Goal: Task Accomplishment & Management: Manage account settings

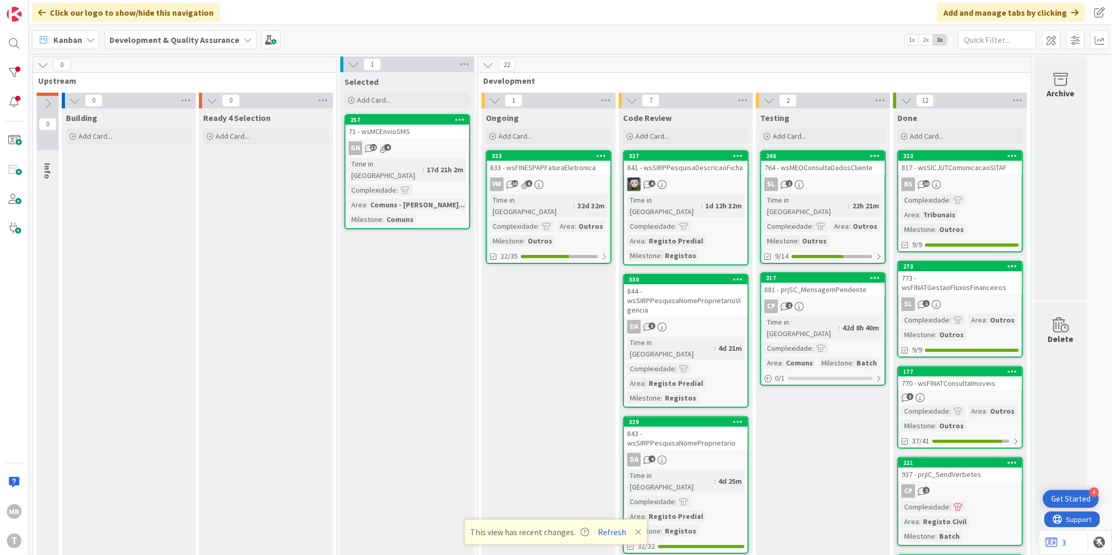
scroll to position [582, 0]
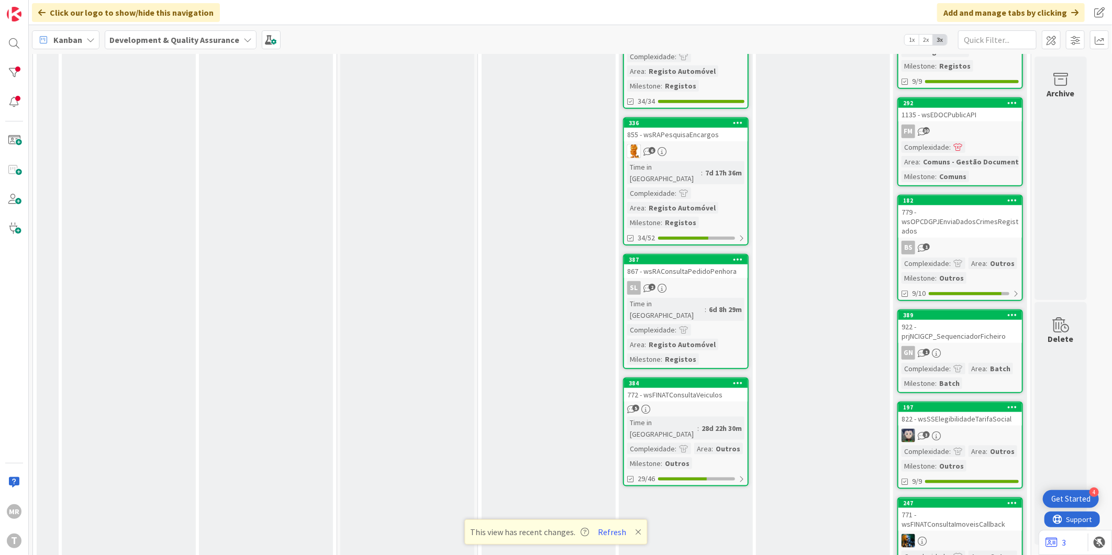
click at [582, 471] on div "Ongoing Add Card... 323 833 - wsFINESPAPFaturaEletronica VM 10 6 Time in Column…" at bounding box center [549, 77] width 134 height 1101
click at [619, 534] on button "Refresh" at bounding box center [613, 532] width 36 height 14
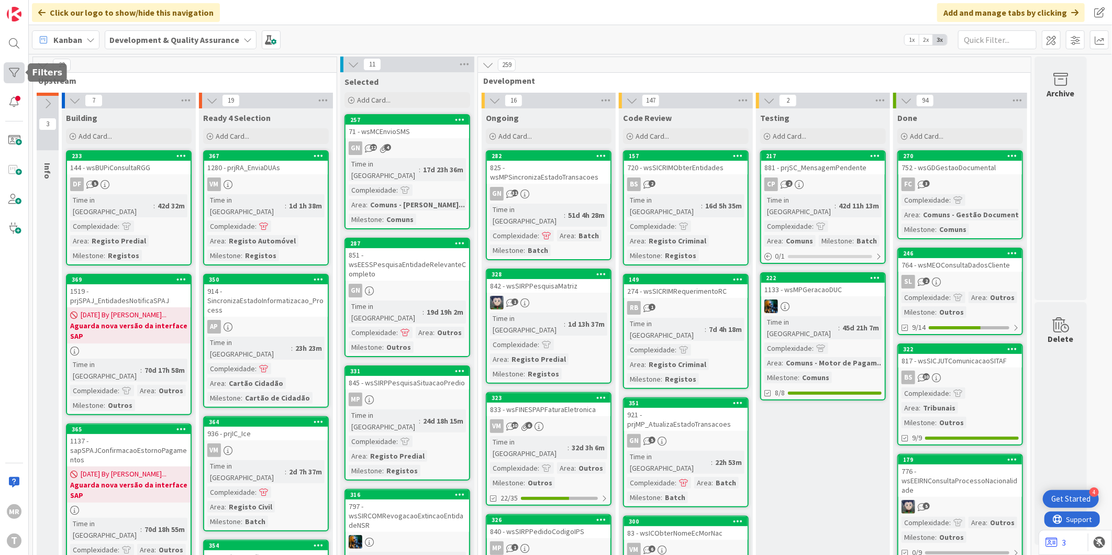
click at [16, 76] on div at bounding box center [14, 72] width 21 height 21
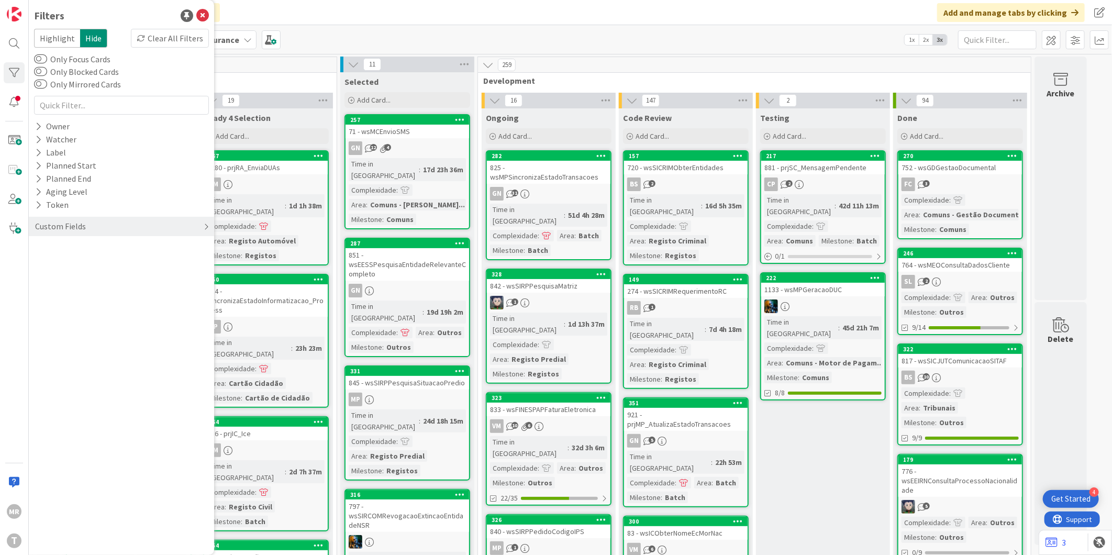
click at [35, 225] on div "Custom Fields" at bounding box center [60, 226] width 53 height 13
click at [38, 247] on icon at bounding box center [38, 247] width 7 height 9
click at [82, 266] on span "Critical" at bounding box center [68, 264] width 39 height 14
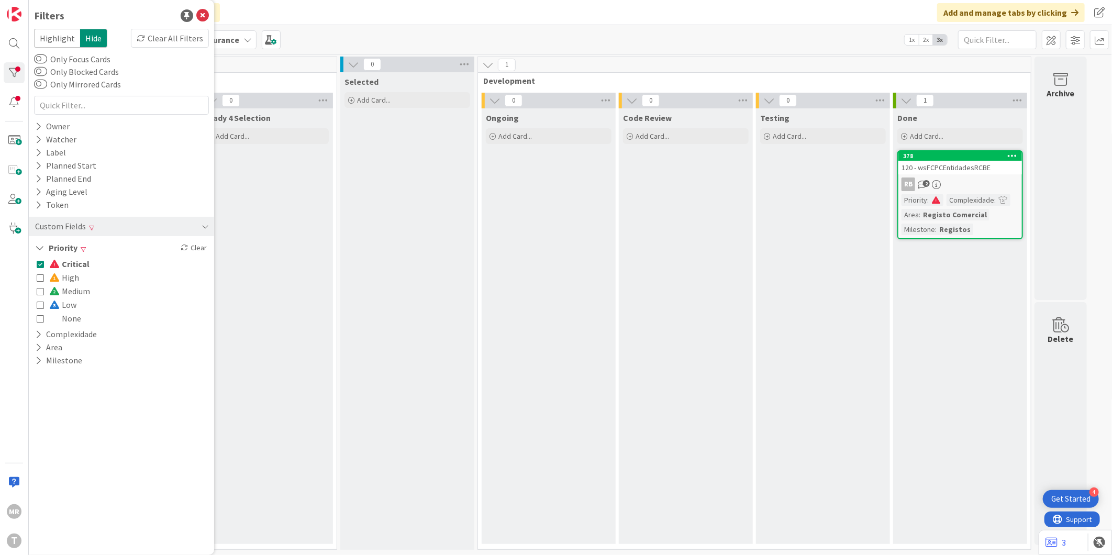
click at [51, 275] on span at bounding box center [55, 277] width 13 height 8
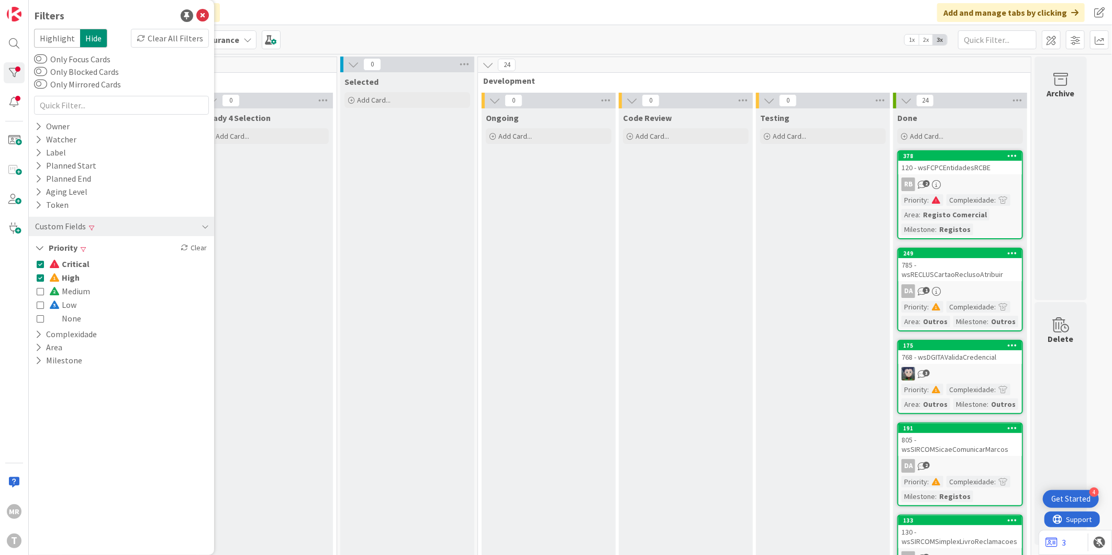
click at [61, 265] on span at bounding box center [55, 264] width 13 height 8
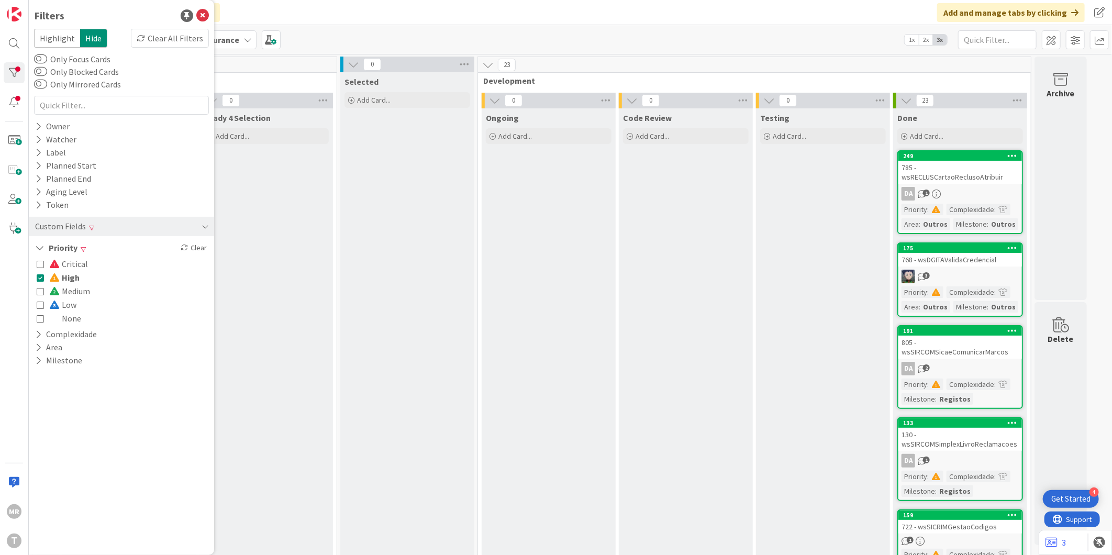
click at [39, 279] on icon at bounding box center [40, 277] width 7 height 7
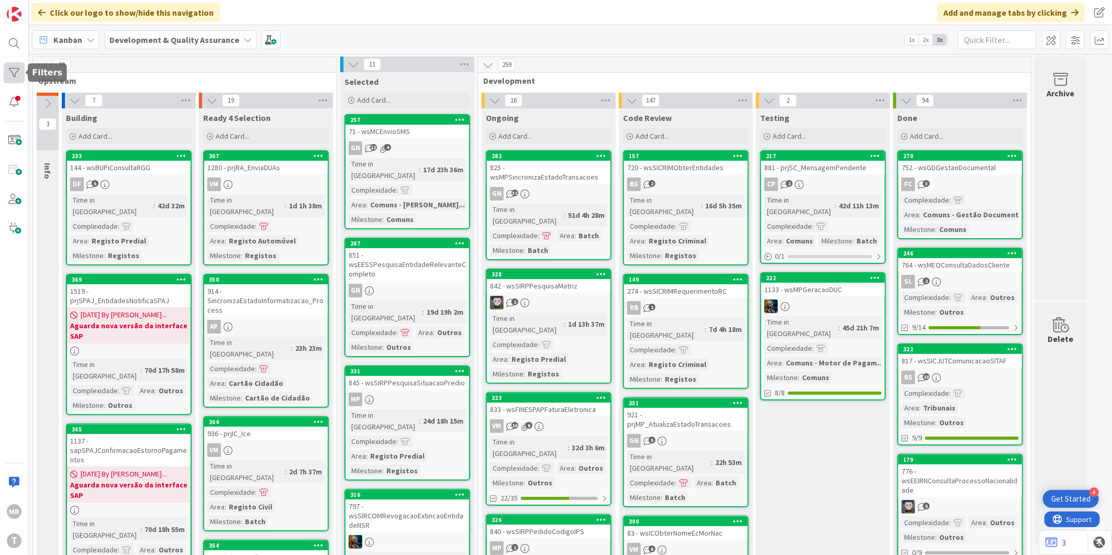
click at [17, 75] on div at bounding box center [14, 72] width 21 height 21
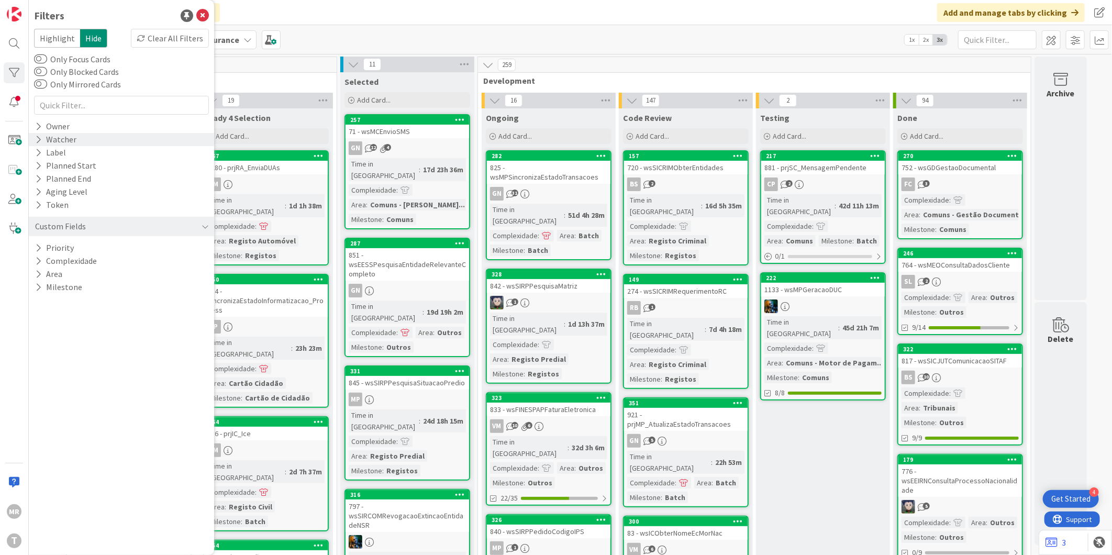
click at [85, 140] on div "Watcher" at bounding box center [121, 139] width 185 height 13
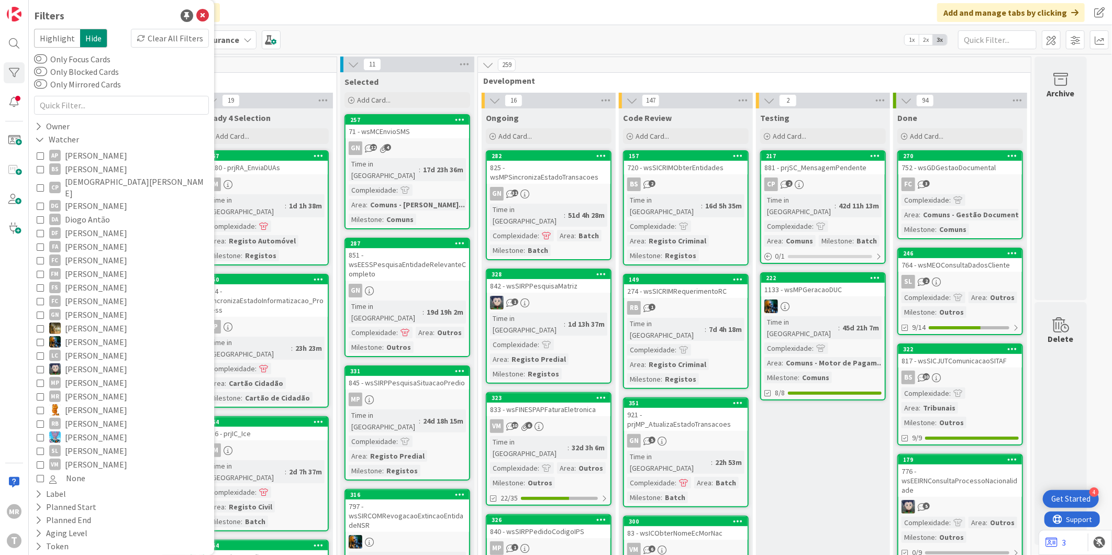
click at [96, 267] on span "[PERSON_NAME]" at bounding box center [96, 274] width 62 height 14
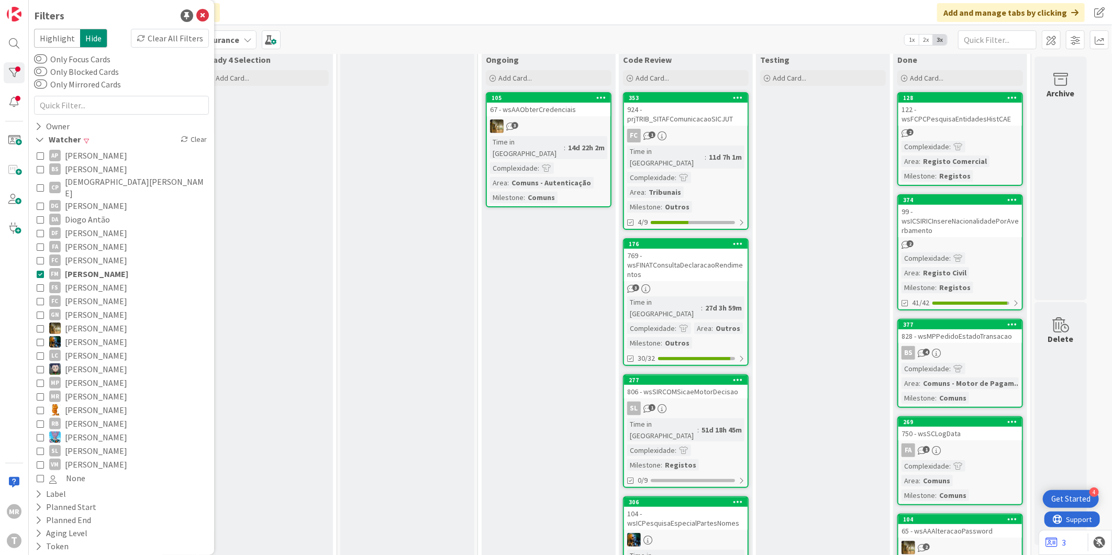
scroll to position [216, 0]
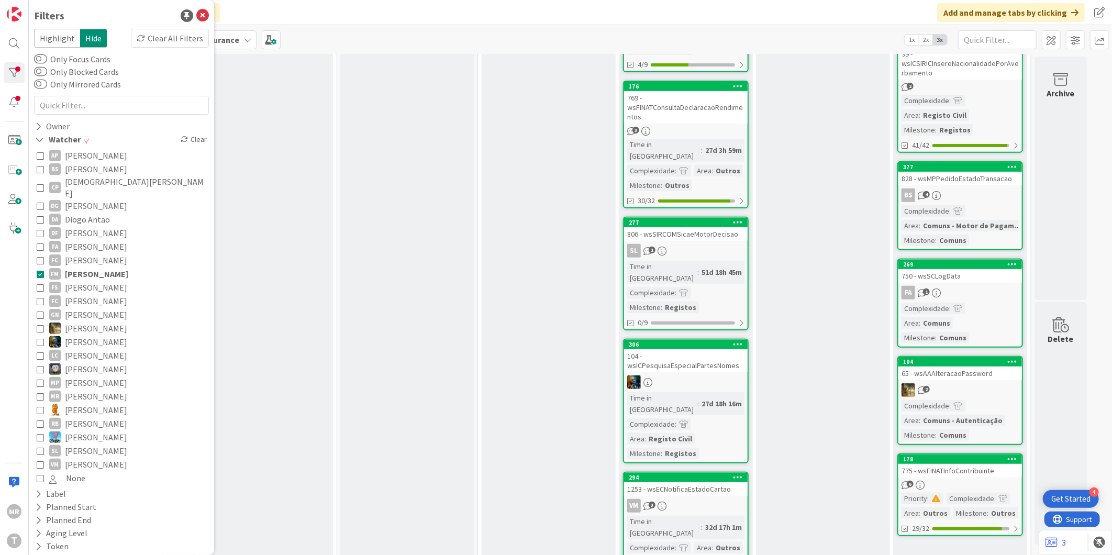
click at [105, 267] on span "[PERSON_NAME]" at bounding box center [96, 274] width 63 height 14
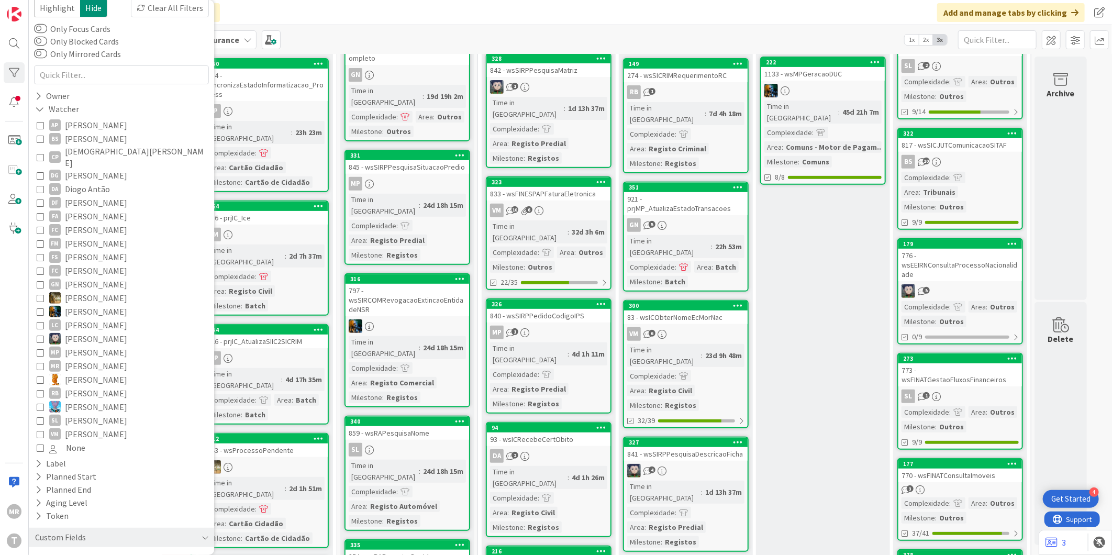
scroll to position [79, 0]
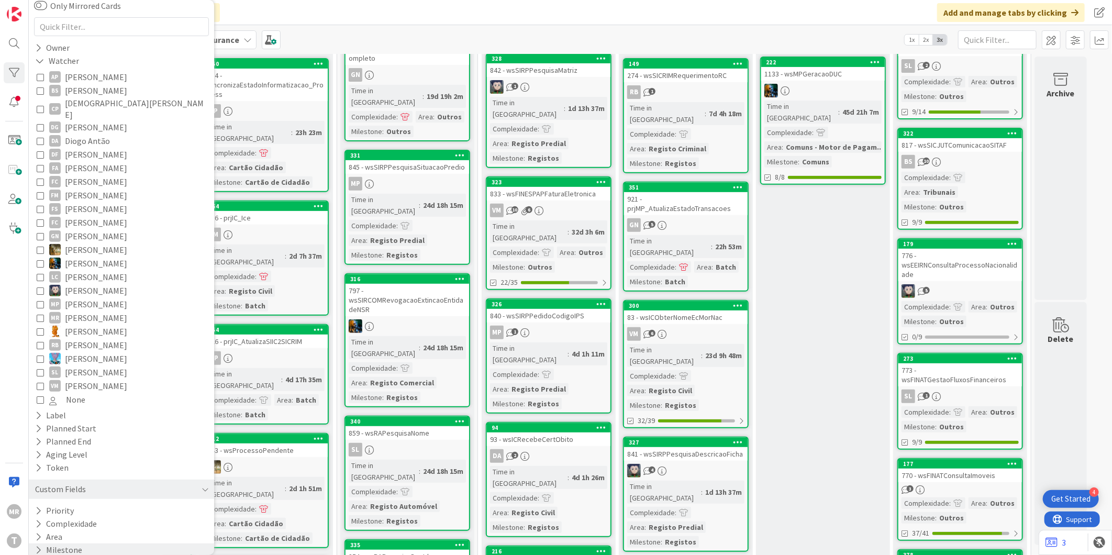
click at [64, 544] on button "Milestone" at bounding box center [58, 550] width 49 height 13
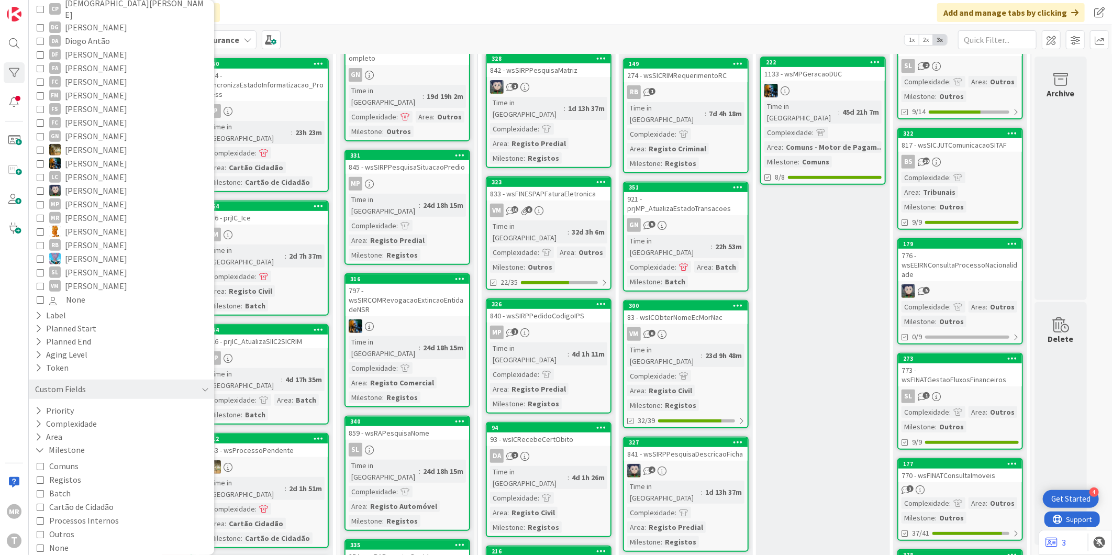
click at [66, 473] on span "Registos" at bounding box center [65, 480] width 32 height 14
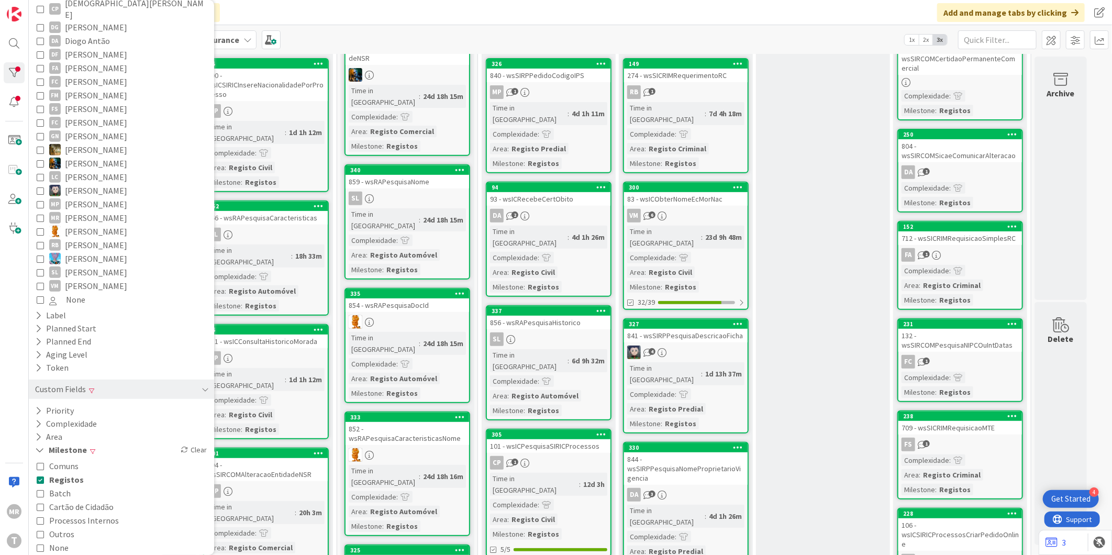
click at [65, 527] on span "Outros" at bounding box center [61, 534] width 25 height 14
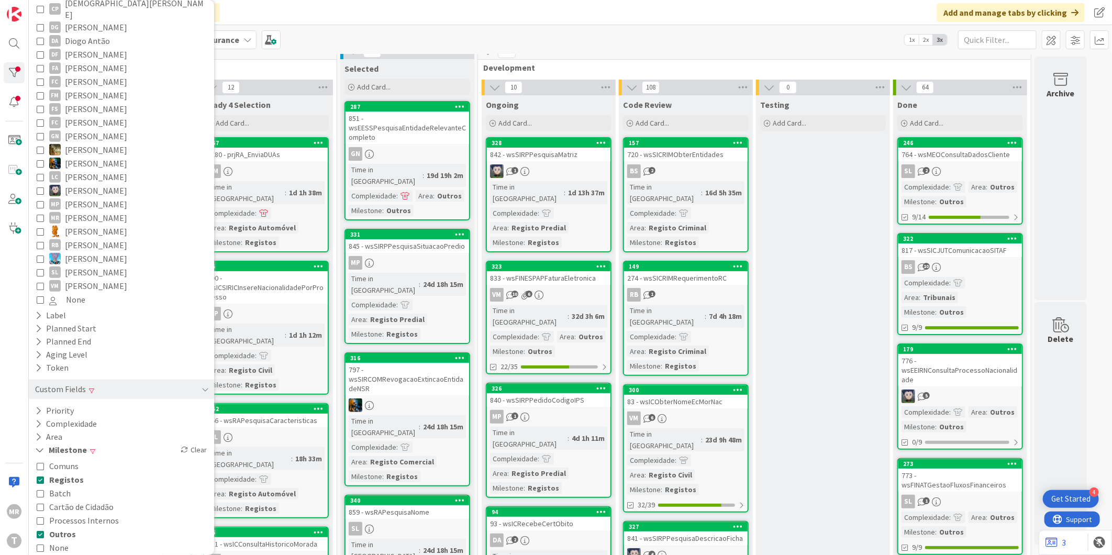
scroll to position [0, 0]
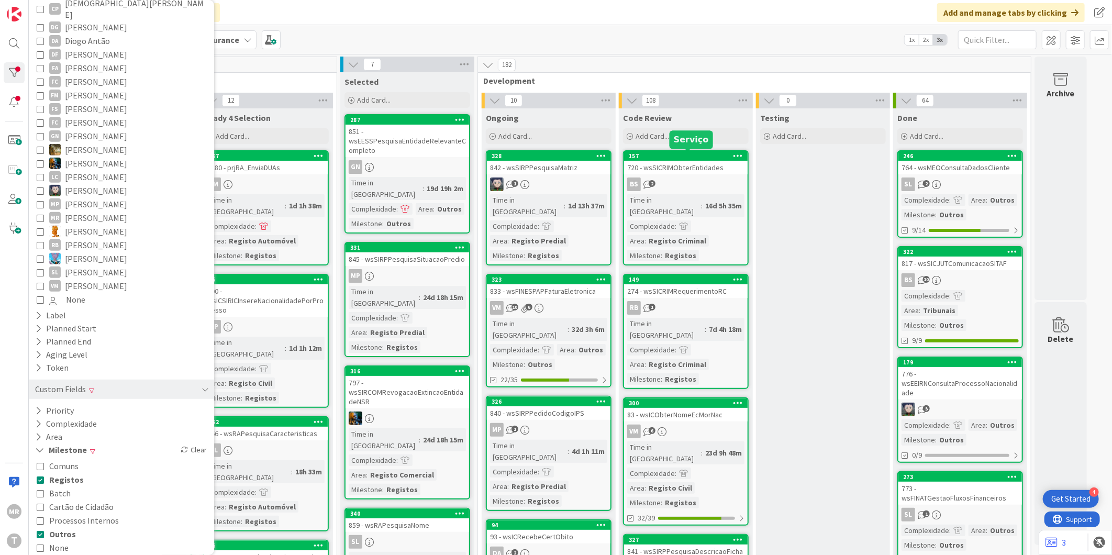
click at [674, 153] on div "157" at bounding box center [688, 155] width 119 height 7
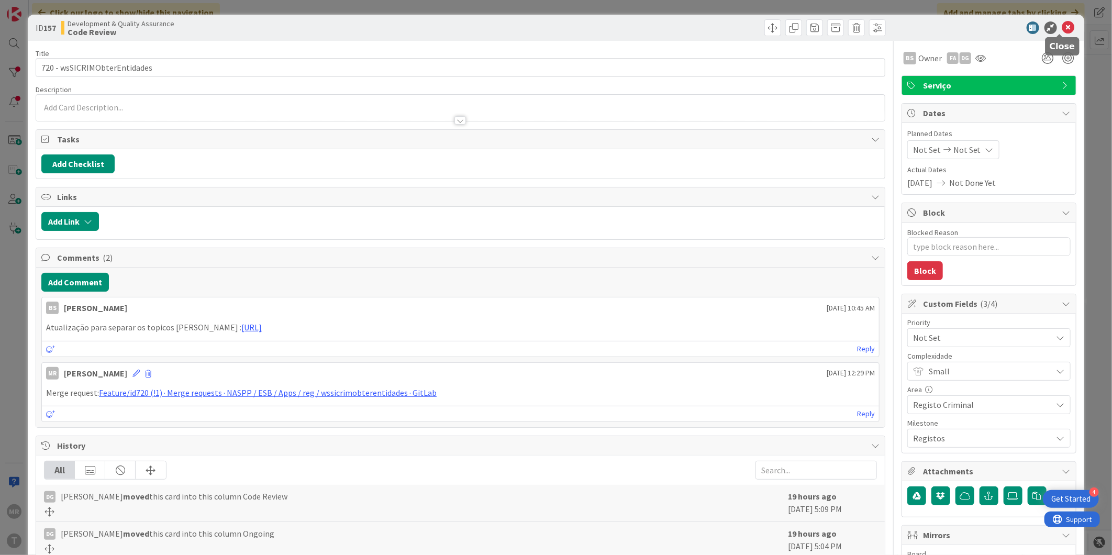
click at [1062, 28] on icon at bounding box center [1068, 27] width 13 height 13
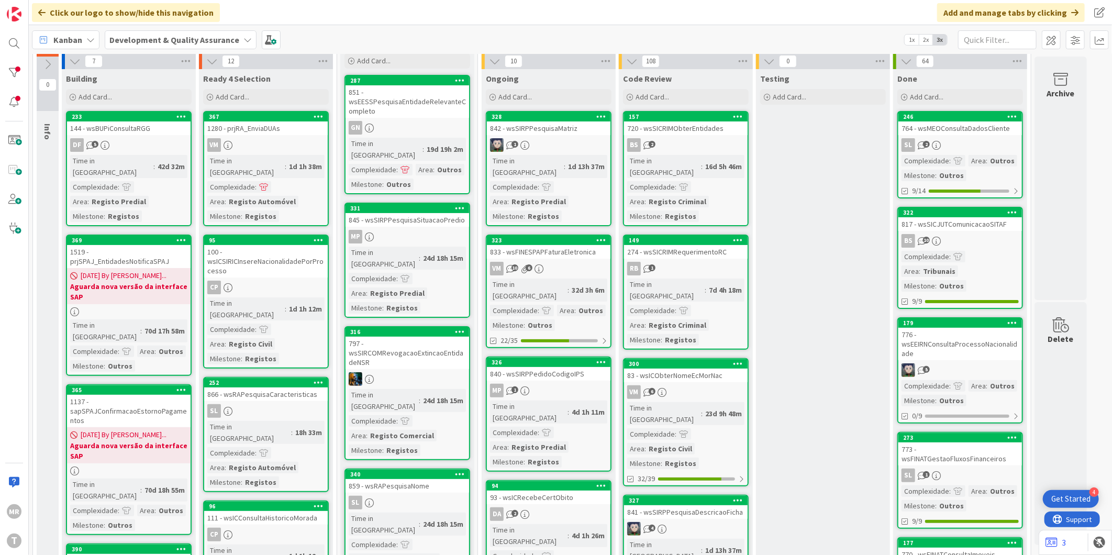
scroll to position [174, 0]
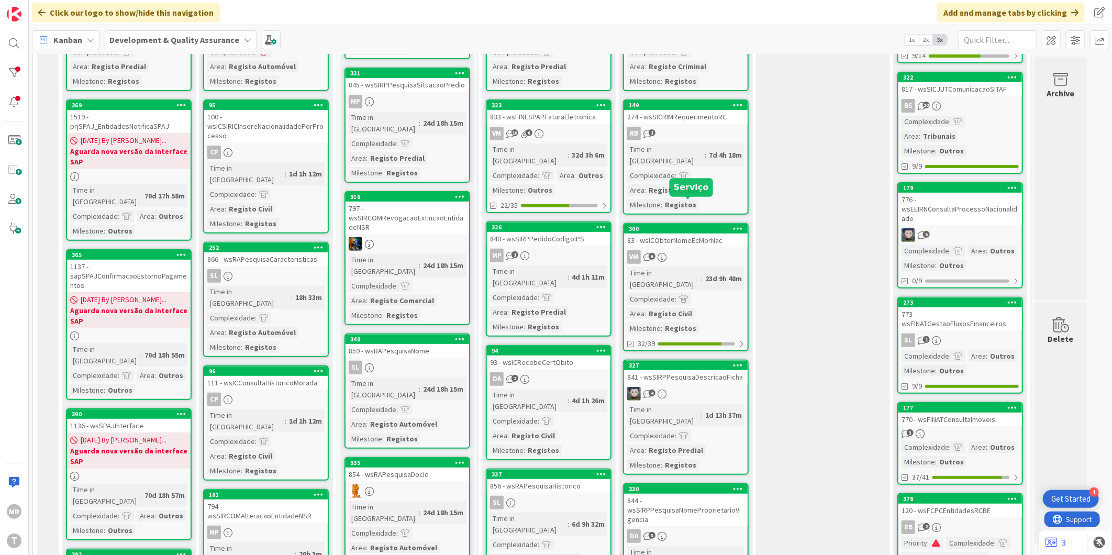
click at [668, 225] on div "300" at bounding box center [688, 228] width 119 height 7
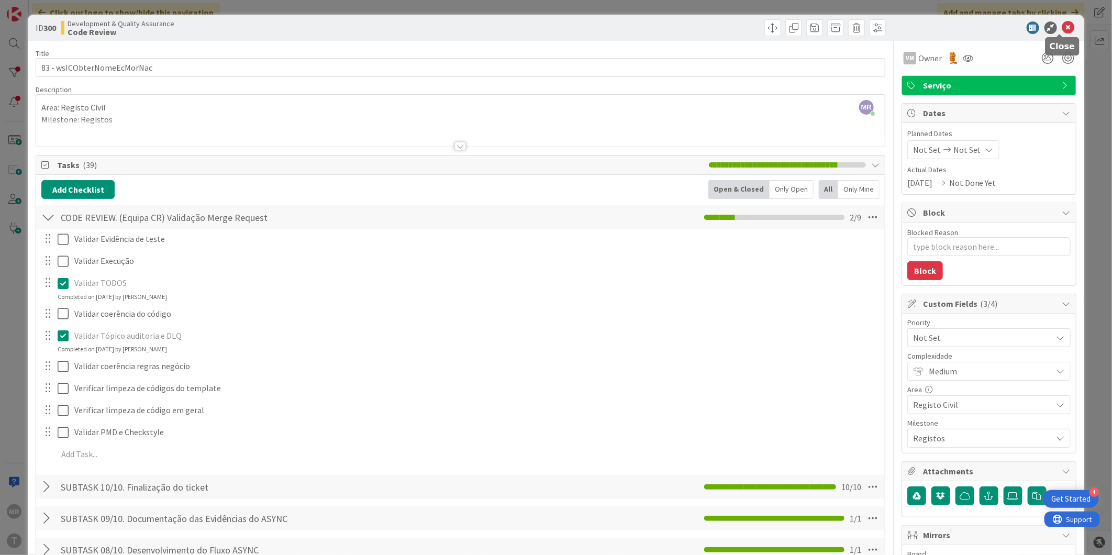
click at [1062, 28] on icon at bounding box center [1068, 27] width 13 height 13
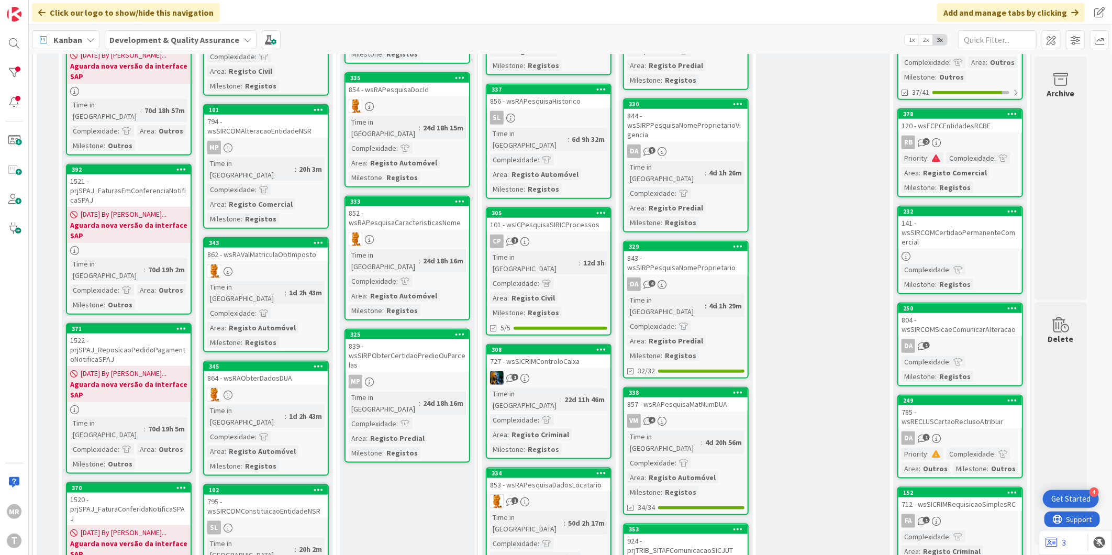
scroll to position [582, 0]
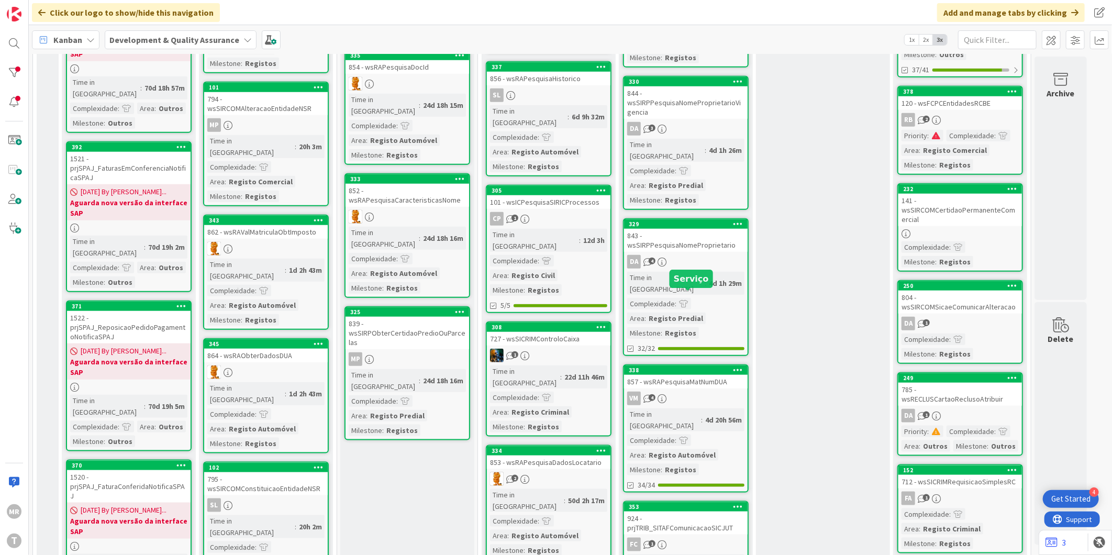
click at [702, 367] on div "338" at bounding box center [688, 370] width 119 height 7
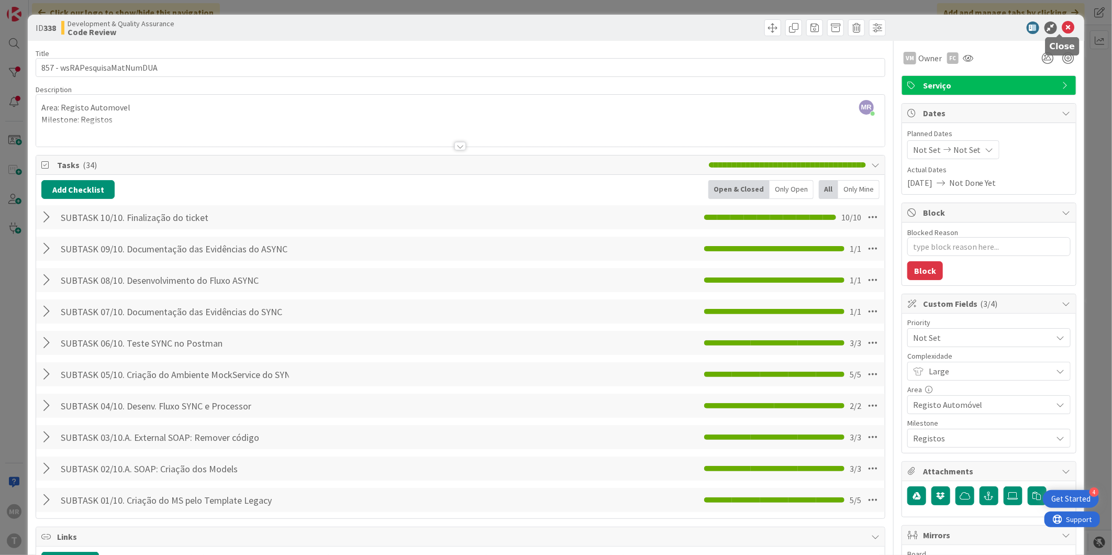
click at [1062, 27] on icon at bounding box center [1068, 27] width 13 height 13
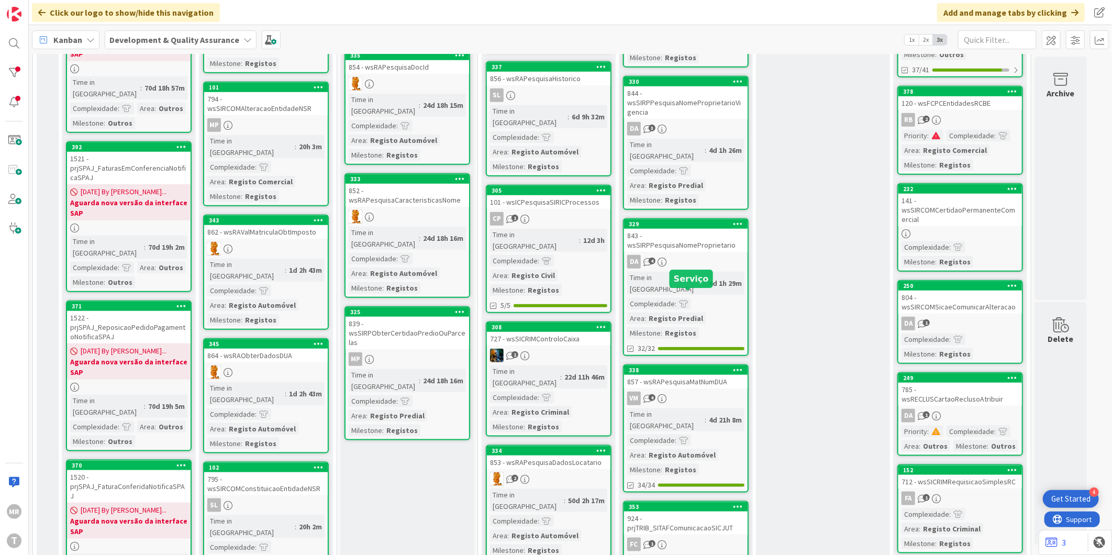
click at [678, 367] on div "338" at bounding box center [688, 370] width 119 height 7
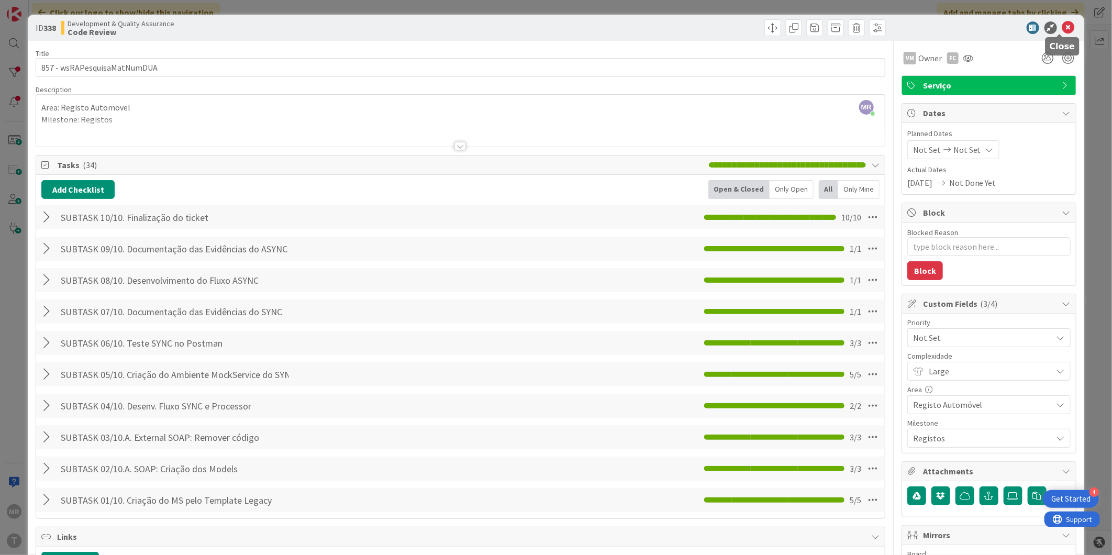
click at [1062, 27] on icon at bounding box center [1068, 27] width 13 height 13
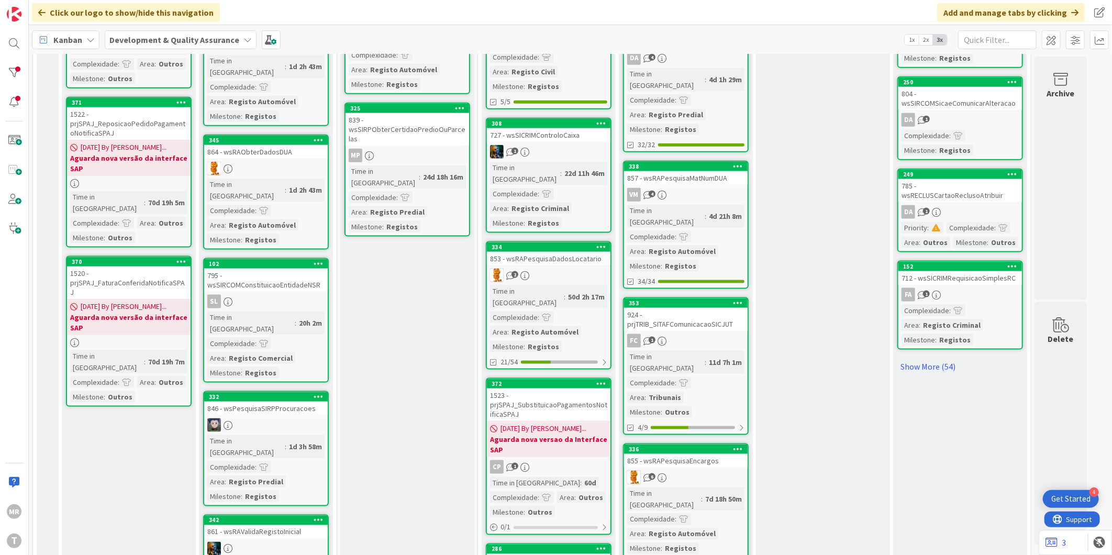
scroll to position [814, 0]
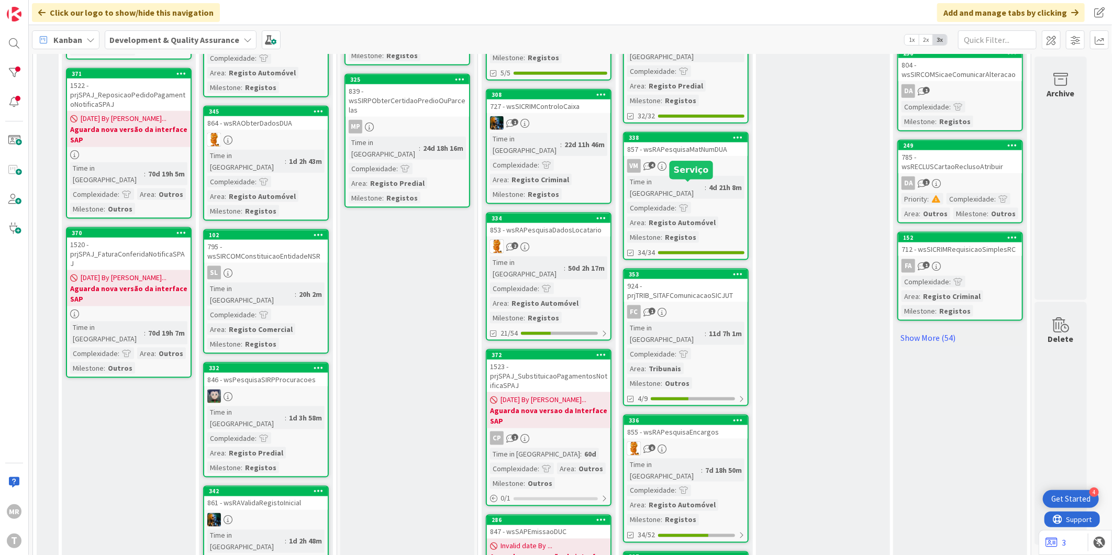
click at [695, 271] on div "353" at bounding box center [688, 274] width 119 height 7
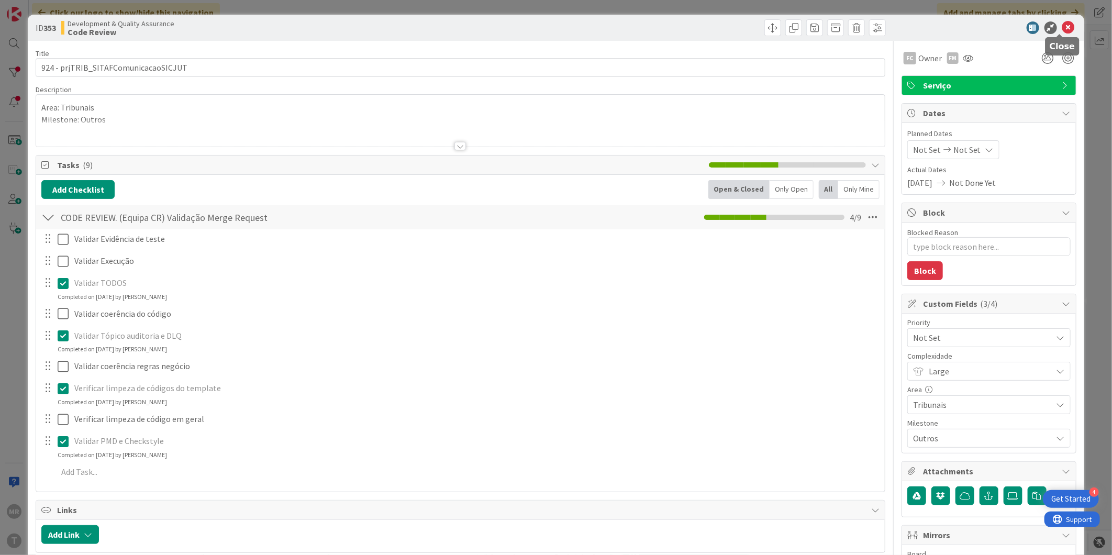
click at [1063, 31] on icon at bounding box center [1068, 27] width 13 height 13
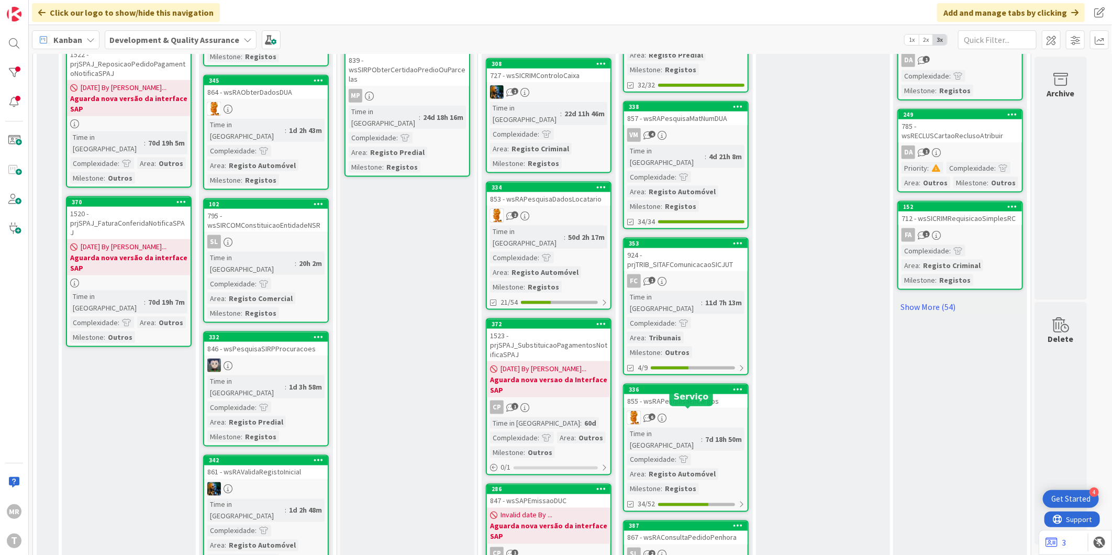
click at [690, 523] on div "387" at bounding box center [688, 526] width 119 height 7
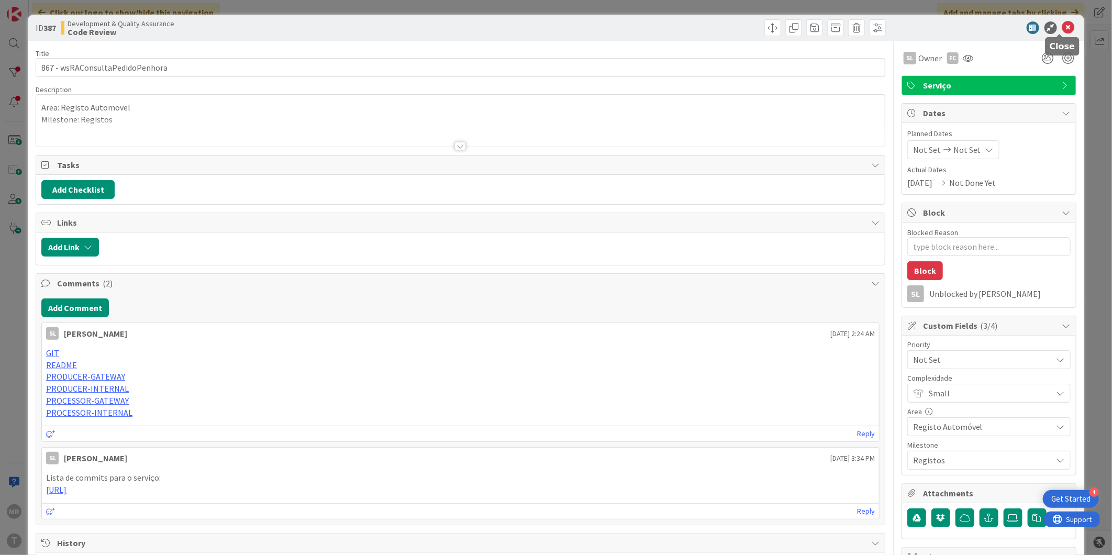
click at [1064, 25] on icon at bounding box center [1068, 27] width 13 height 13
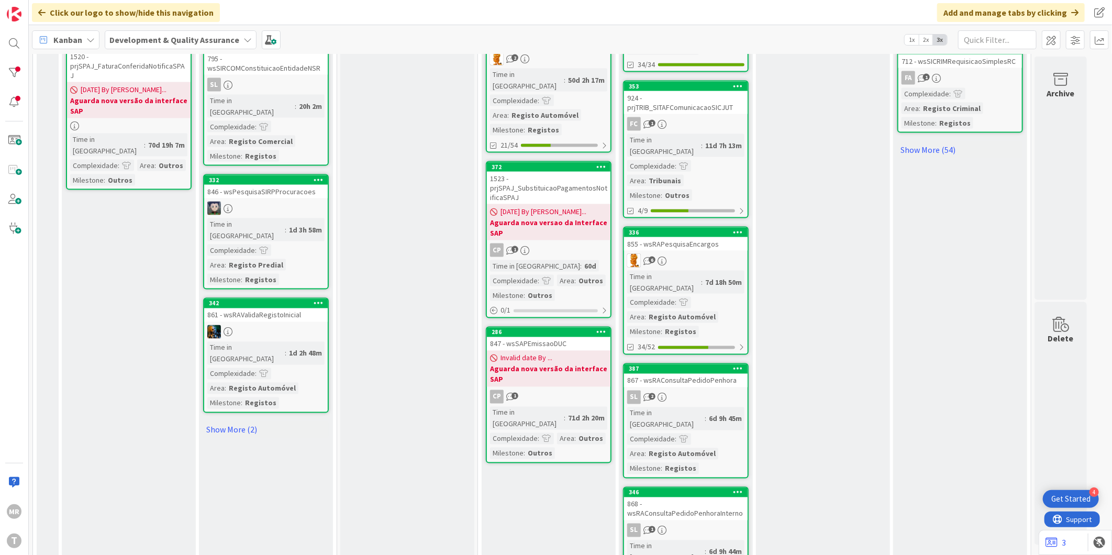
scroll to position [1020, 0]
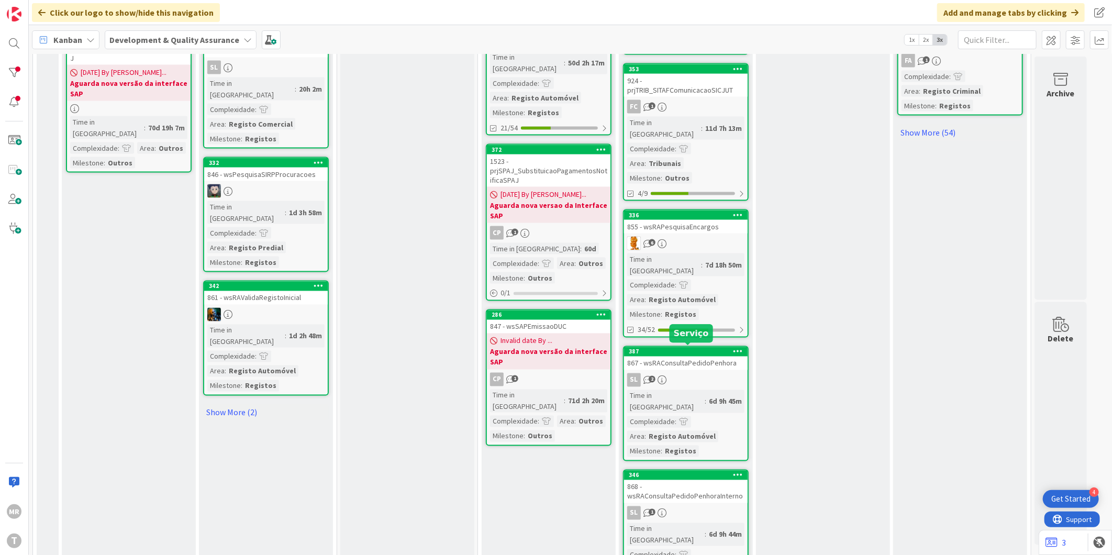
click at [699, 472] on div "346" at bounding box center [688, 475] width 119 height 7
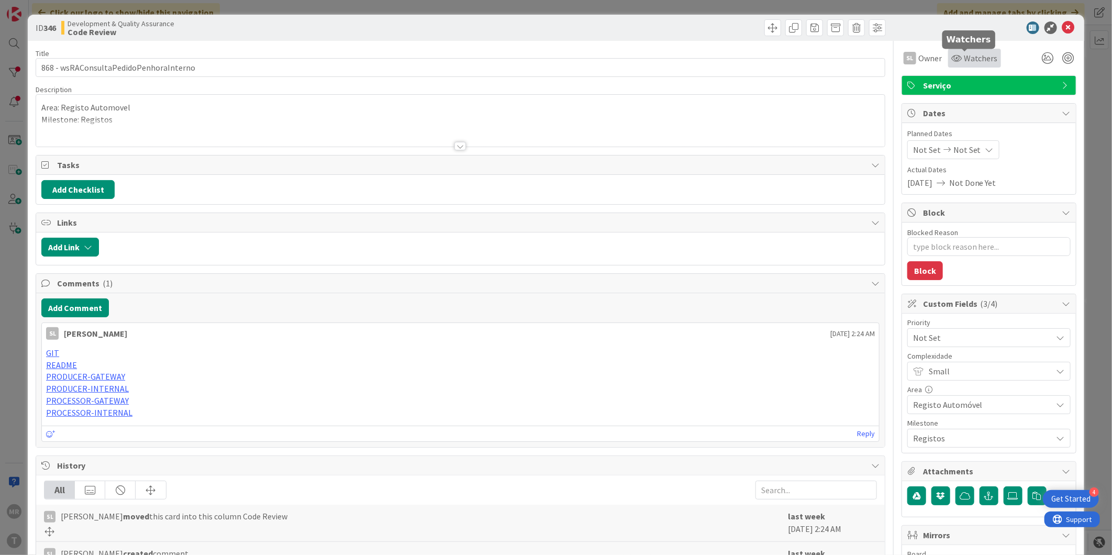
click at [964, 60] on span "Watchers" at bounding box center [981, 58] width 34 height 13
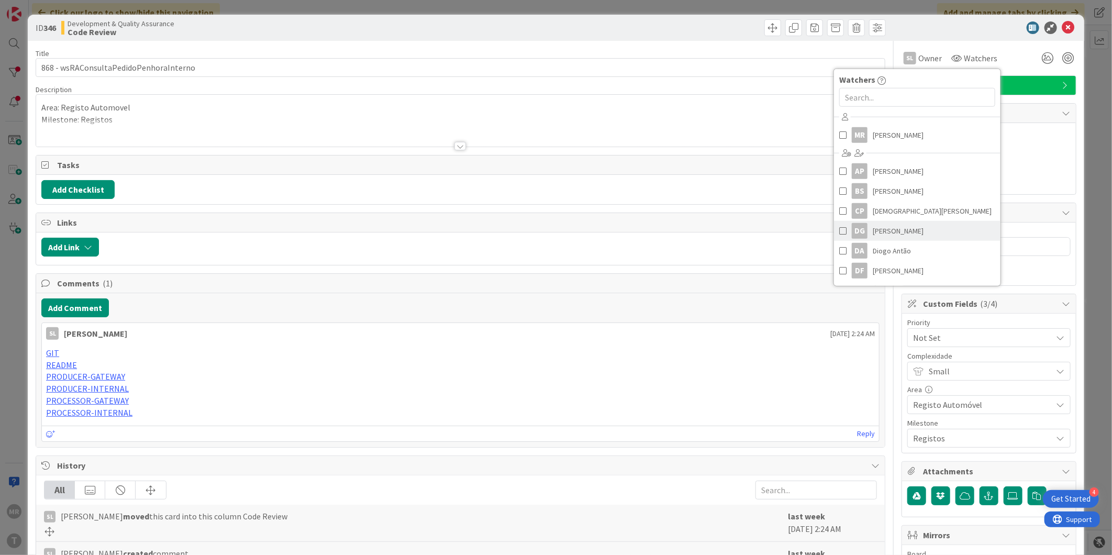
scroll to position [174, 0]
click at [888, 153] on span "[PERSON_NAME]" at bounding box center [898, 156] width 51 height 16
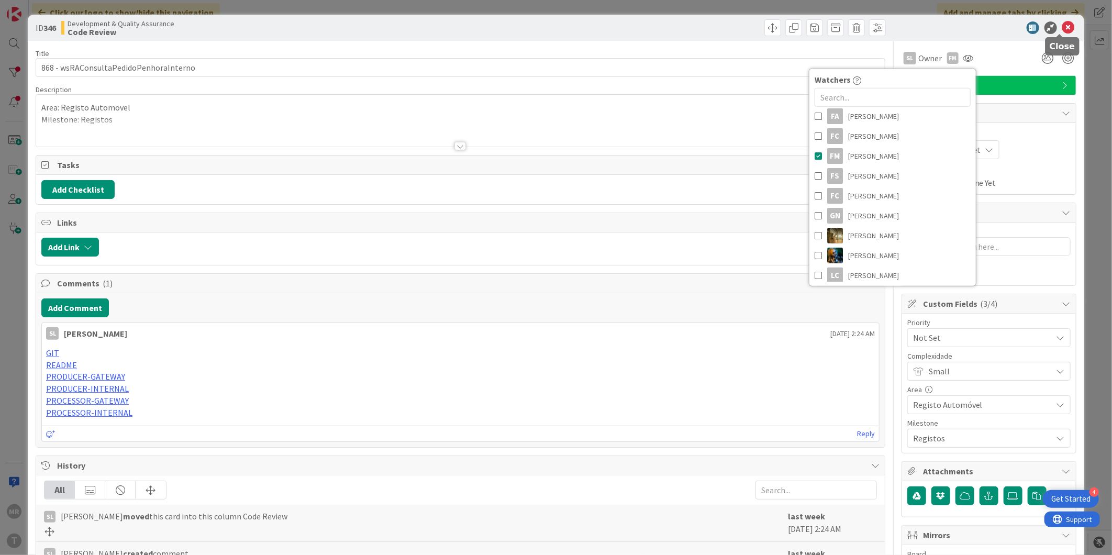
click at [1062, 24] on icon at bounding box center [1068, 27] width 13 height 13
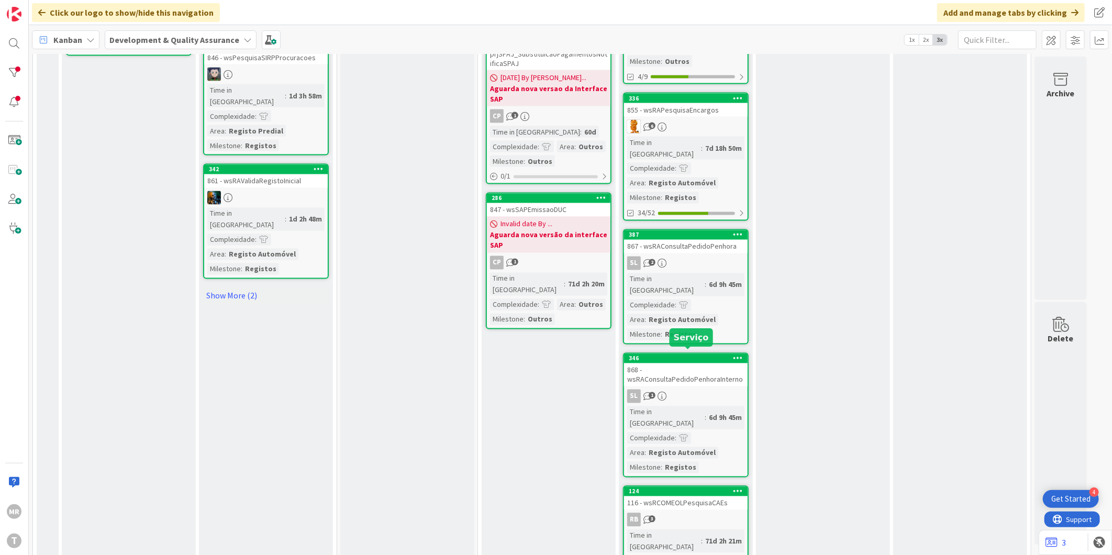
click at [672, 488] on div "124" at bounding box center [688, 491] width 119 height 7
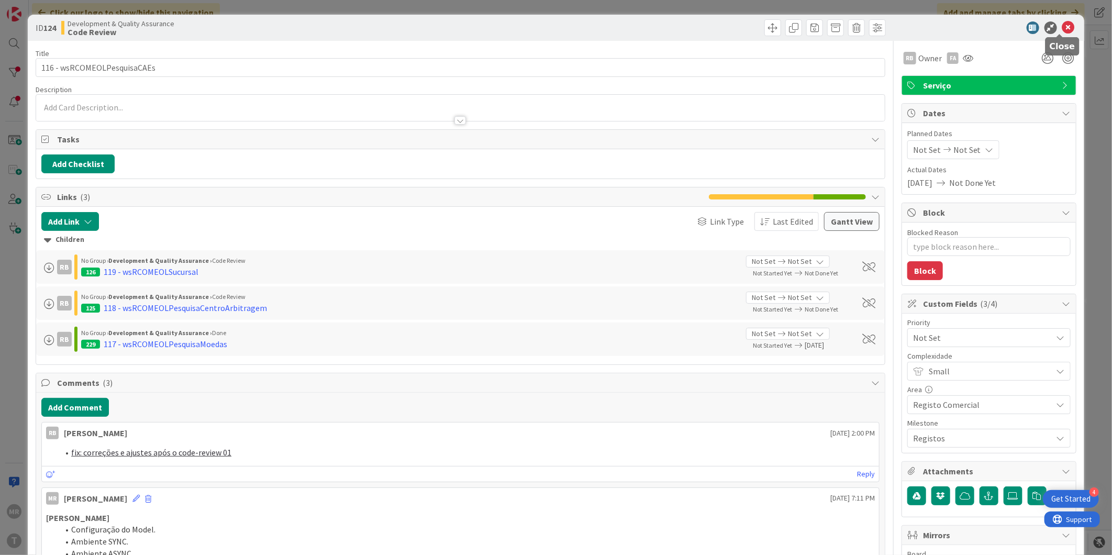
click at [1062, 26] on icon at bounding box center [1068, 27] width 13 height 13
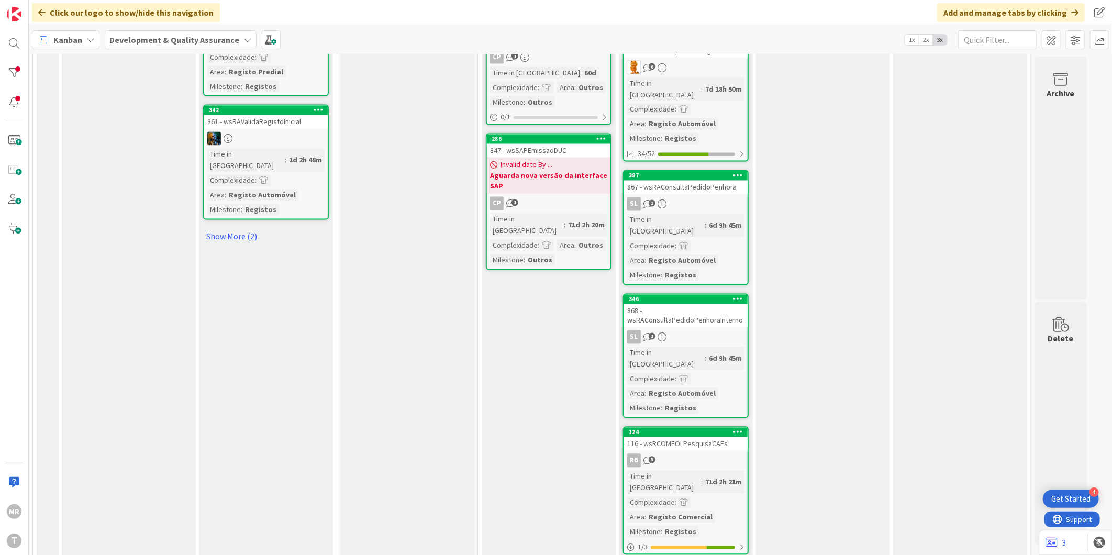
scroll to position [1253, 0]
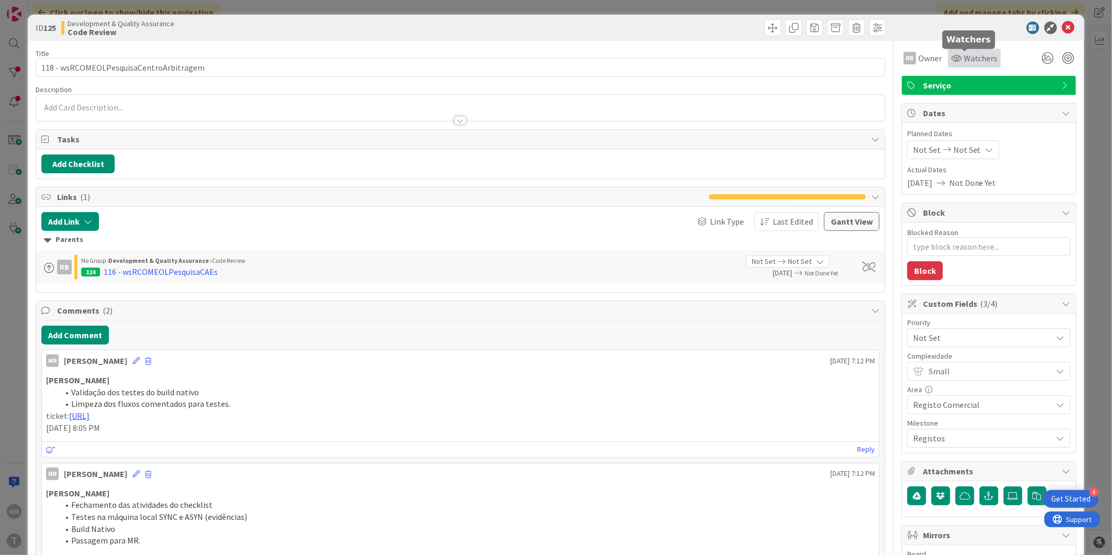
click at [970, 60] on span "Watchers" at bounding box center [981, 58] width 34 height 13
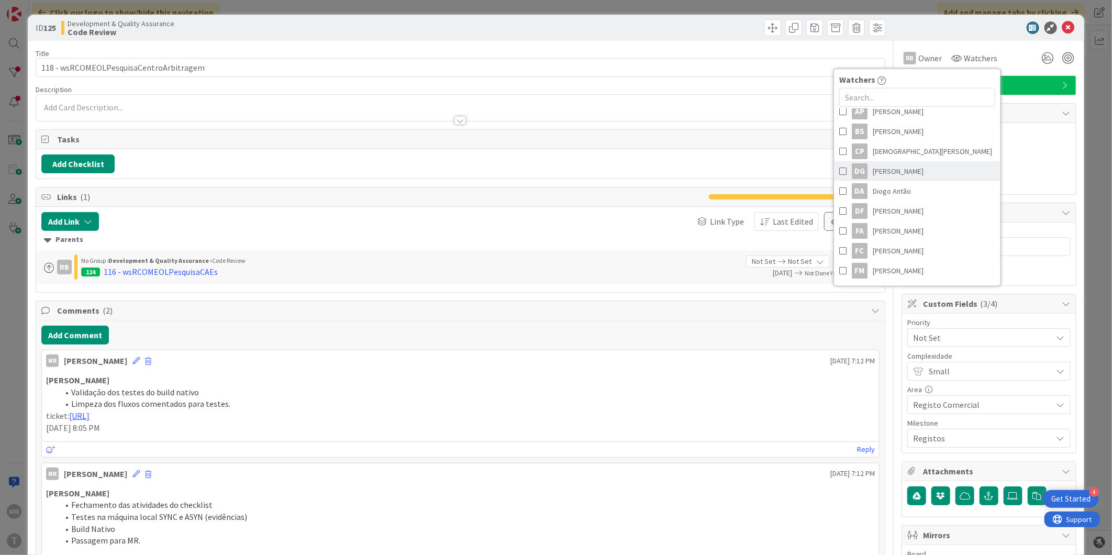
scroll to position [116, 0]
click at [899, 216] on span "[PERSON_NAME]" at bounding box center [898, 214] width 51 height 16
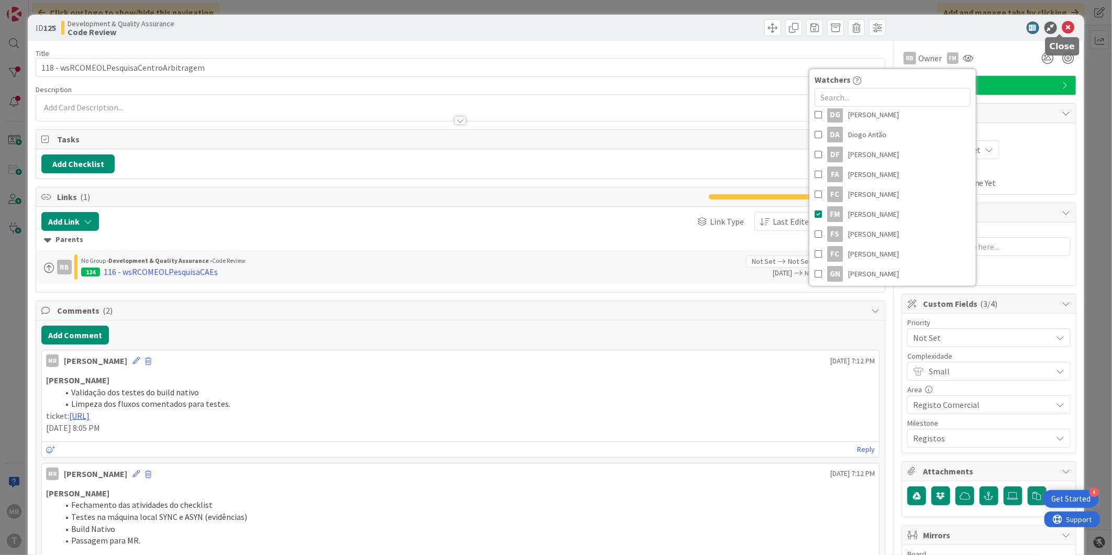
click at [1062, 30] on icon at bounding box center [1068, 27] width 13 height 13
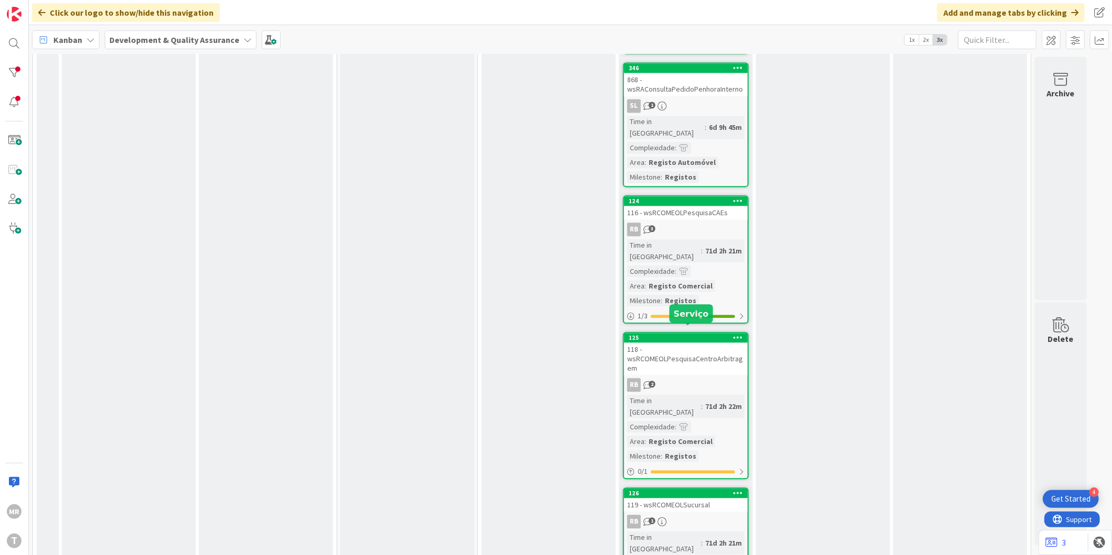
click at [704, 490] on div "126" at bounding box center [688, 493] width 119 height 7
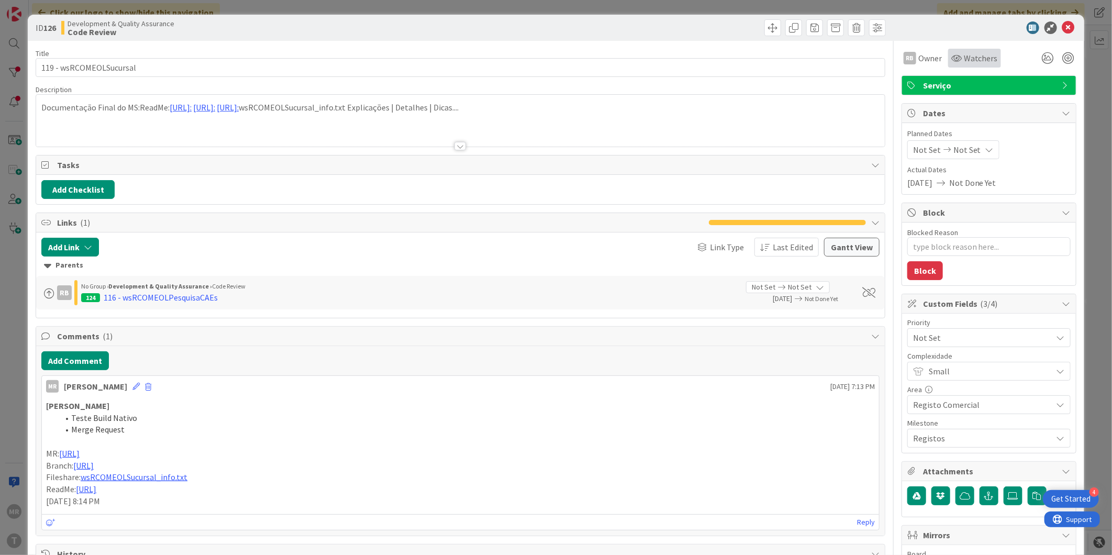
click at [957, 66] on div "Watchers" at bounding box center [974, 58] width 53 height 19
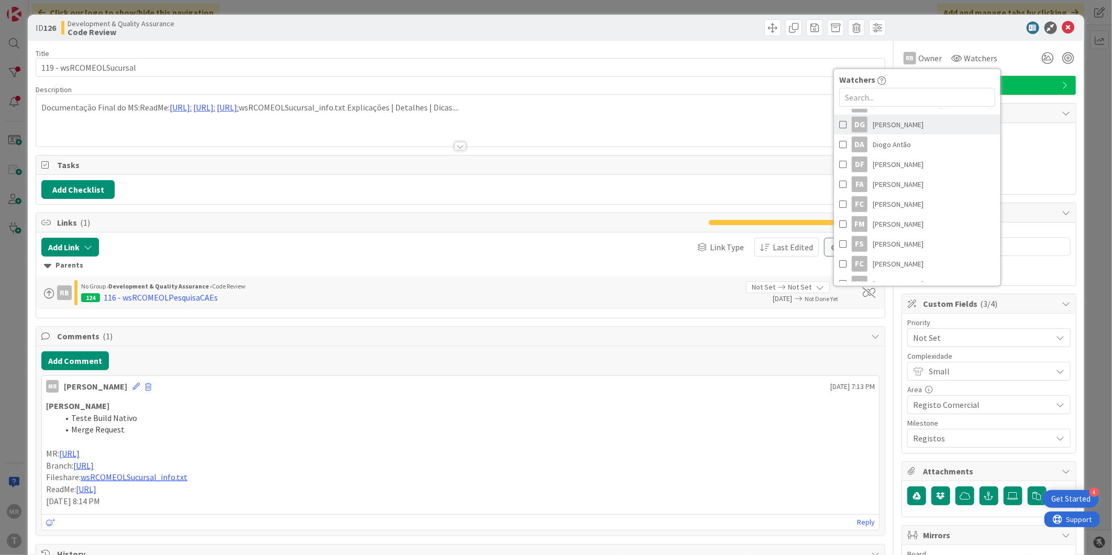
scroll to position [116, 0]
click at [906, 218] on link "FM Fillipe Moreira" at bounding box center [917, 214] width 167 height 20
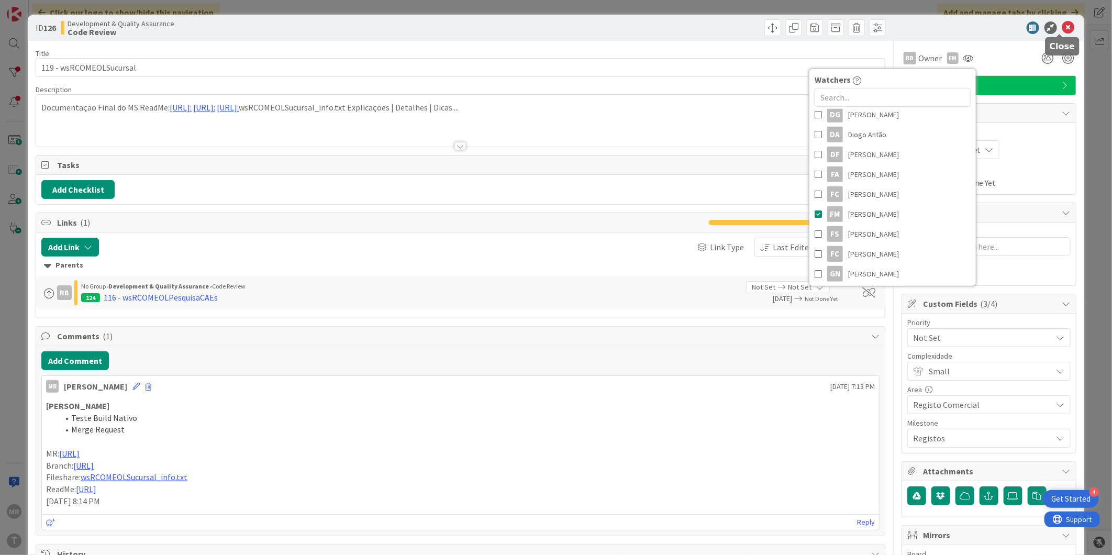
click at [1062, 29] on icon at bounding box center [1068, 27] width 13 height 13
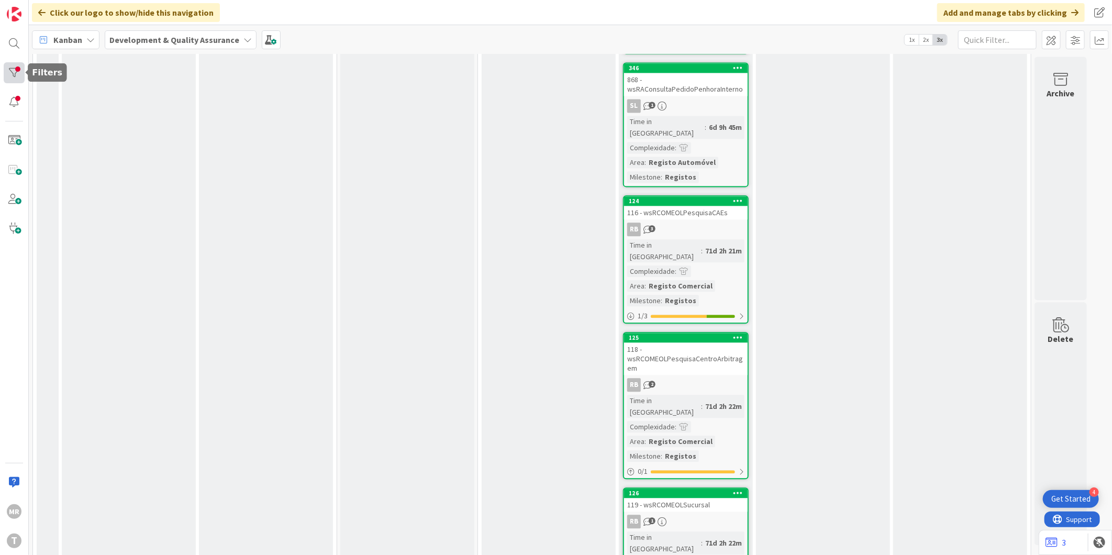
click at [19, 67] on div at bounding box center [14, 72] width 21 height 21
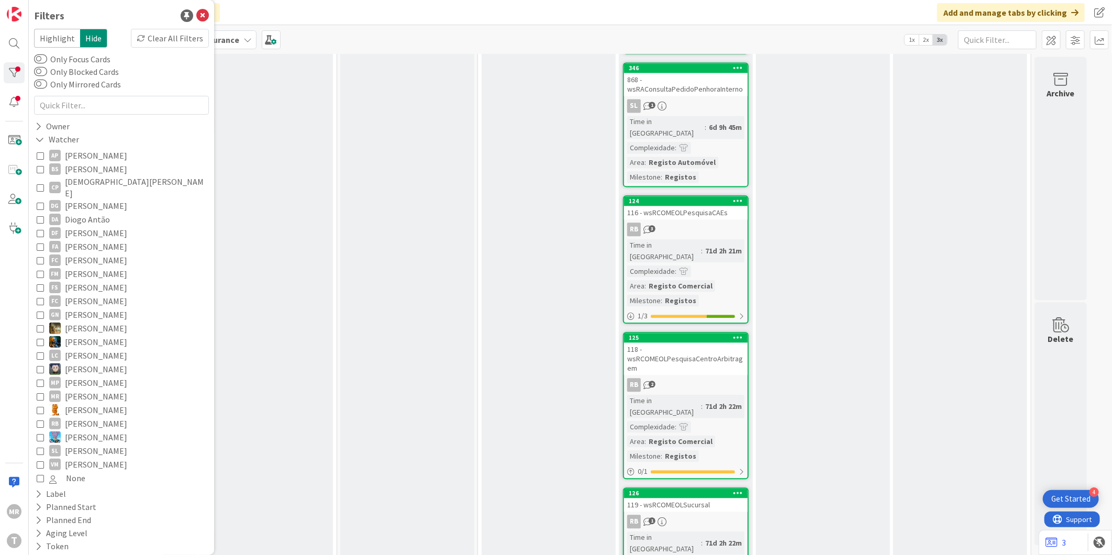
click at [95, 267] on span "[PERSON_NAME]" at bounding box center [96, 274] width 62 height 14
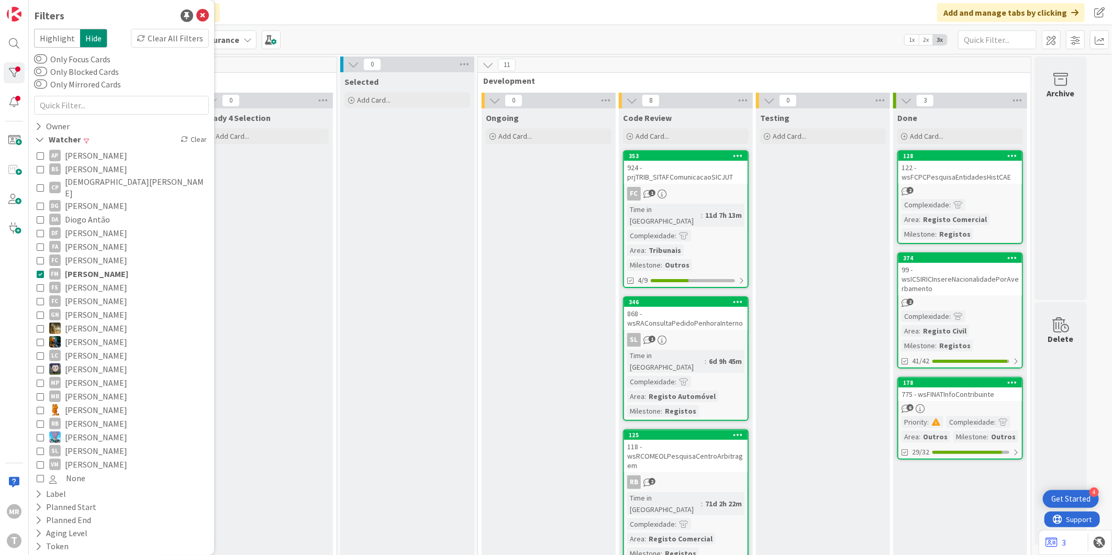
scroll to position [116, 0]
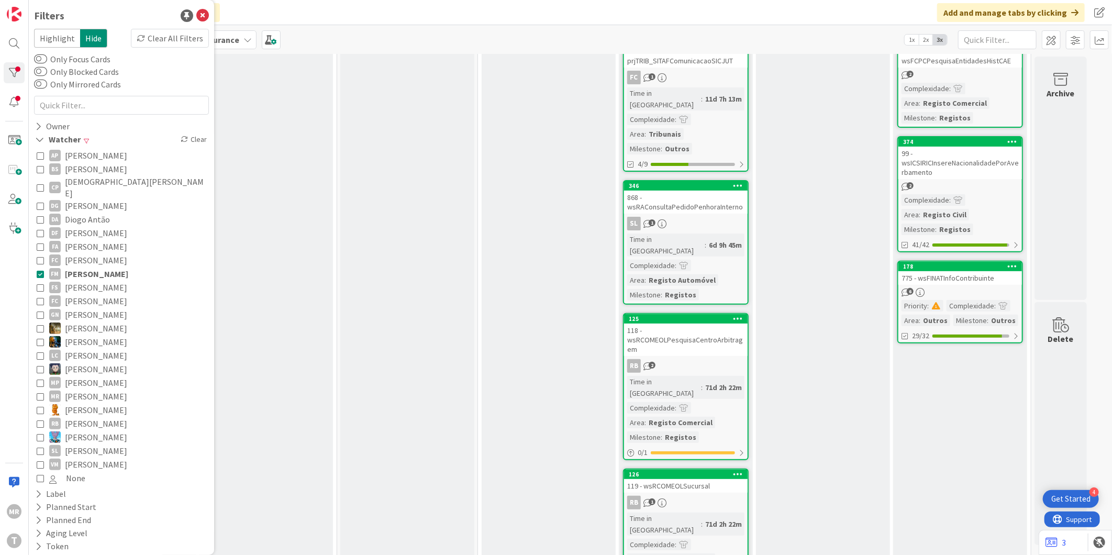
click at [108, 253] on span "[PERSON_NAME]" at bounding box center [96, 260] width 62 height 14
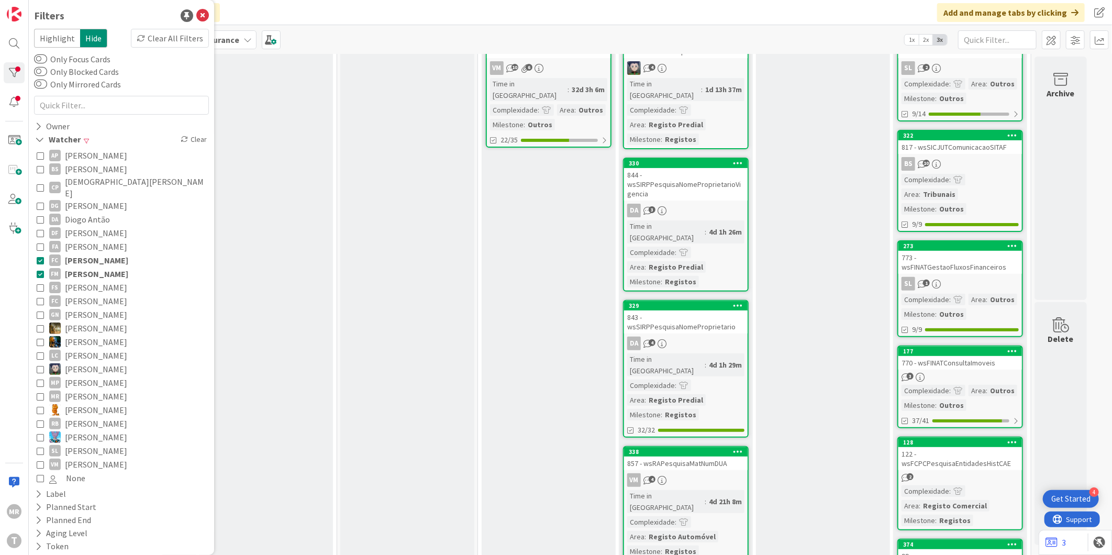
click at [97, 240] on span "[PERSON_NAME]" at bounding box center [96, 247] width 62 height 14
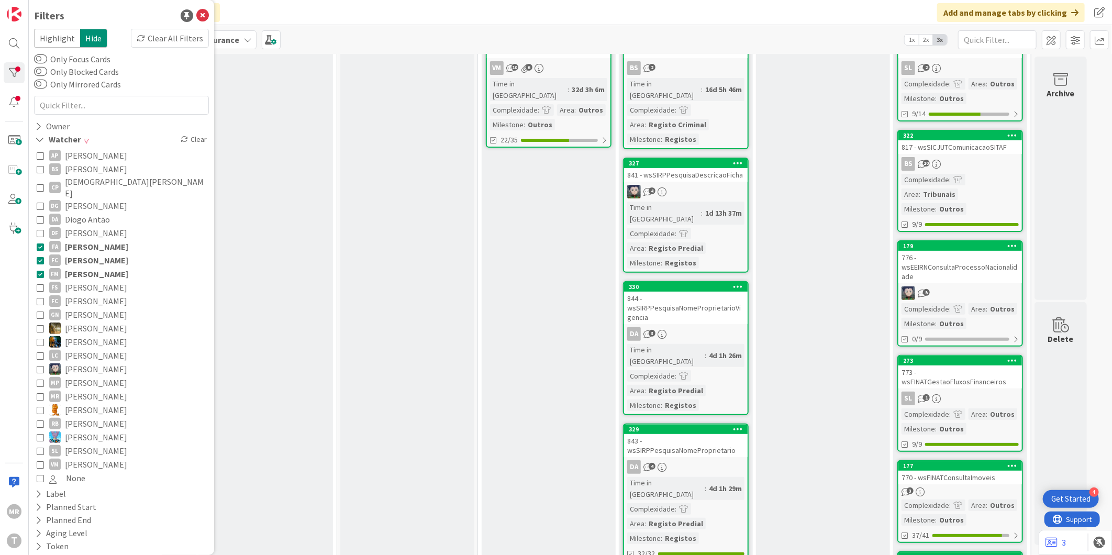
scroll to position [0, 0]
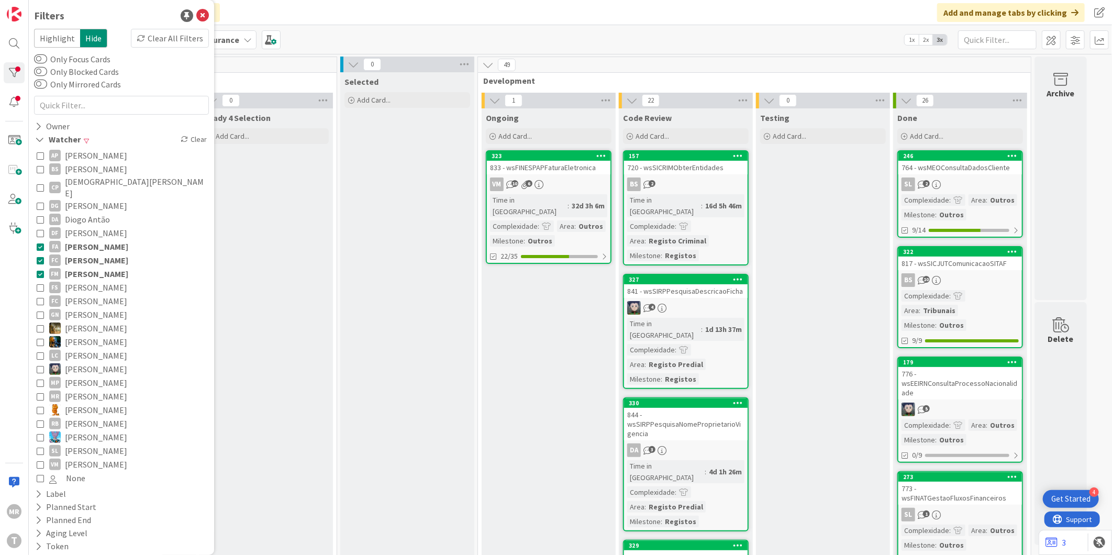
click at [69, 255] on span "[PERSON_NAME]" at bounding box center [96, 260] width 63 height 14
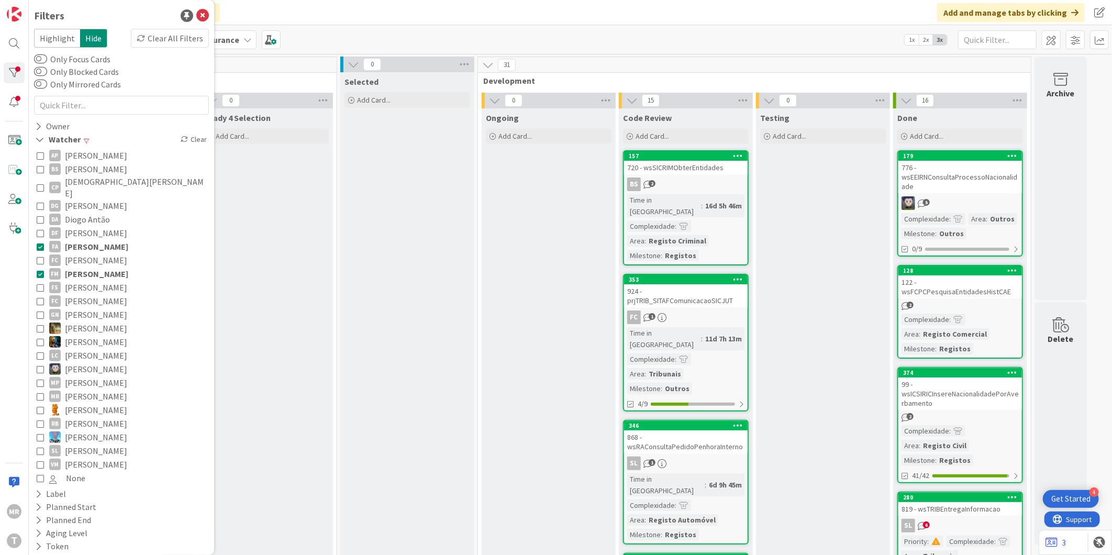
click at [70, 270] on span "[PERSON_NAME]" at bounding box center [96, 274] width 63 height 14
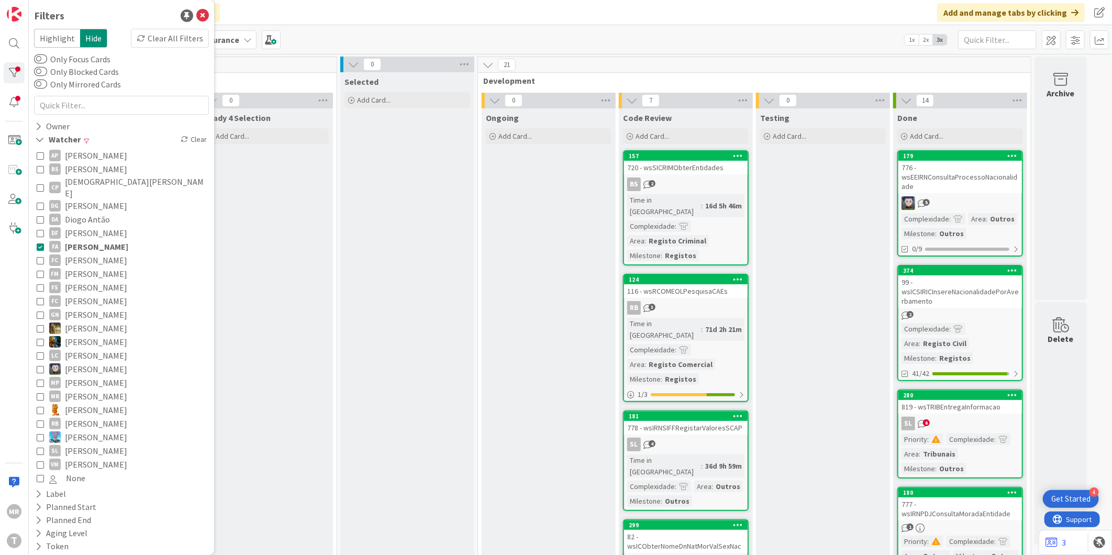
click at [101, 253] on span "[PERSON_NAME]" at bounding box center [96, 260] width 62 height 14
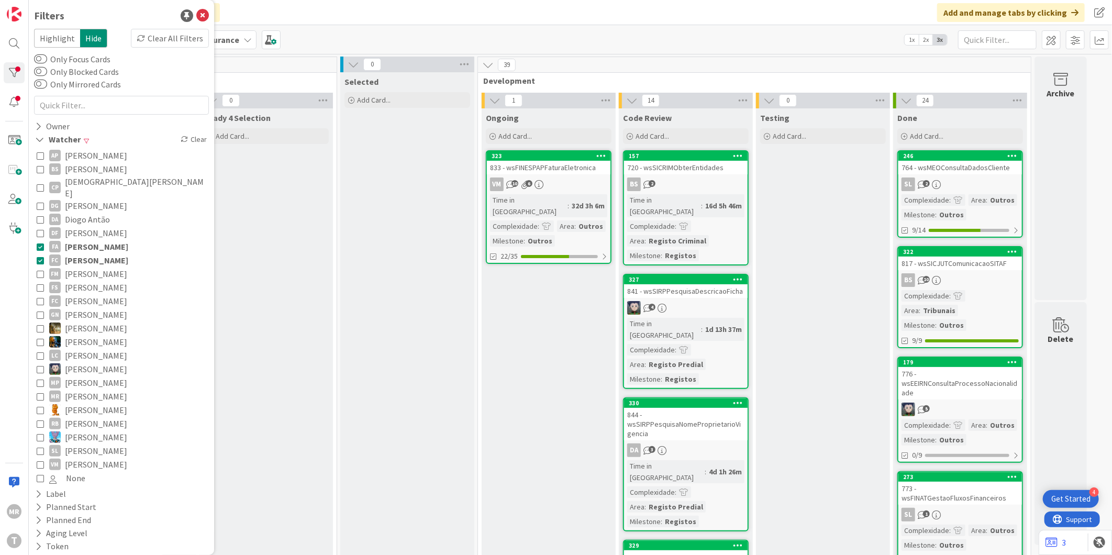
click at [107, 267] on span "[PERSON_NAME]" at bounding box center [96, 274] width 62 height 14
click at [107, 267] on span "[PERSON_NAME]" at bounding box center [96, 274] width 63 height 14
click at [106, 241] on span "[PERSON_NAME]" at bounding box center [96, 247] width 63 height 14
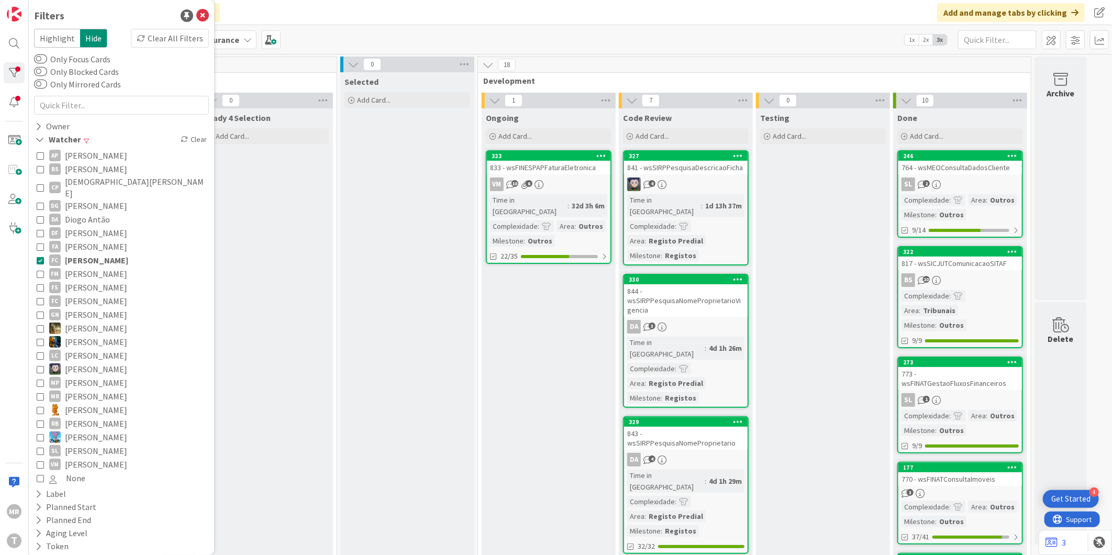
click at [104, 253] on span "[PERSON_NAME]" at bounding box center [96, 260] width 63 height 14
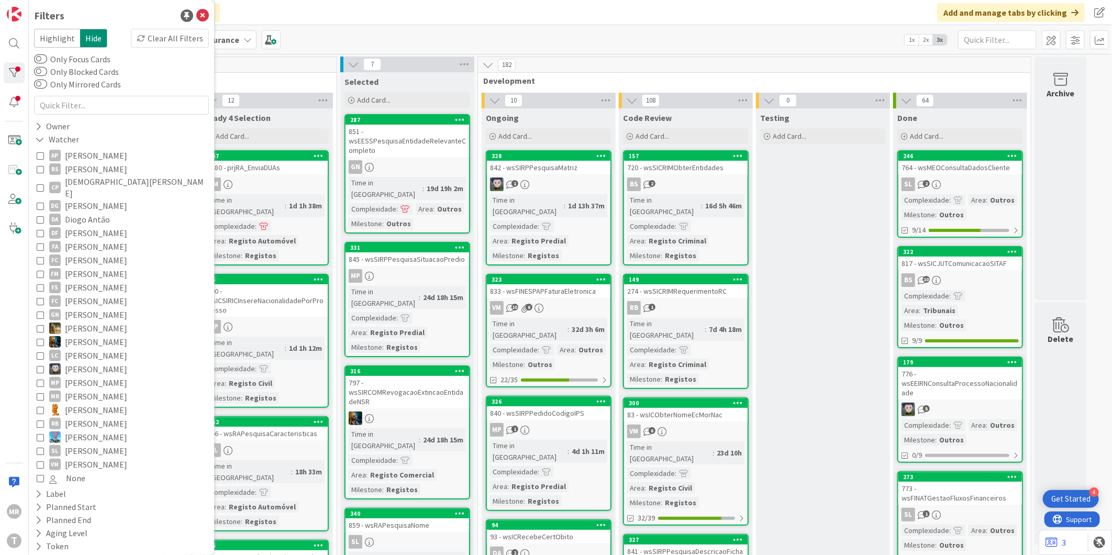
click at [103, 267] on span "[PERSON_NAME]" at bounding box center [96, 274] width 62 height 14
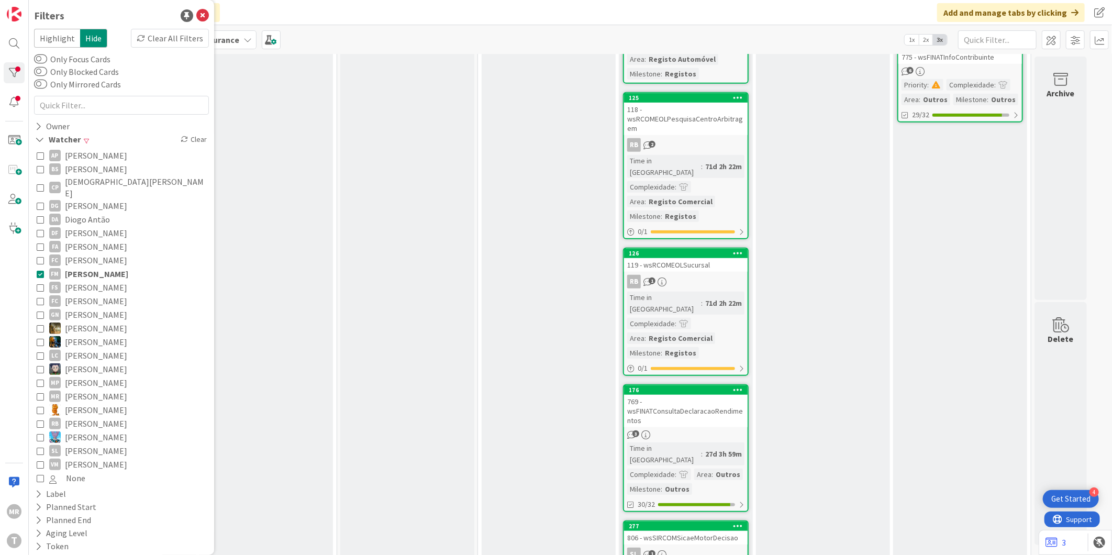
scroll to position [407, 0]
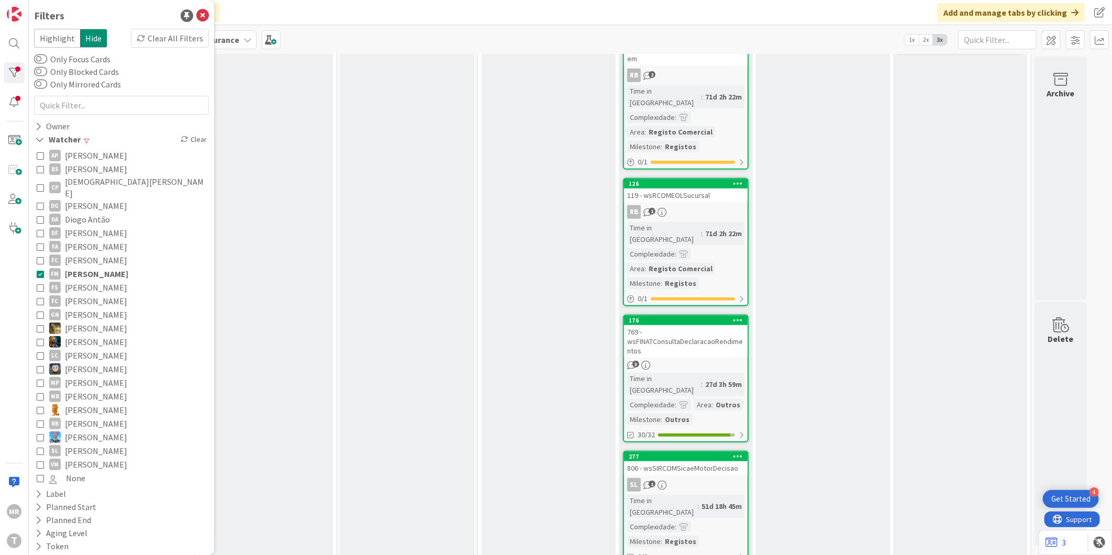
click at [98, 240] on span "[PERSON_NAME]" at bounding box center [96, 247] width 62 height 14
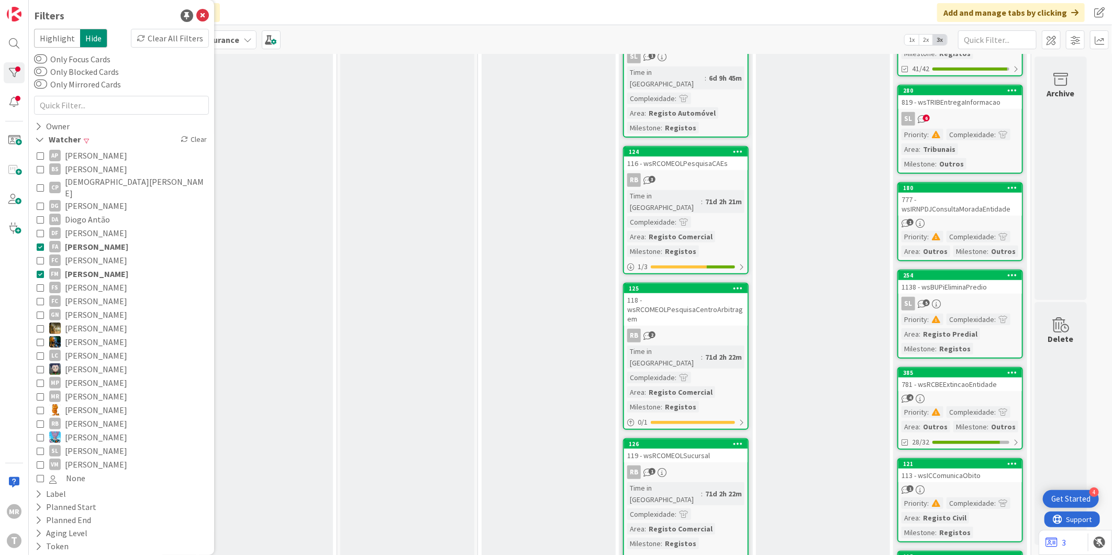
click at [103, 269] on span "[PERSON_NAME]" at bounding box center [96, 274] width 63 height 14
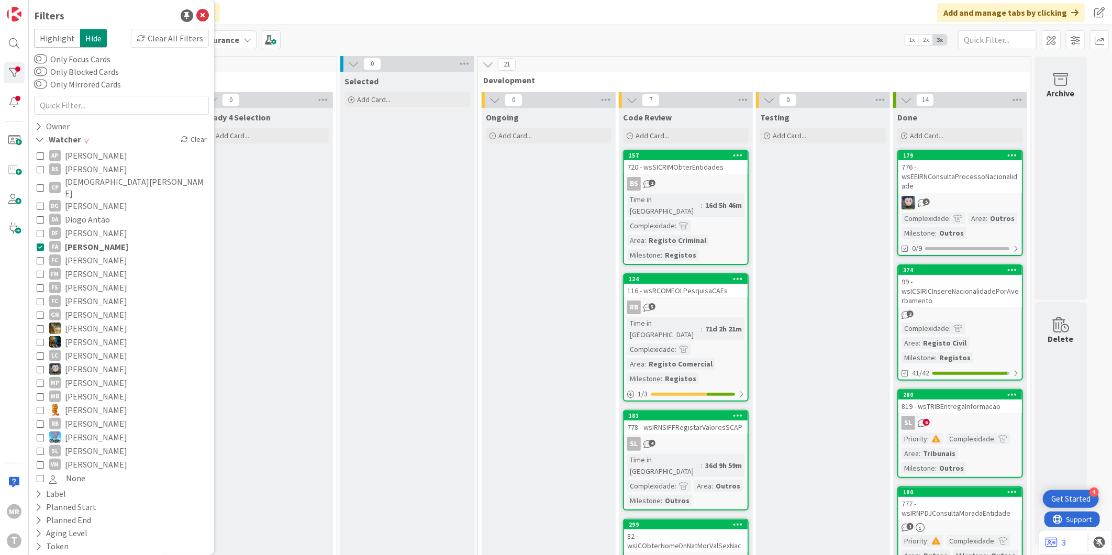
scroll to position [0, 0]
click at [86, 240] on span "[PERSON_NAME]" at bounding box center [96, 247] width 63 height 14
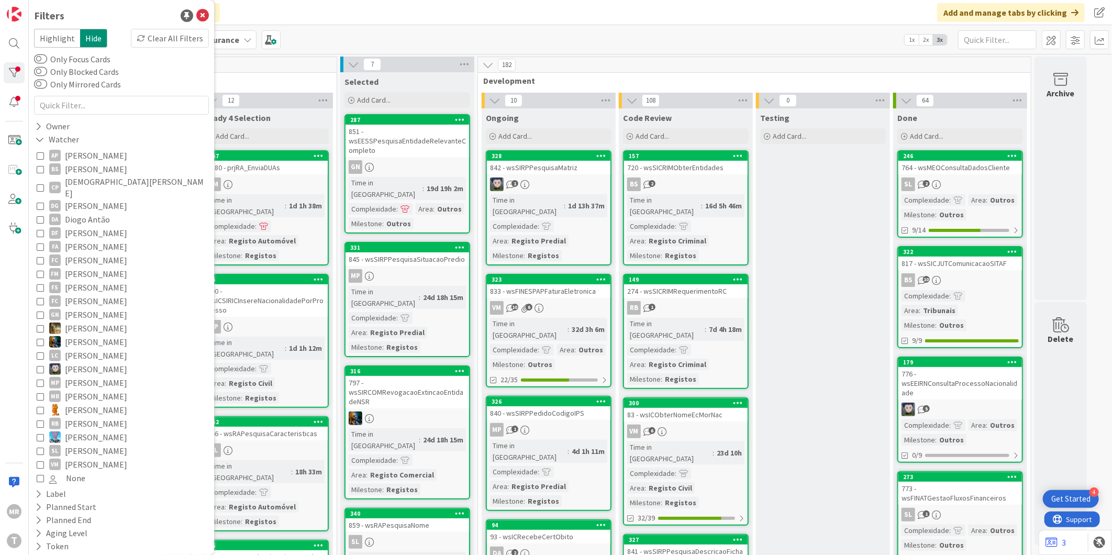
click at [86, 253] on span "[PERSON_NAME]" at bounding box center [96, 260] width 62 height 14
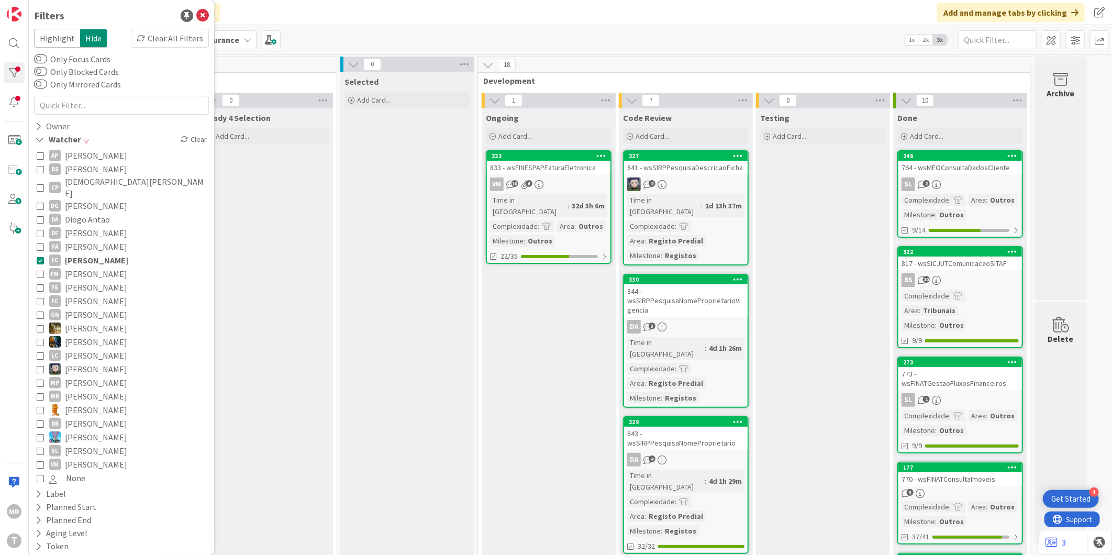
click at [87, 240] on span "[PERSON_NAME]" at bounding box center [96, 247] width 62 height 14
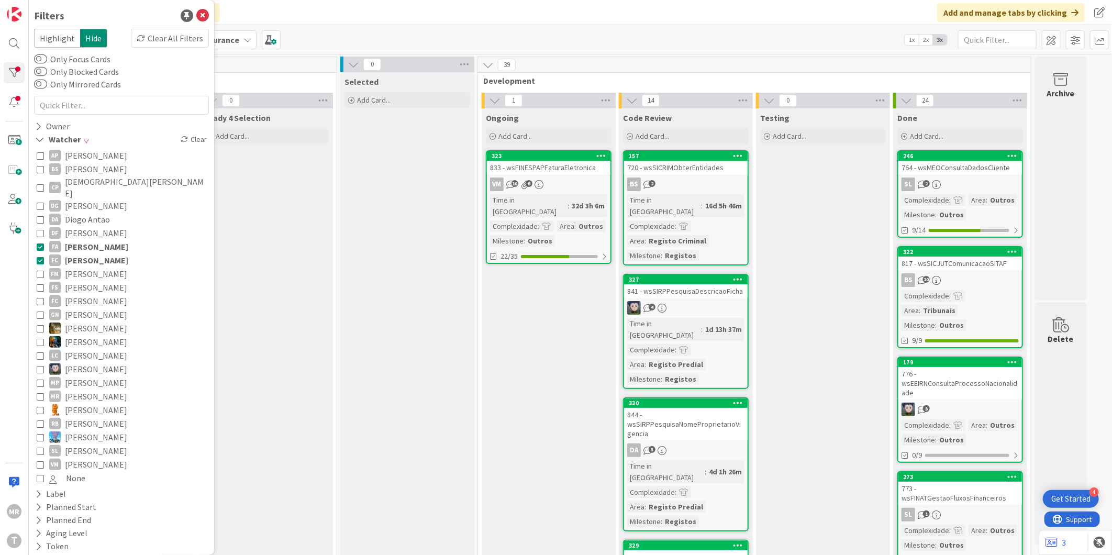
click at [88, 253] on span "[PERSON_NAME]" at bounding box center [96, 260] width 63 height 14
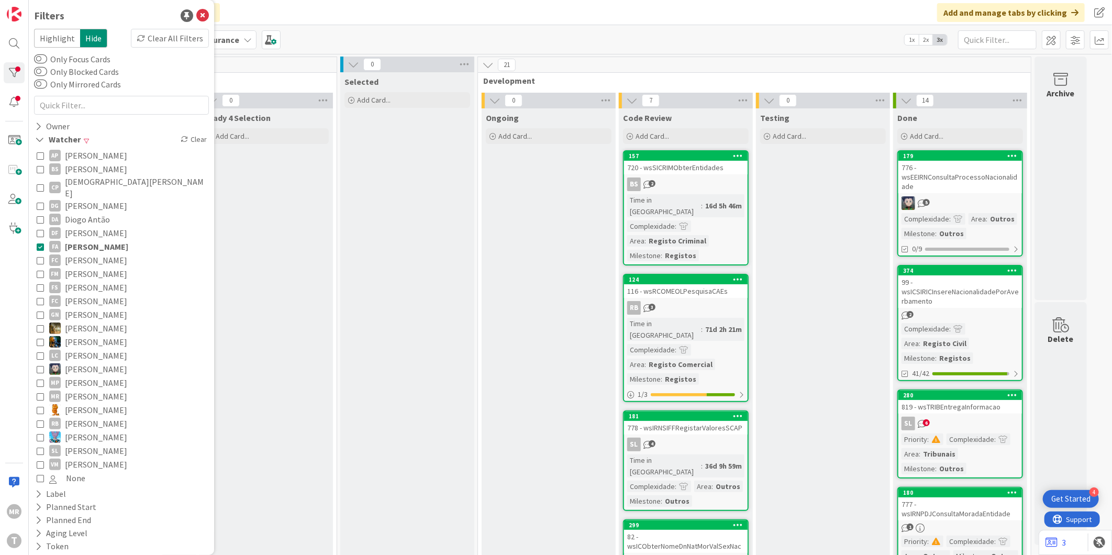
click at [90, 240] on span "[PERSON_NAME]" at bounding box center [96, 247] width 63 height 14
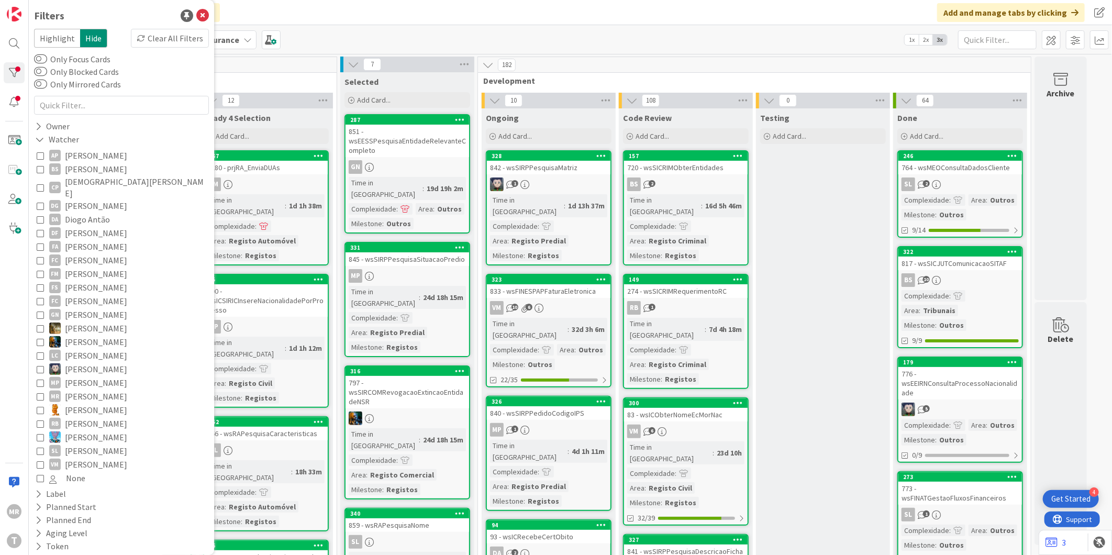
click at [90, 240] on span "[PERSON_NAME]" at bounding box center [96, 247] width 62 height 14
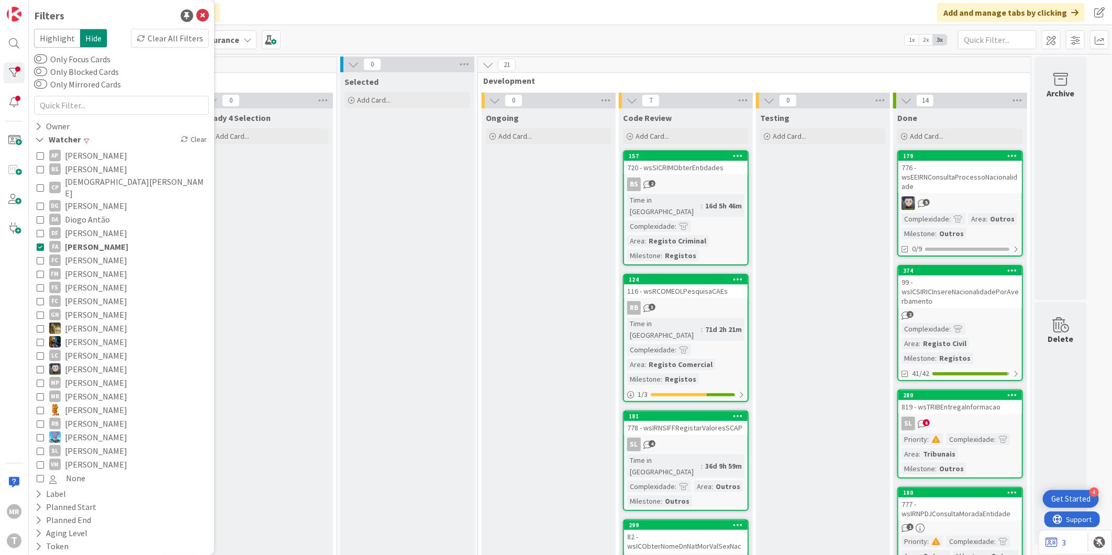
click at [89, 254] on span "[PERSON_NAME]" at bounding box center [96, 260] width 62 height 14
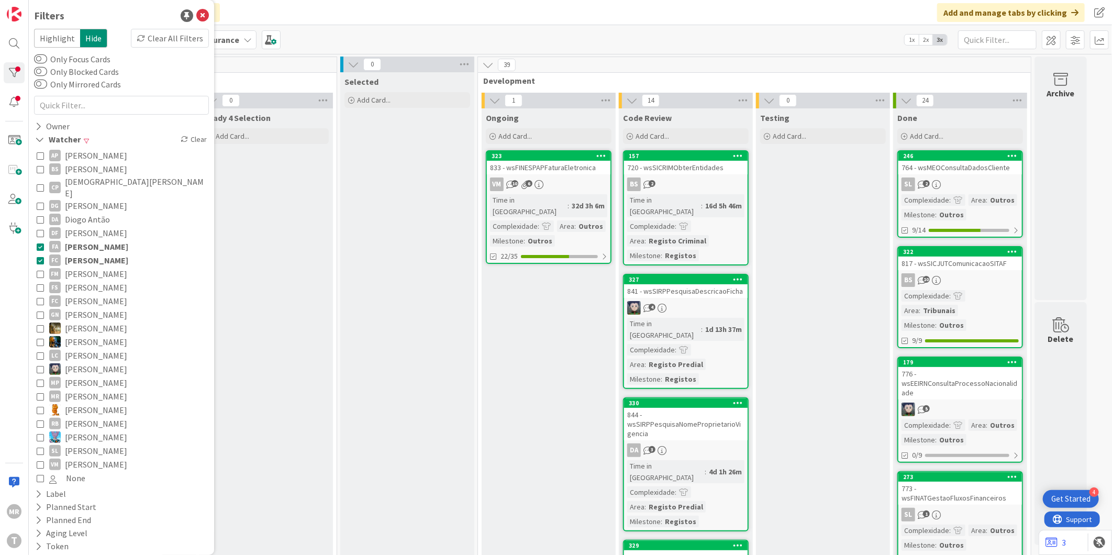
click at [89, 267] on span "[PERSON_NAME]" at bounding box center [96, 274] width 62 height 14
click at [112, 240] on button "FA [PERSON_NAME]" at bounding box center [122, 247] width 170 height 14
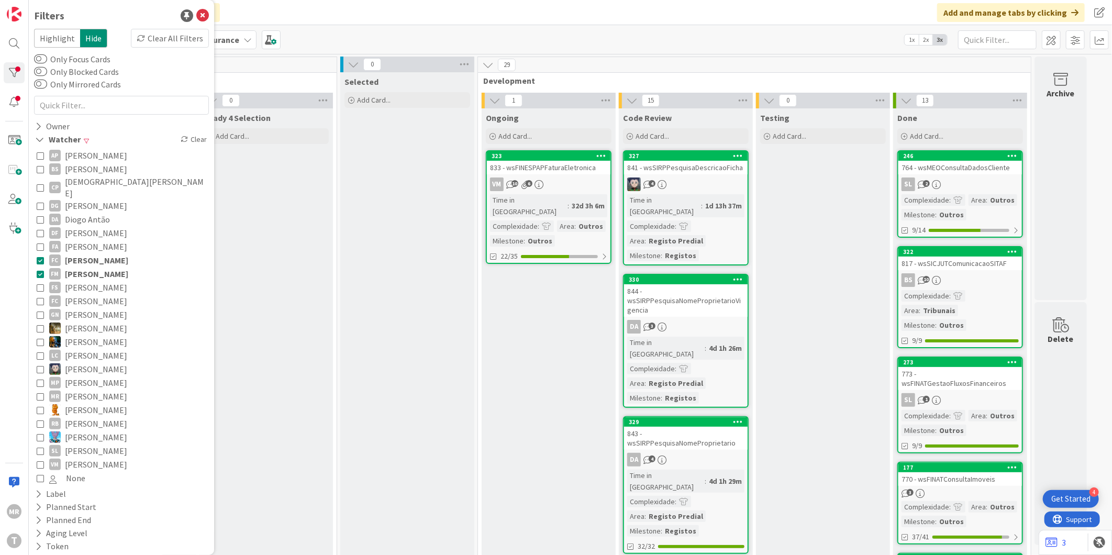
click at [107, 253] on span "[PERSON_NAME]" at bounding box center [96, 260] width 63 height 14
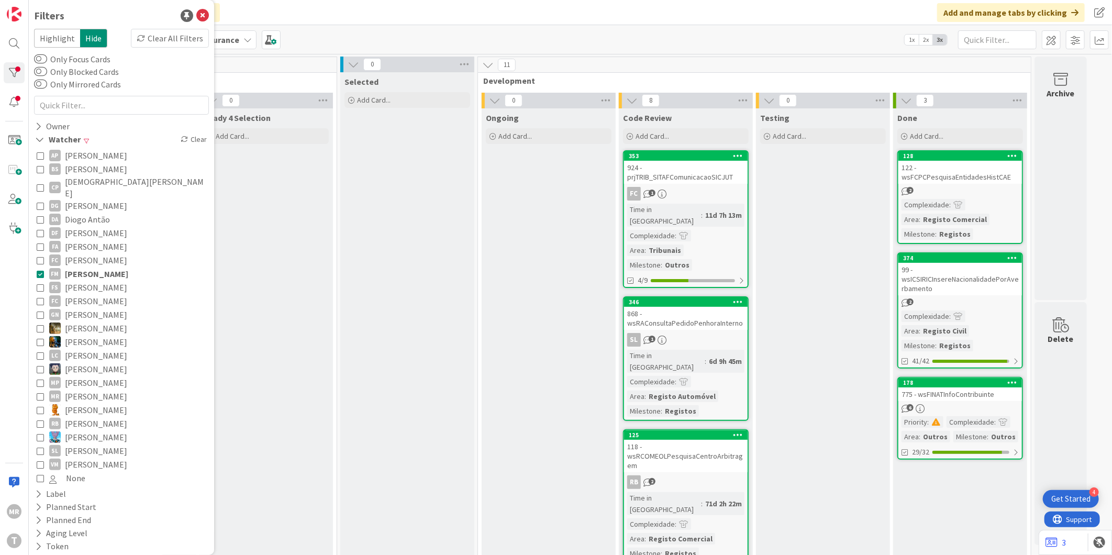
click at [106, 269] on span "[PERSON_NAME]" at bounding box center [96, 274] width 63 height 14
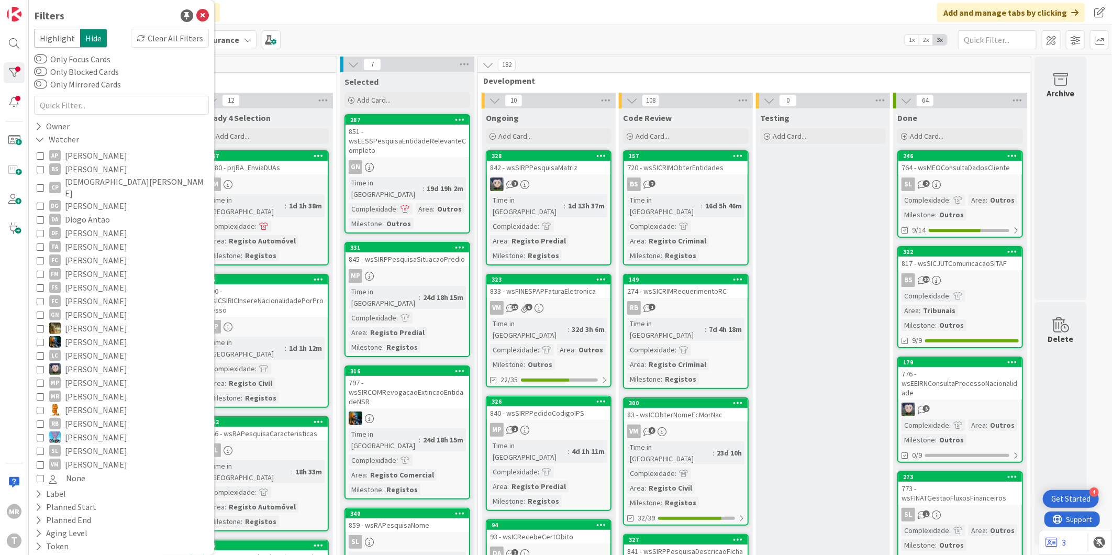
click at [103, 267] on span "[PERSON_NAME]" at bounding box center [96, 274] width 62 height 14
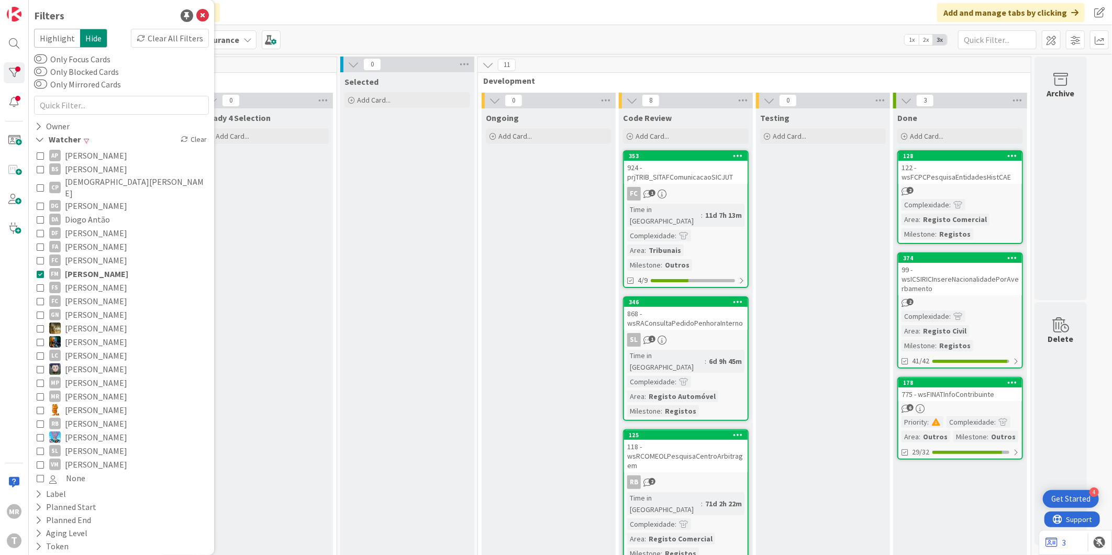
click at [90, 267] on span "[PERSON_NAME]" at bounding box center [96, 274] width 63 height 14
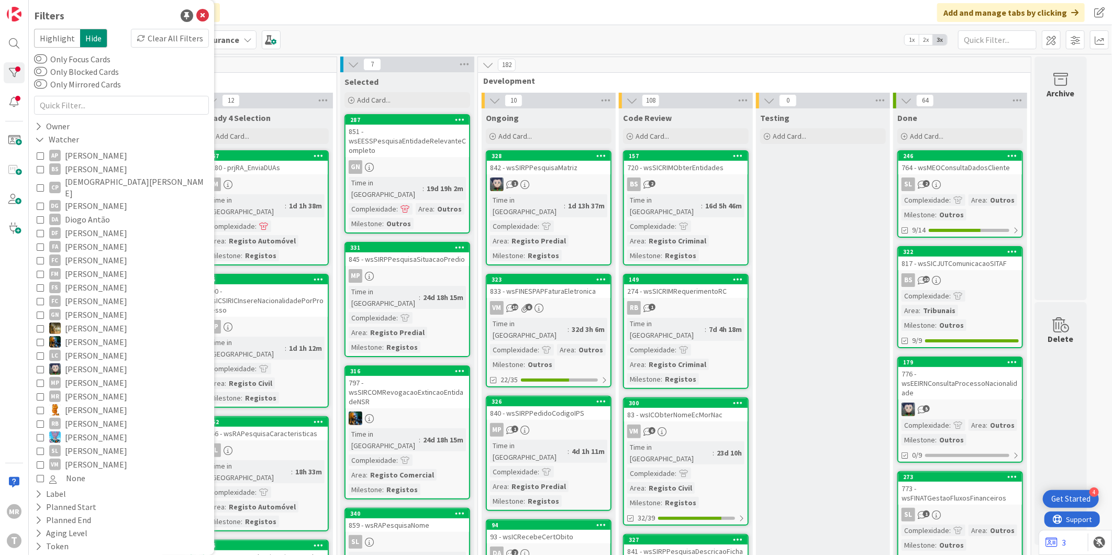
click at [92, 253] on span "[PERSON_NAME]" at bounding box center [96, 260] width 62 height 14
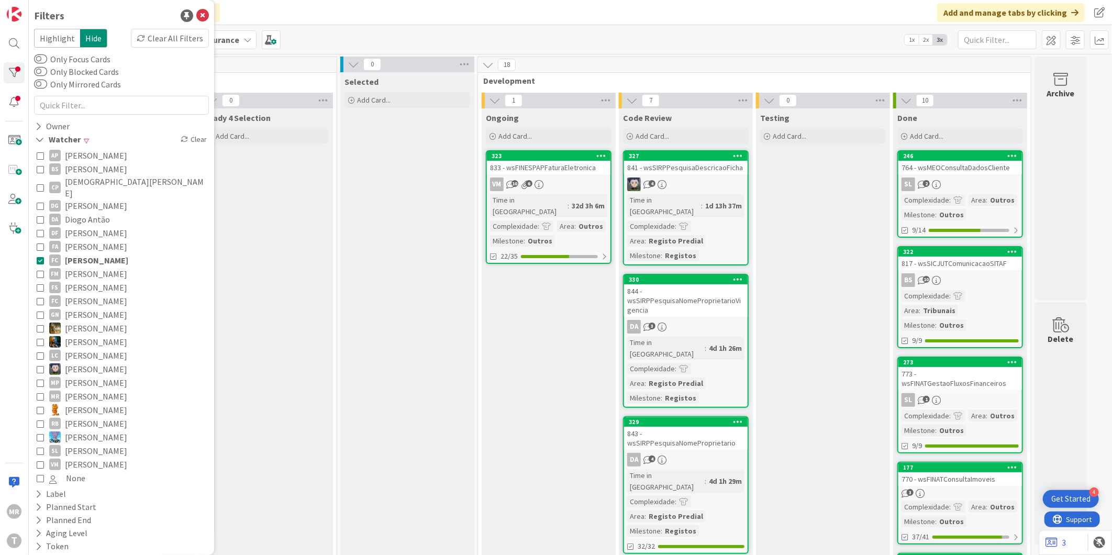
click at [87, 240] on span "[PERSON_NAME]" at bounding box center [96, 247] width 62 height 14
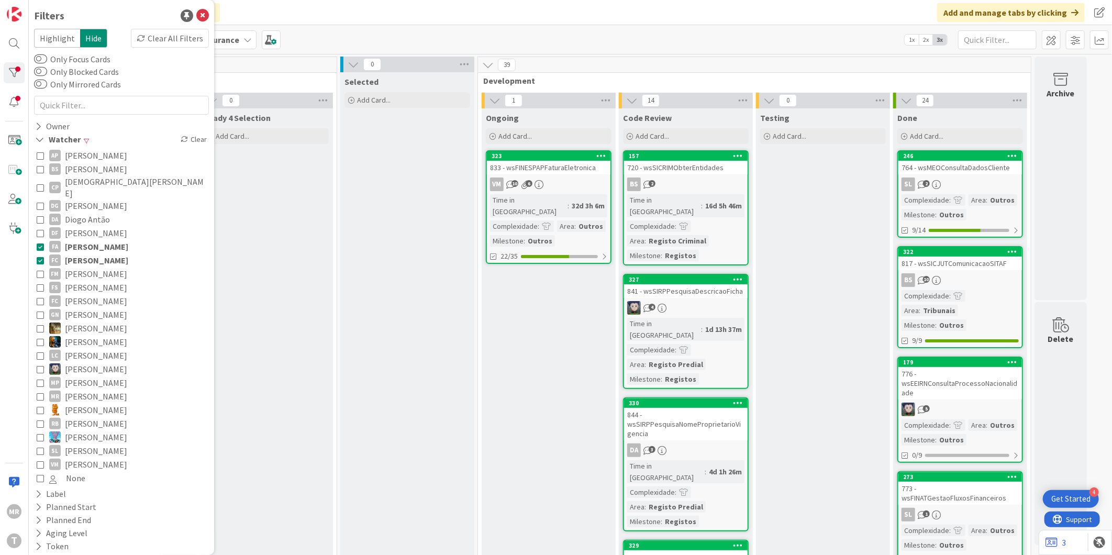
click at [86, 253] on span "[PERSON_NAME]" at bounding box center [96, 260] width 63 height 14
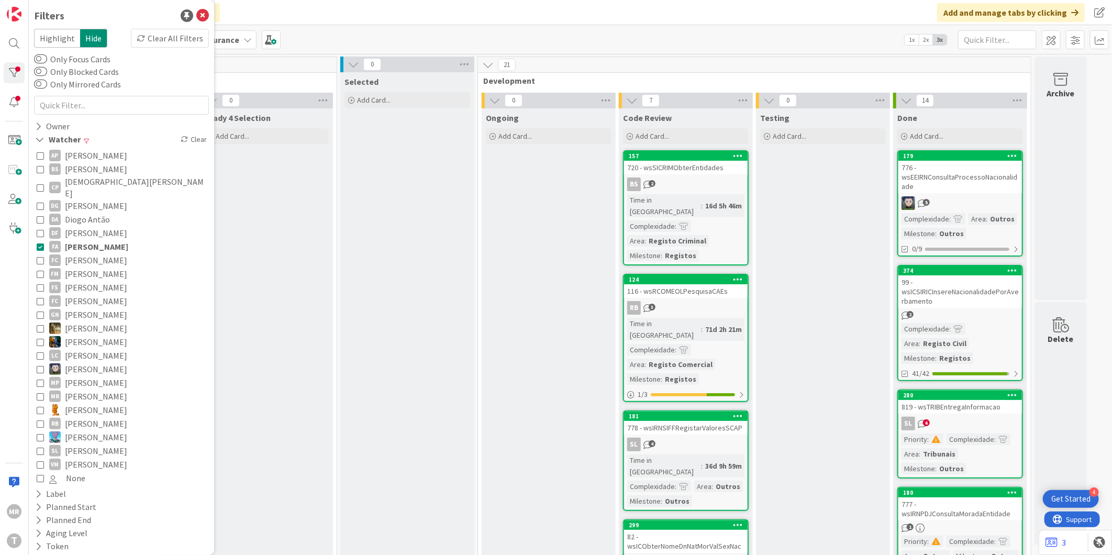
click at [82, 267] on span "[PERSON_NAME]" at bounding box center [96, 274] width 62 height 14
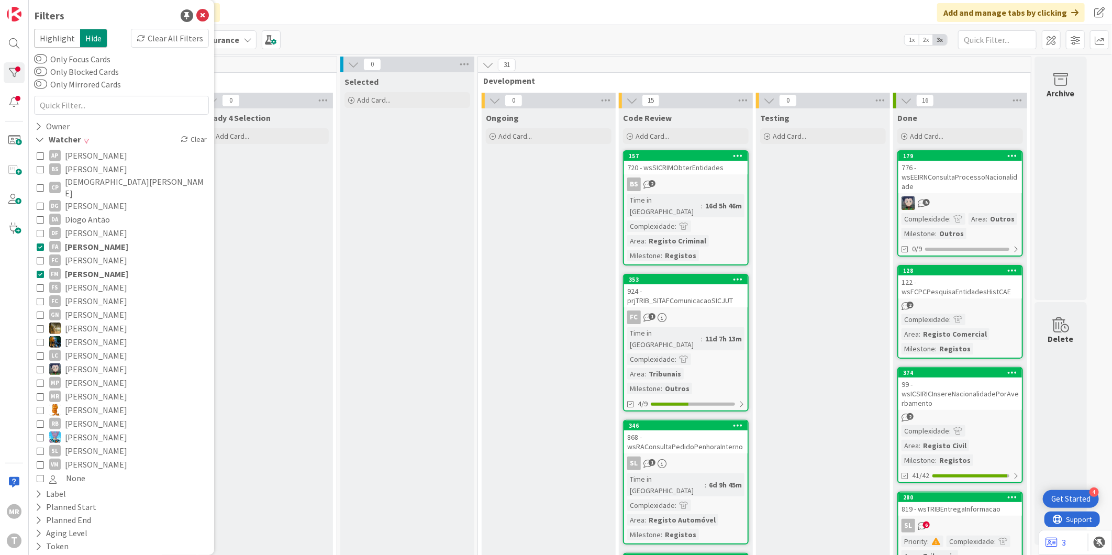
click at [89, 240] on span "[PERSON_NAME]" at bounding box center [96, 247] width 63 height 14
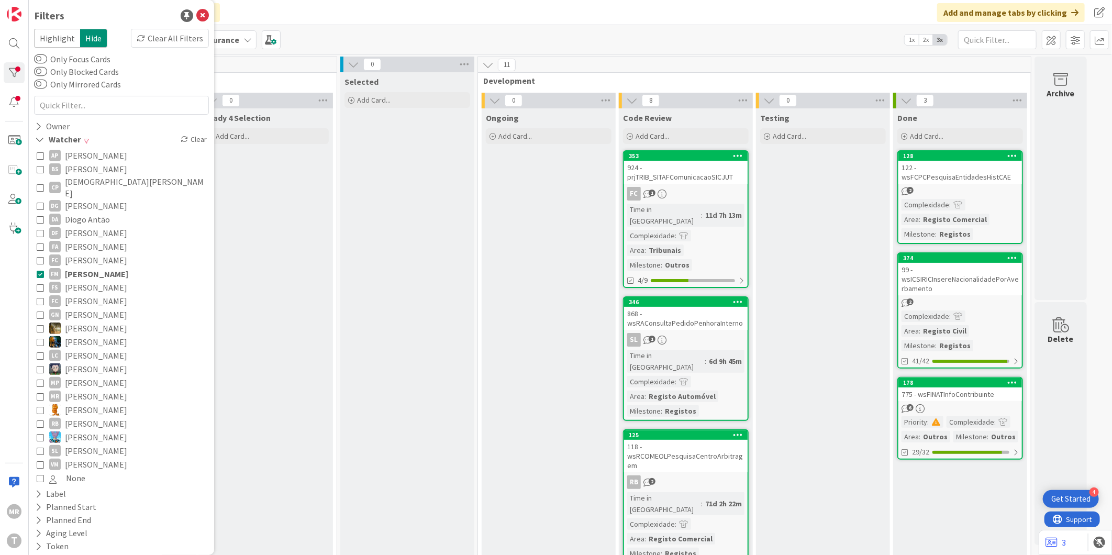
click at [94, 268] on span "[PERSON_NAME]" at bounding box center [96, 274] width 63 height 14
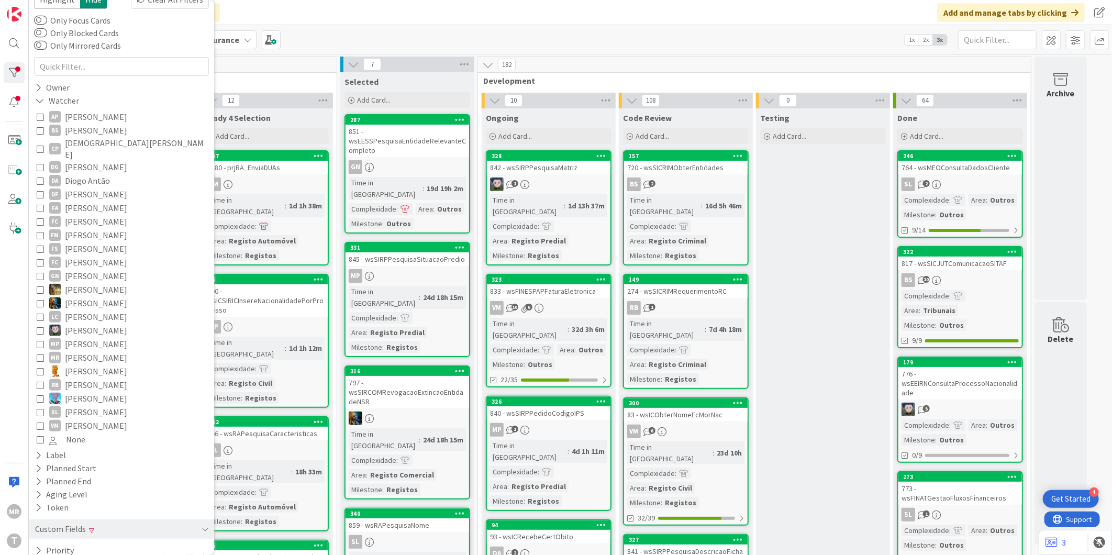
scroll to position [79, 0]
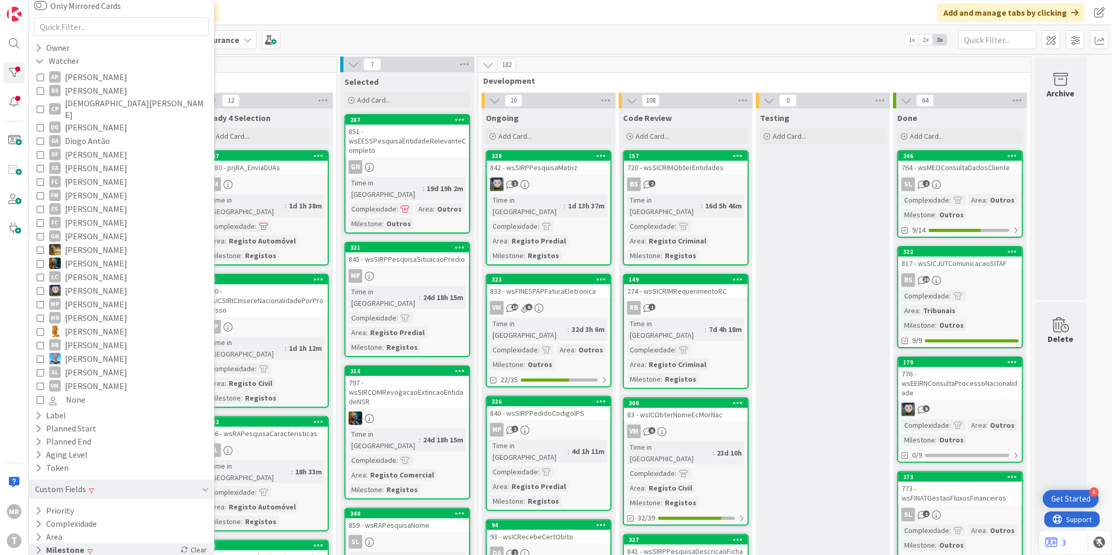
click at [38, 546] on icon at bounding box center [38, 550] width 7 height 9
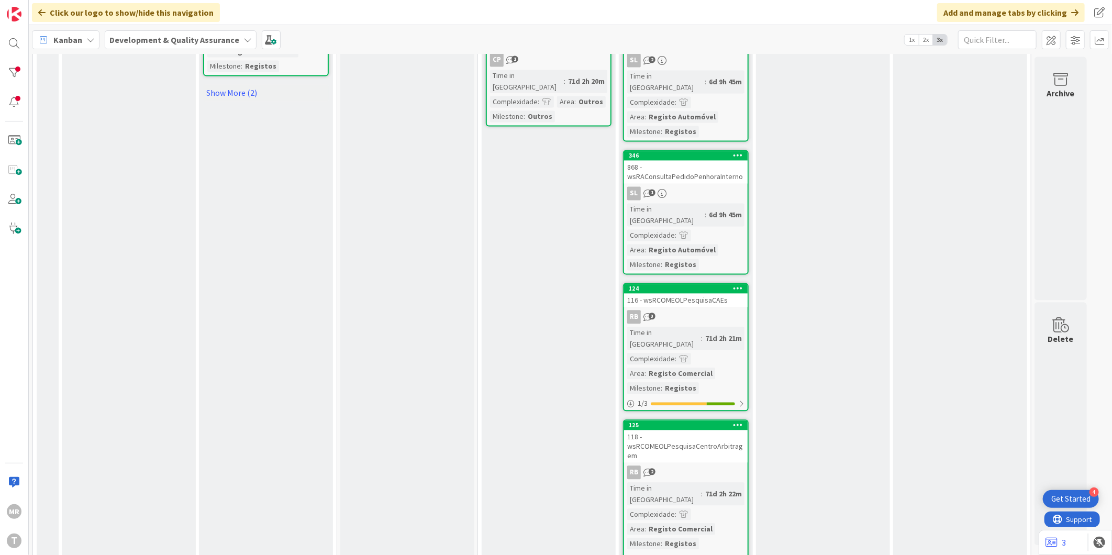
scroll to position [1512, 0]
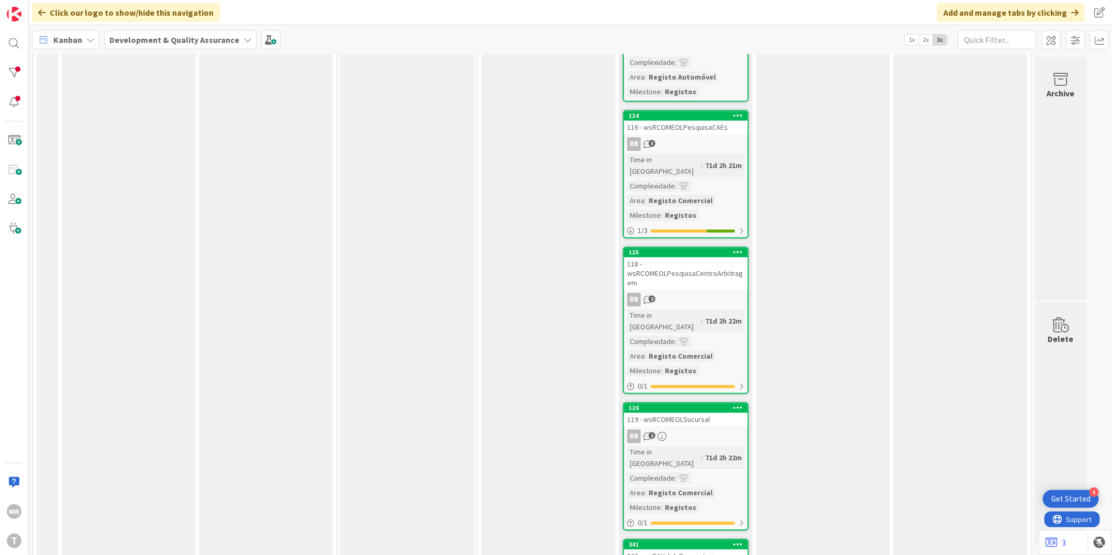
click at [668, 540] on div "341" at bounding box center [686, 544] width 124 height 9
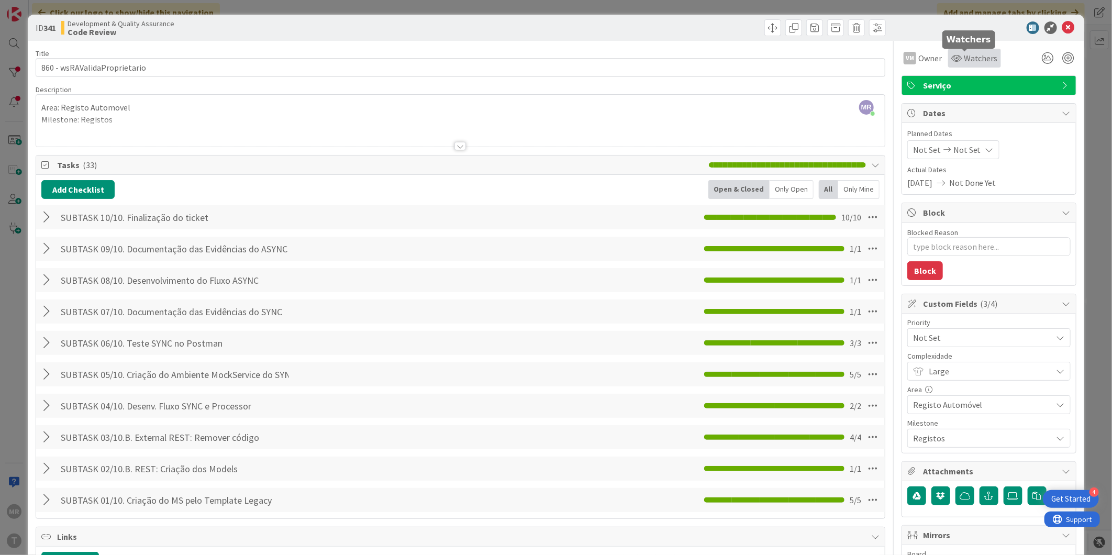
click at [964, 56] on span "Watchers" at bounding box center [981, 58] width 34 height 13
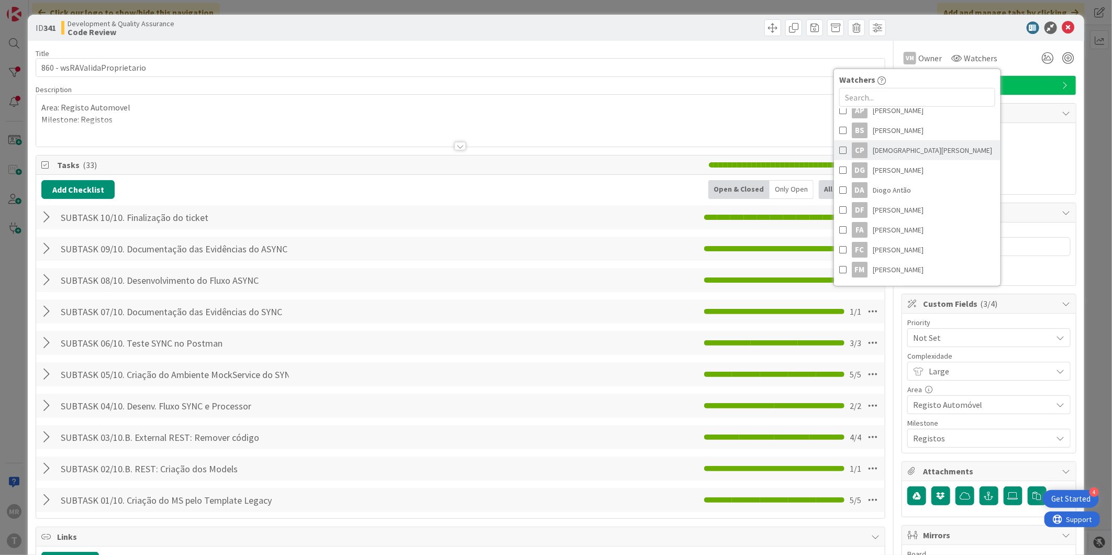
scroll to position [116, 0]
click at [902, 220] on span "[PERSON_NAME]" at bounding box center [898, 214] width 51 height 16
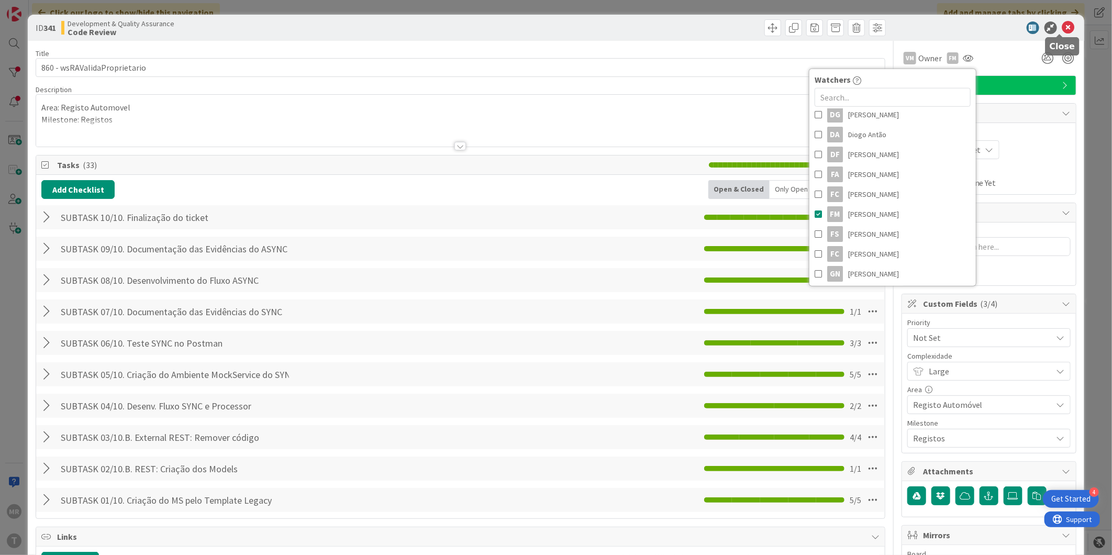
click at [1062, 26] on icon at bounding box center [1068, 27] width 13 height 13
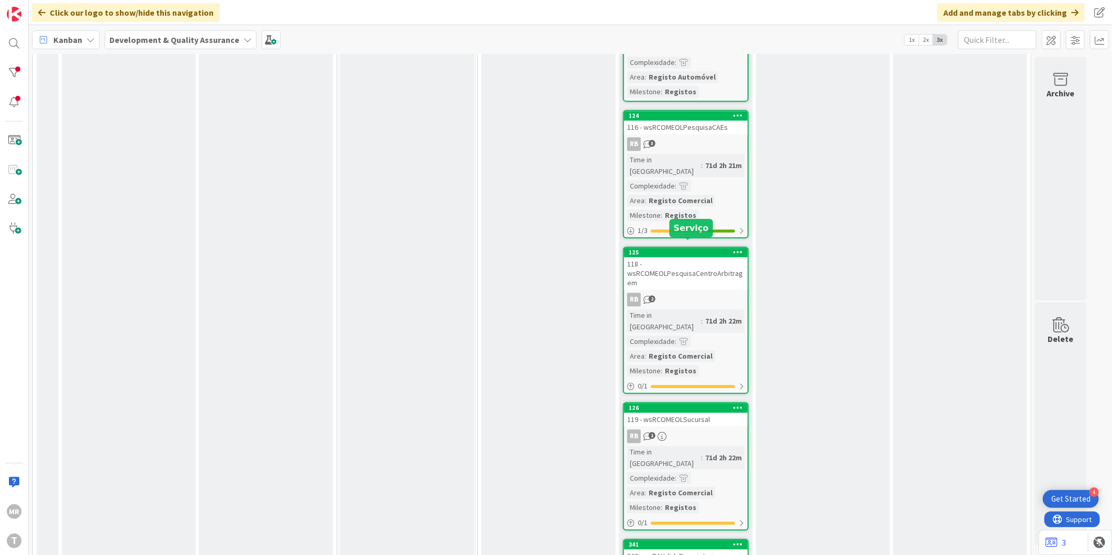
click at [693, 404] on div "126" at bounding box center [688, 407] width 119 height 7
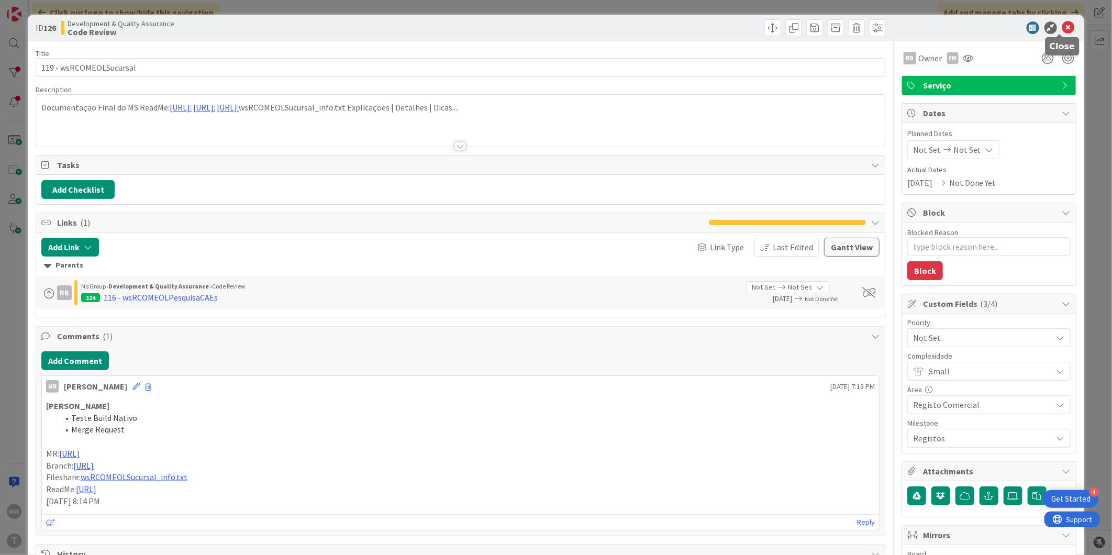
click at [1062, 25] on icon at bounding box center [1068, 27] width 13 height 13
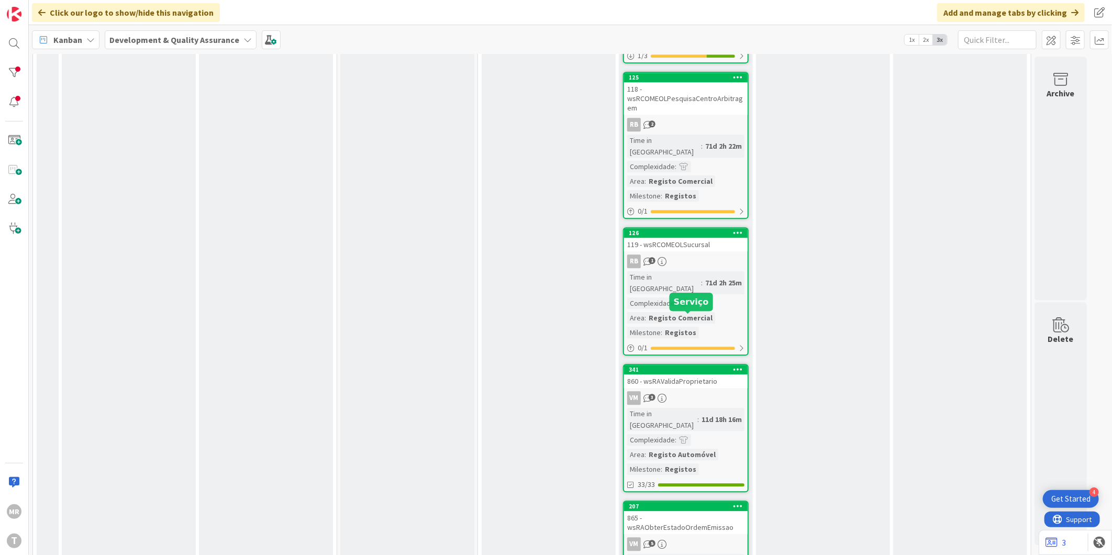
click at [694, 503] on div "207" at bounding box center [688, 506] width 119 height 7
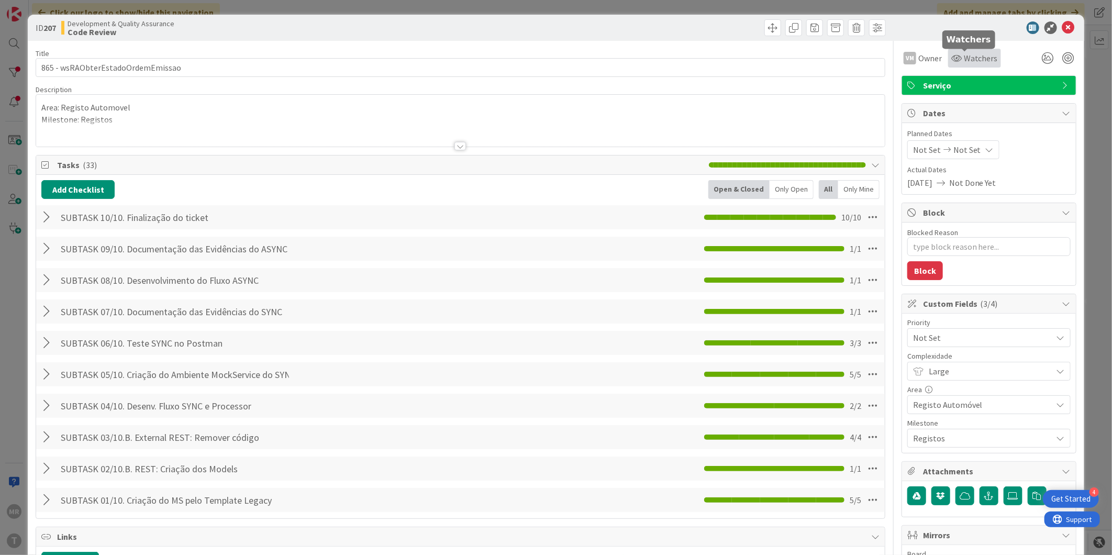
click at [952, 58] on icon at bounding box center [956, 58] width 10 height 8
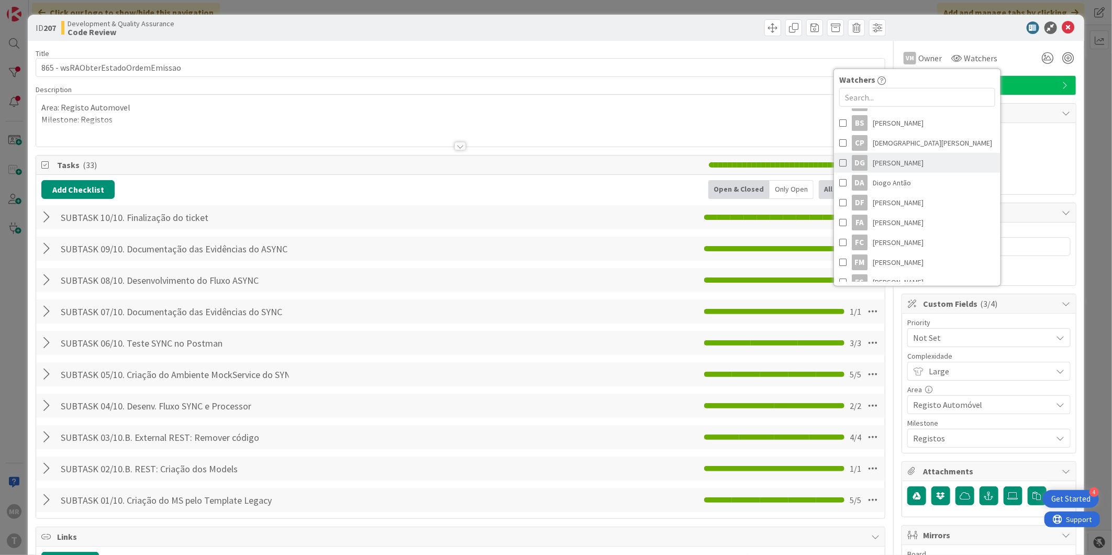
scroll to position [116, 0]
click at [904, 215] on span "[PERSON_NAME]" at bounding box center [898, 214] width 51 height 16
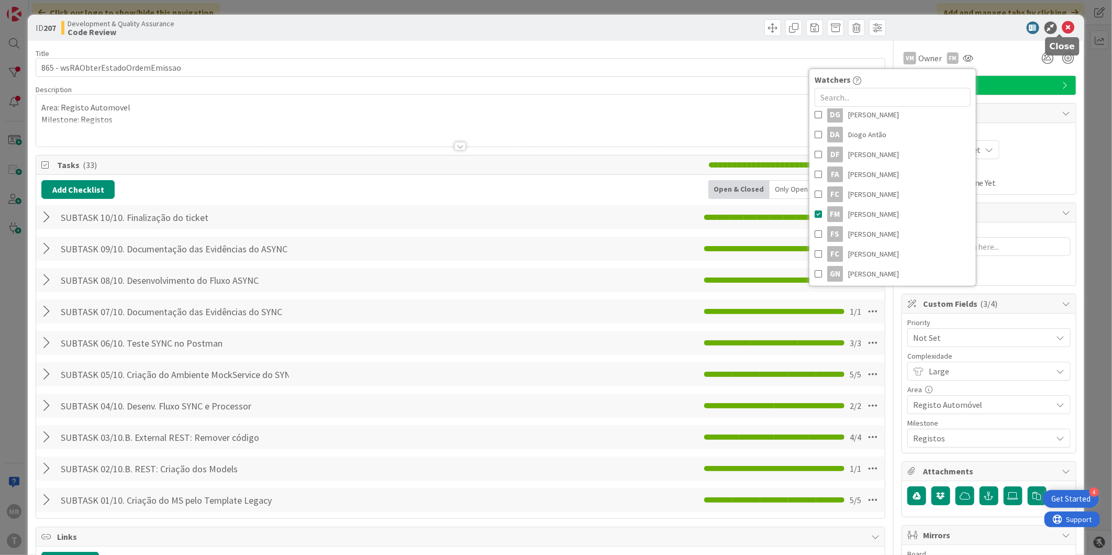
click at [1062, 29] on icon at bounding box center [1068, 27] width 13 height 13
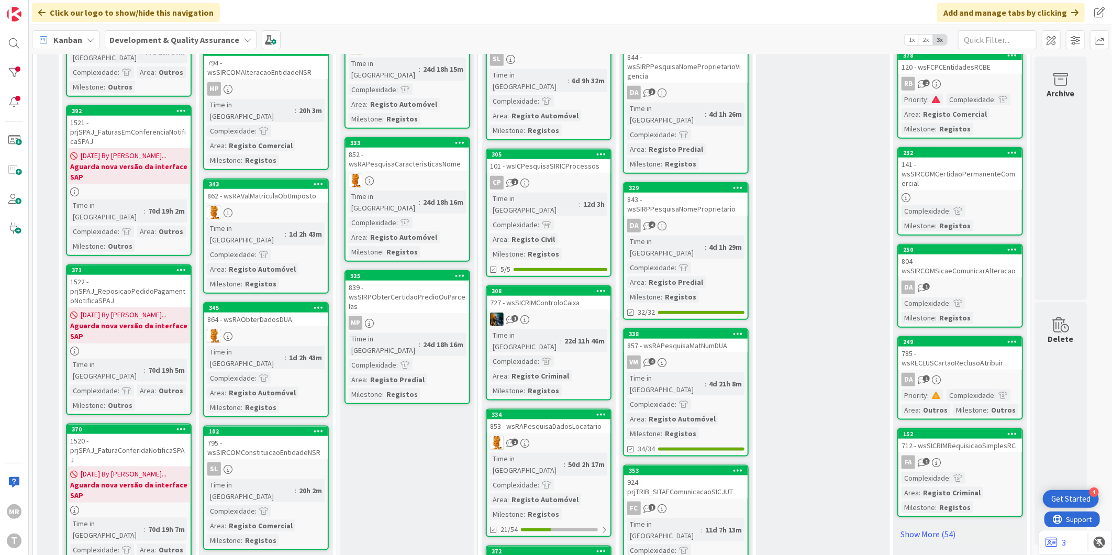
scroll to position [465, 0]
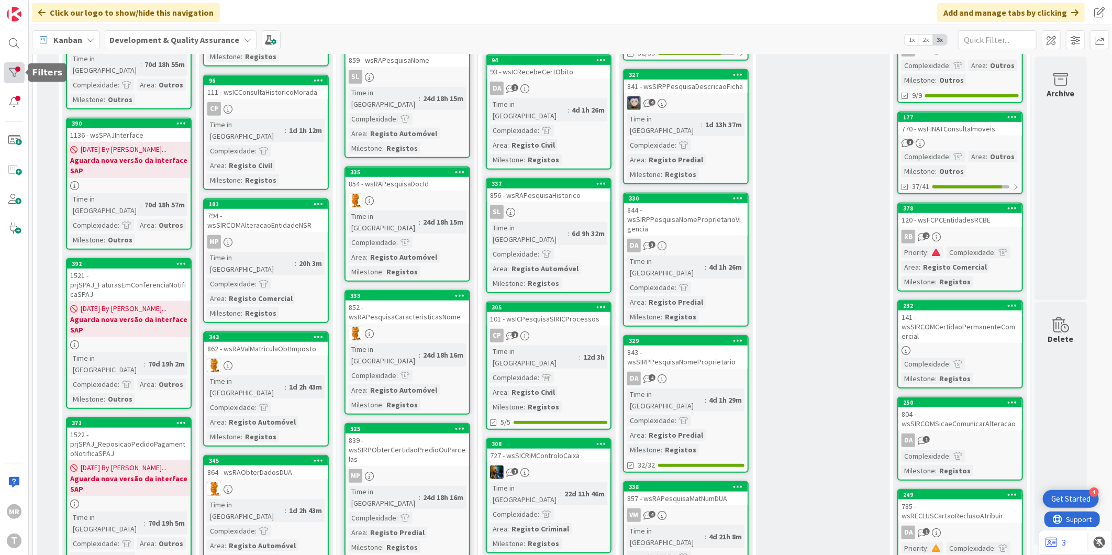
click at [6, 68] on div at bounding box center [14, 72] width 21 height 21
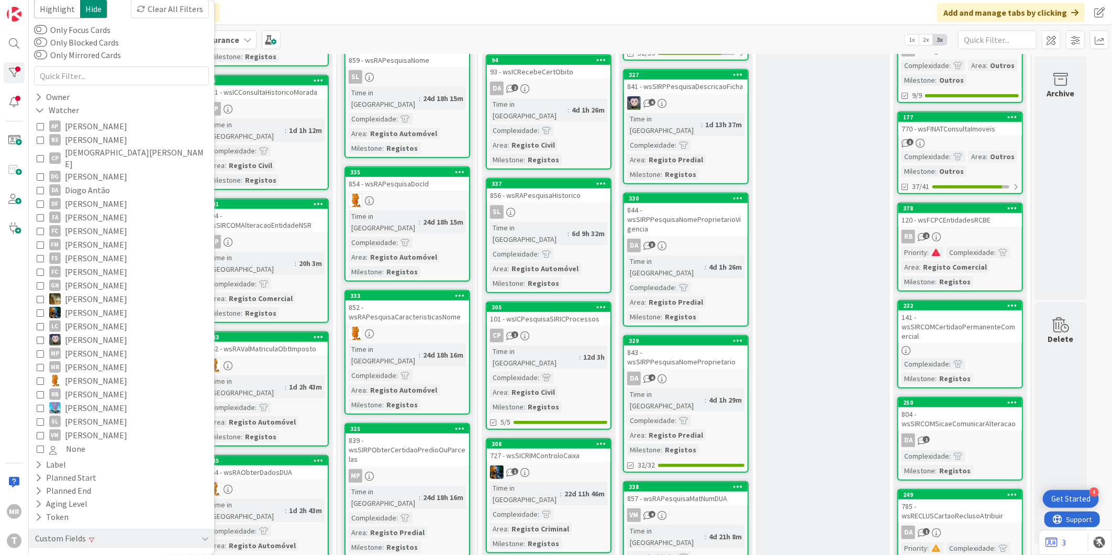
scroll to position [79, 0]
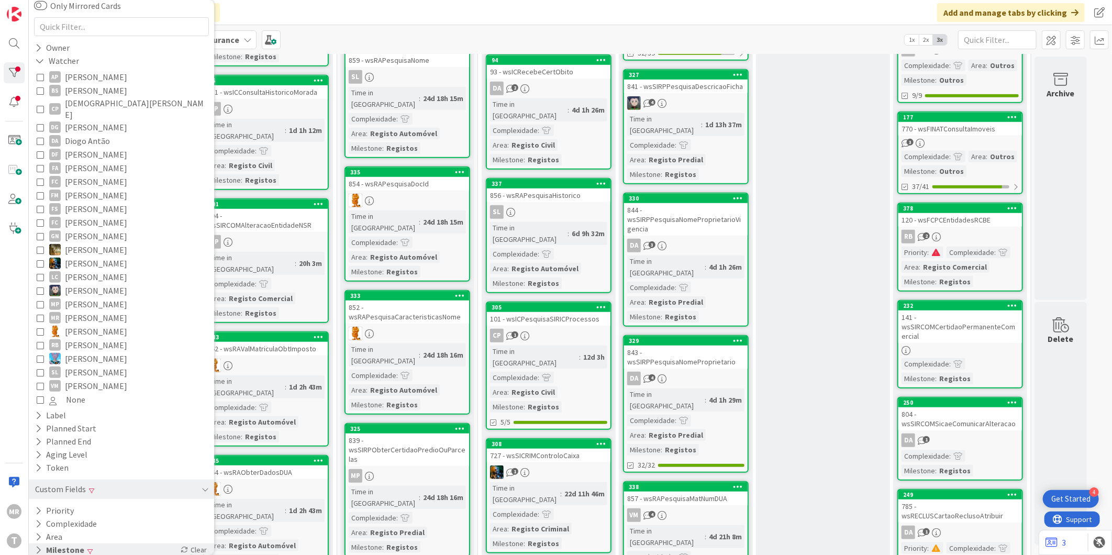
click at [65, 544] on button "Milestone" at bounding box center [59, 550] width 51 height 13
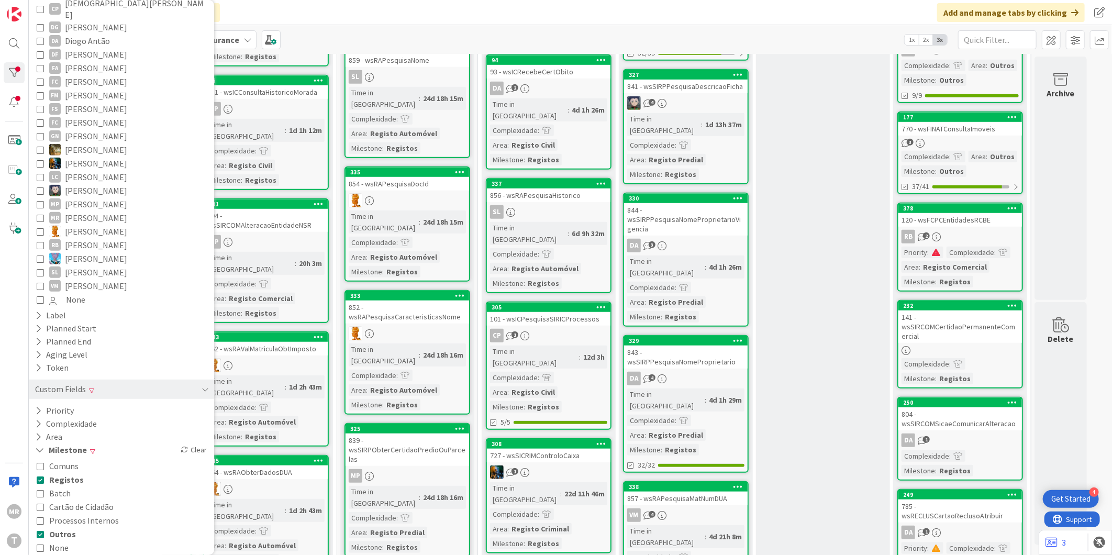
click at [59, 473] on span "Registos" at bounding box center [66, 480] width 35 height 14
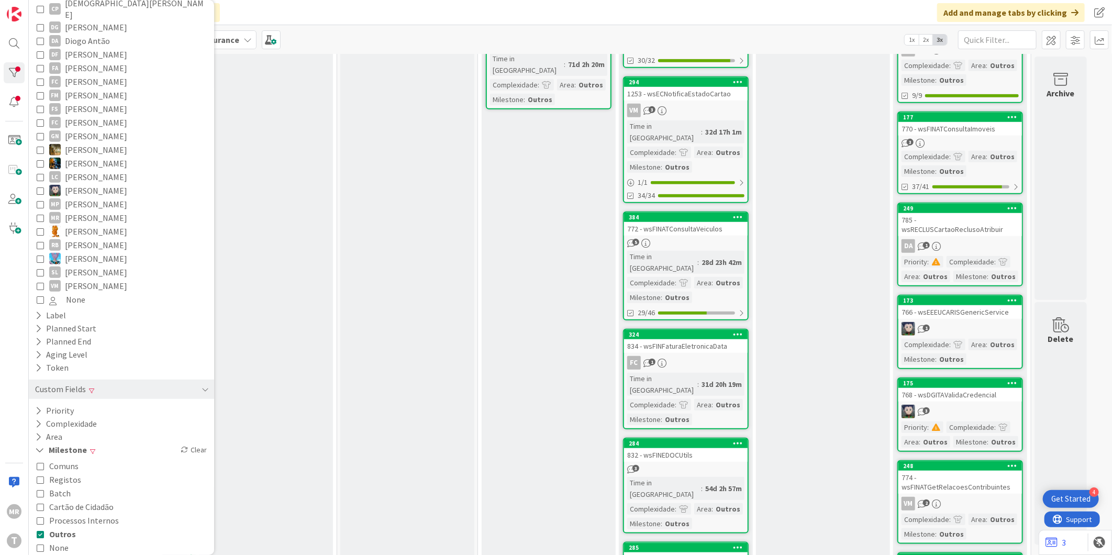
click at [56, 527] on span "Outros" at bounding box center [62, 534] width 27 height 14
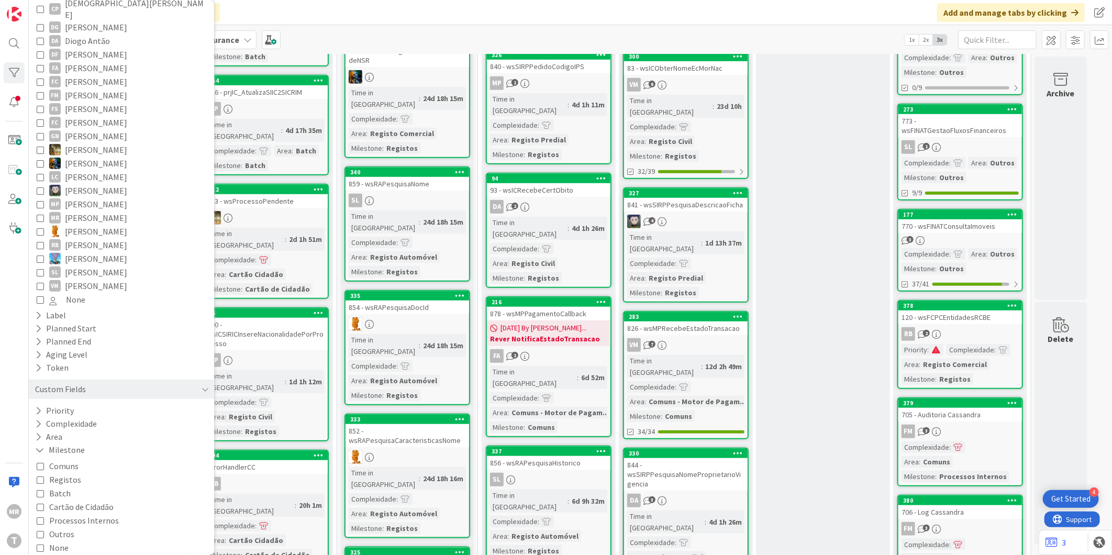
scroll to position [0, 0]
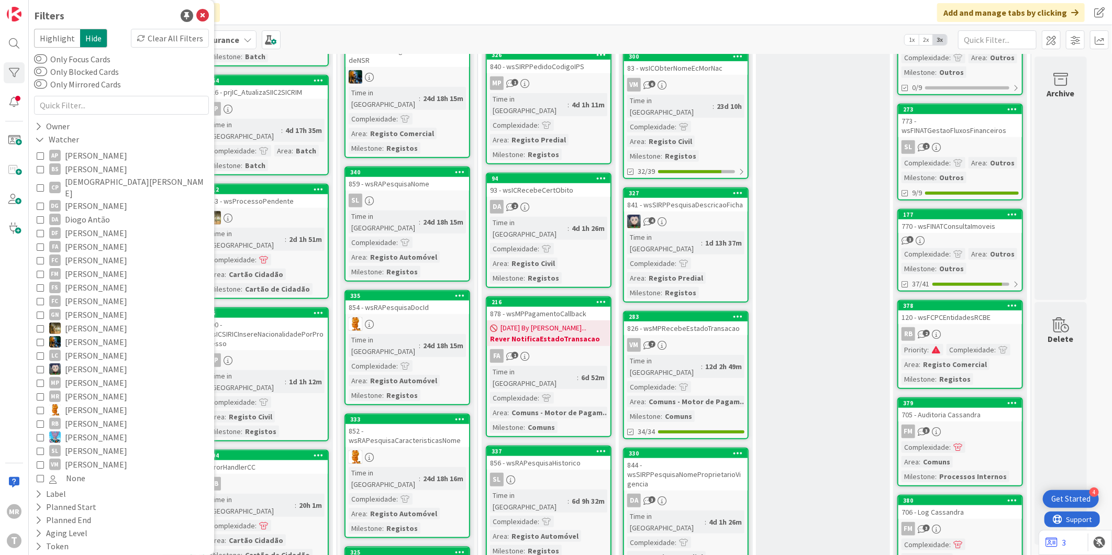
click at [113, 267] on span "[PERSON_NAME]" at bounding box center [96, 274] width 62 height 14
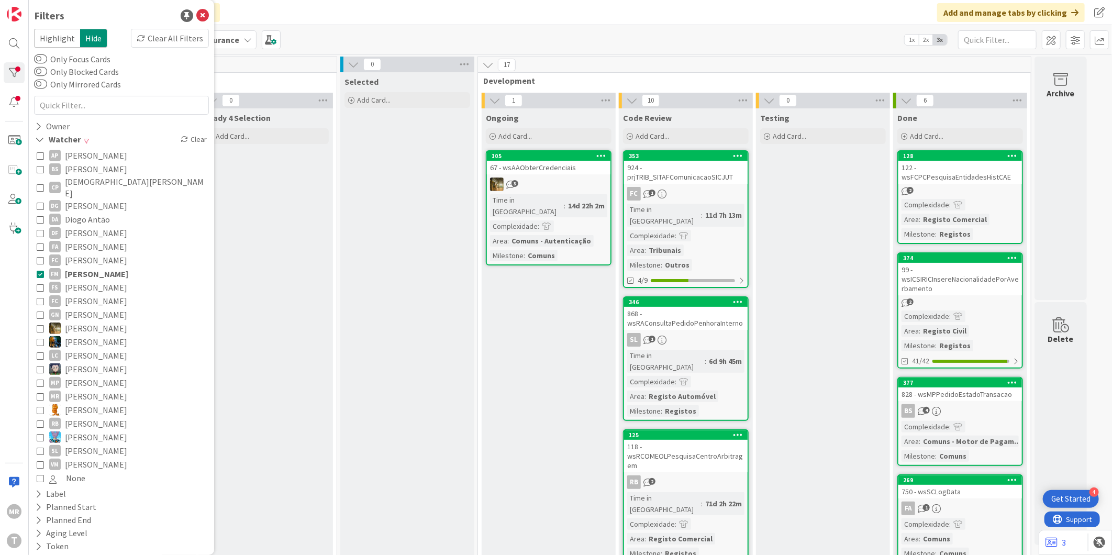
click at [93, 253] on span "[PERSON_NAME]" at bounding box center [96, 260] width 62 height 14
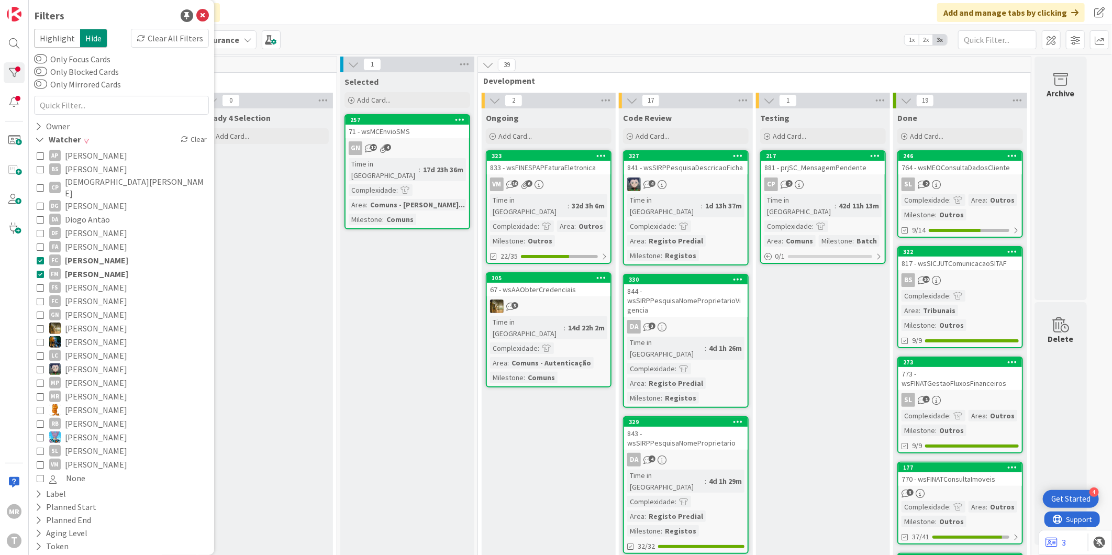
click at [92, 240] on span "[PERSON_NAME]" at bounding box center [96, 247] width 62 height 14
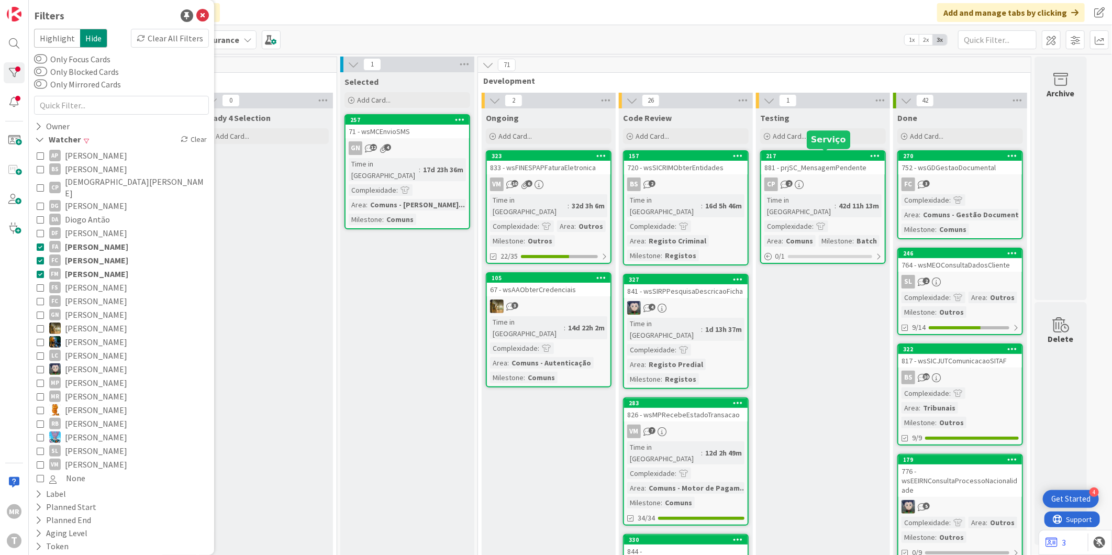
click at [830, 158] on div "217" at bounding box center [825, 155] width 119 height 7
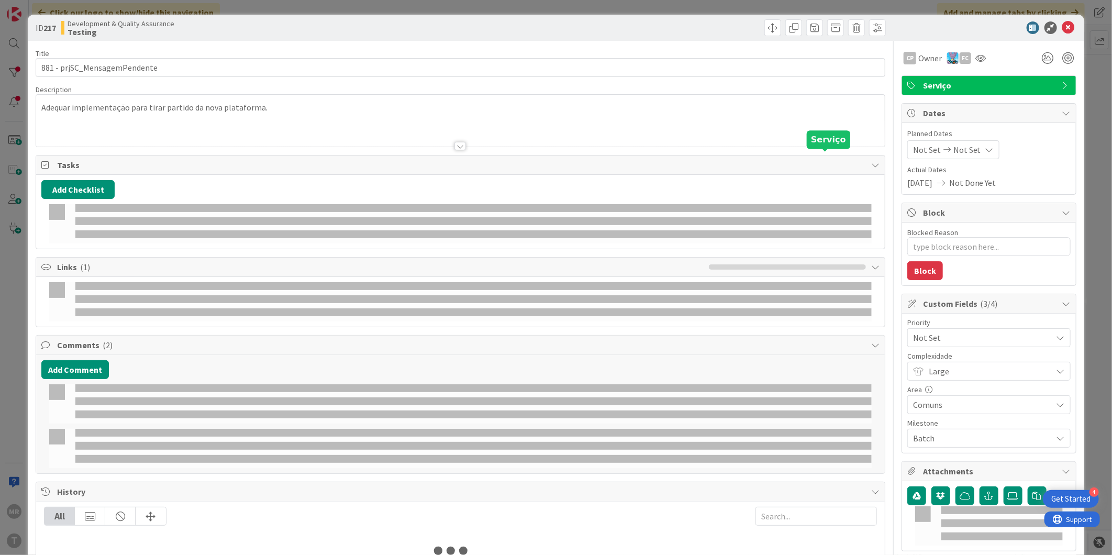
type textarea "x"
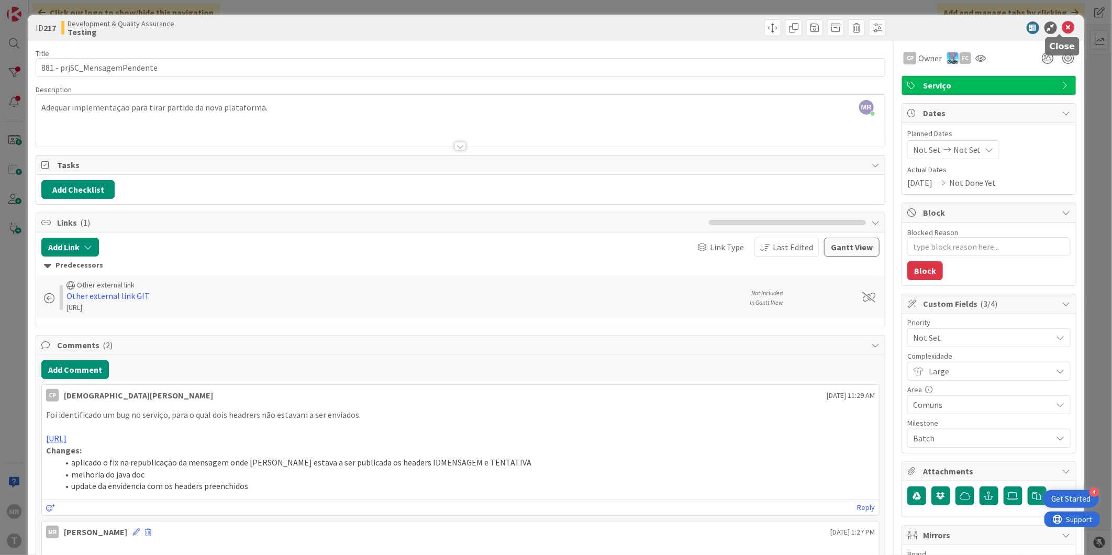
click at [1062, 28] on icon at bounding box center [1068, 27] width 13 height 13
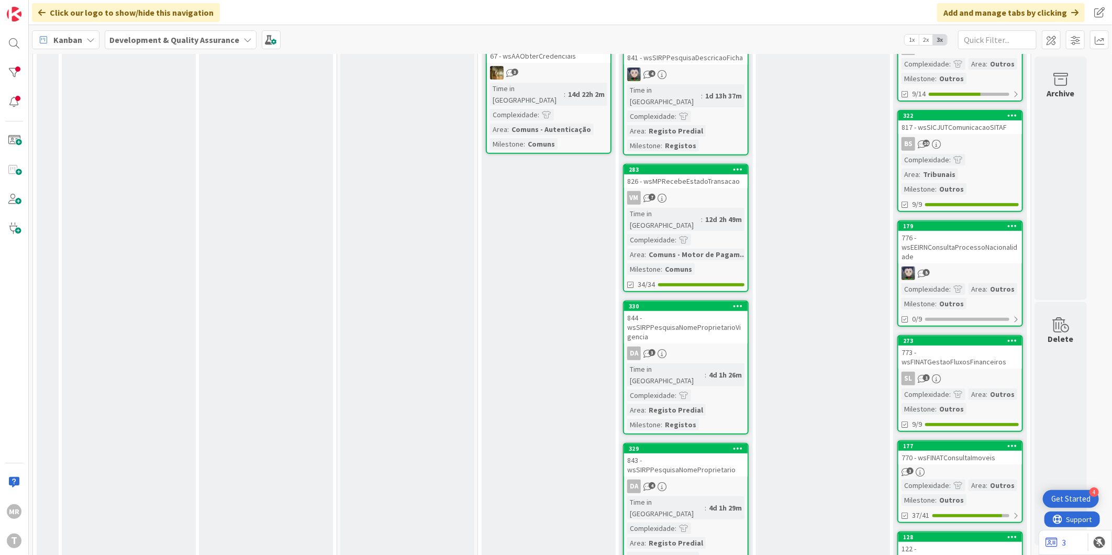
scroll to position [232, 0]
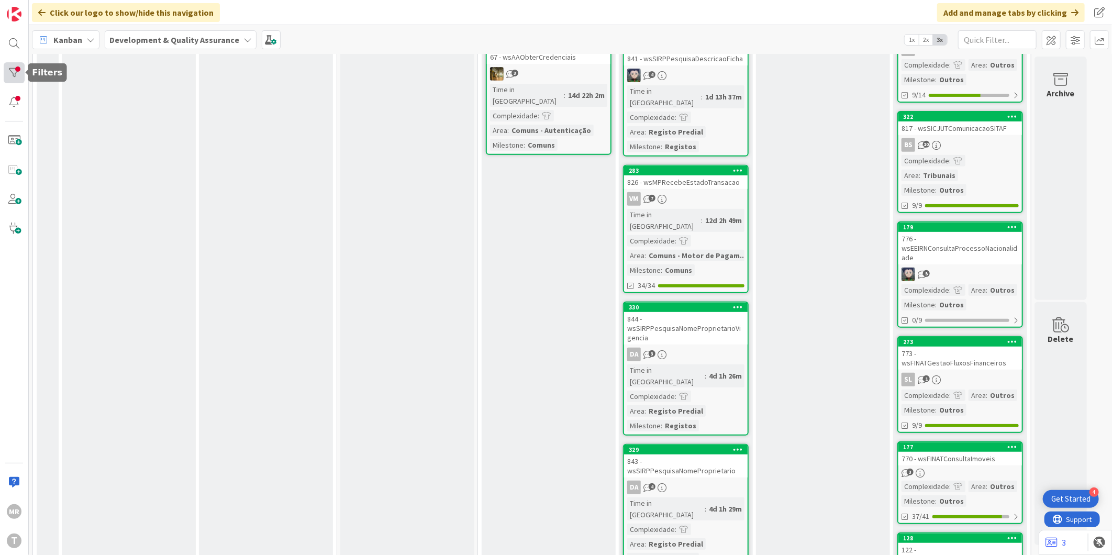
click at [23, 72] on div at bounding box center [14, 72] width 21 height 21
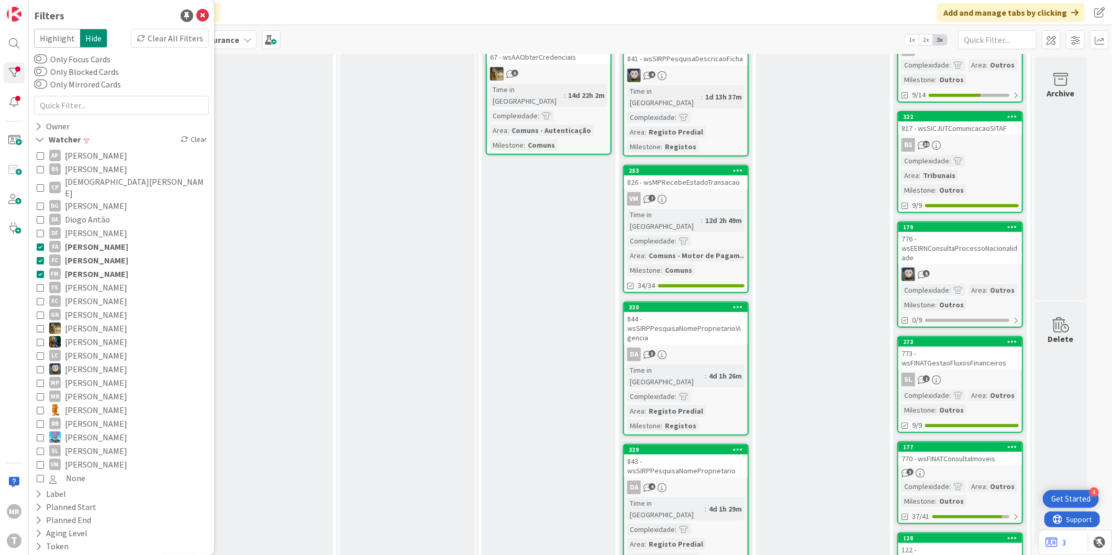
click at [101, 240] on span "[PERSON_NAME]" at bounding box center [96, 247] width 63 height 14
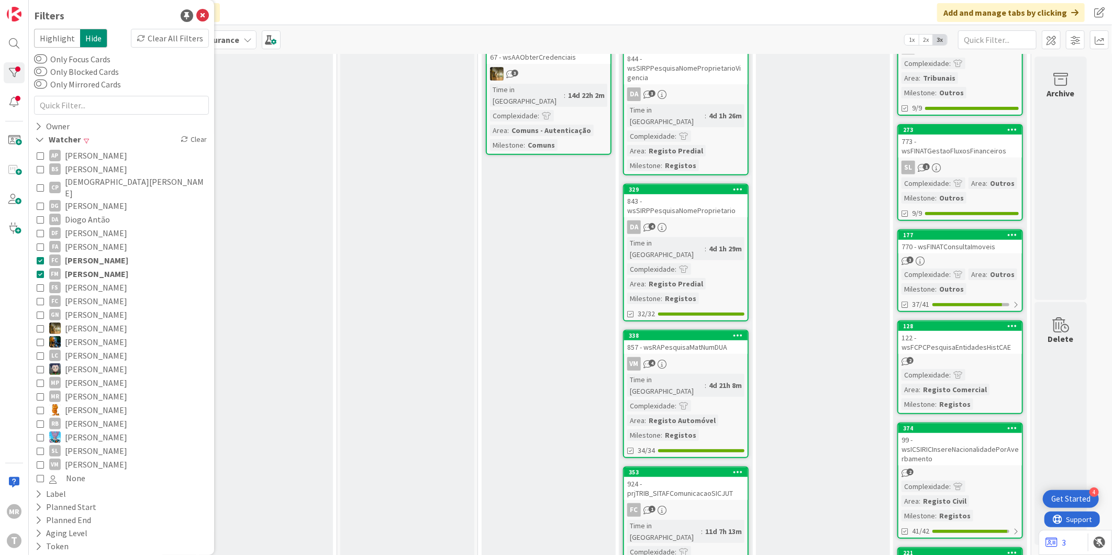
click at [101, 253] on span "[PERSON_NAME]" at bounding box center [96, 260] width 63 height 14
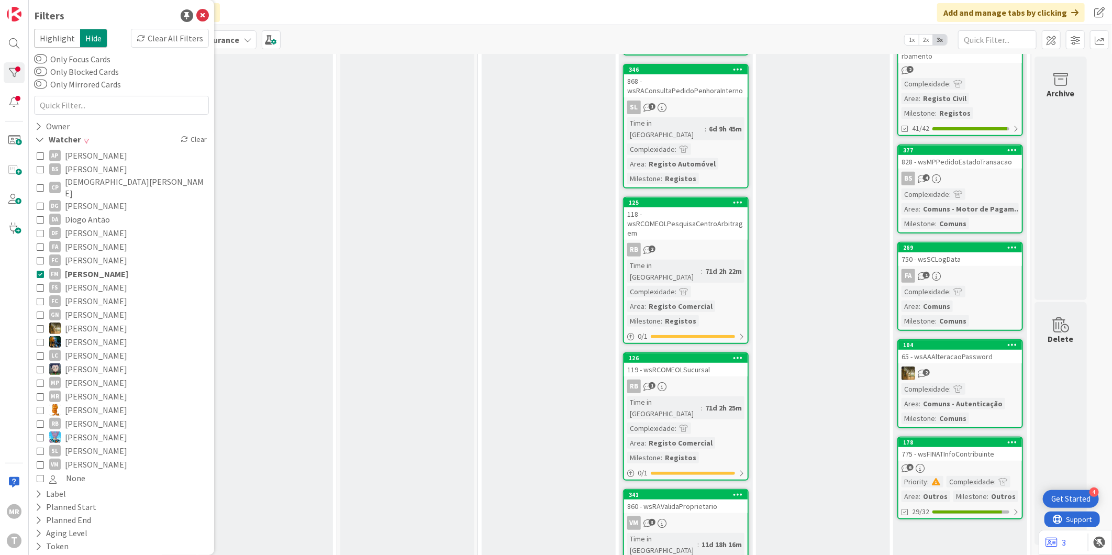
click at [101, 267] on span "[PERSON_NAME]" at bounding box center [96, 274] width 63 height 14
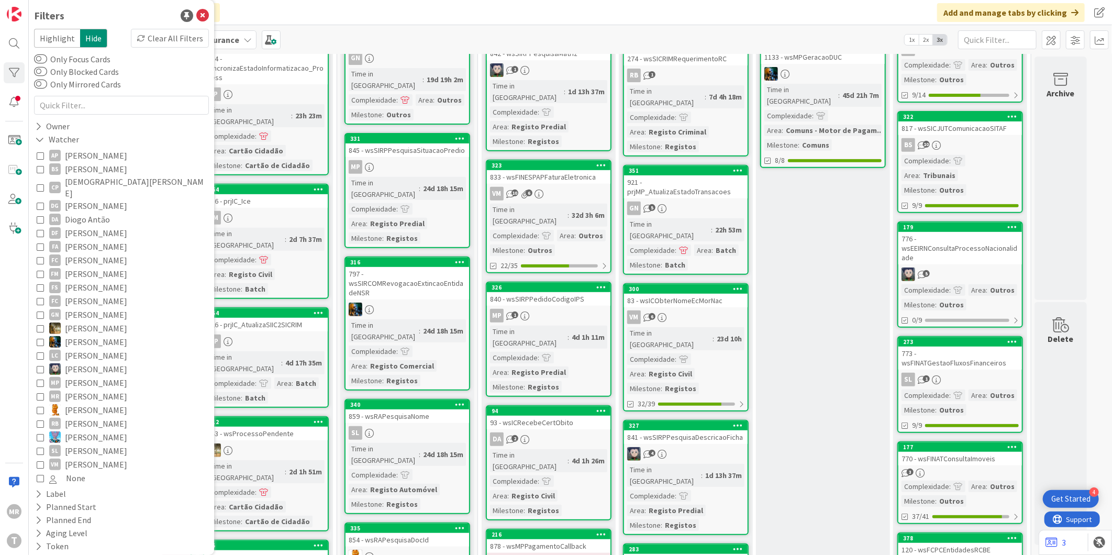
click at [102, 267] on span "[PERSON_NAME]" at bounding box center [96, 274] width 62 height 14
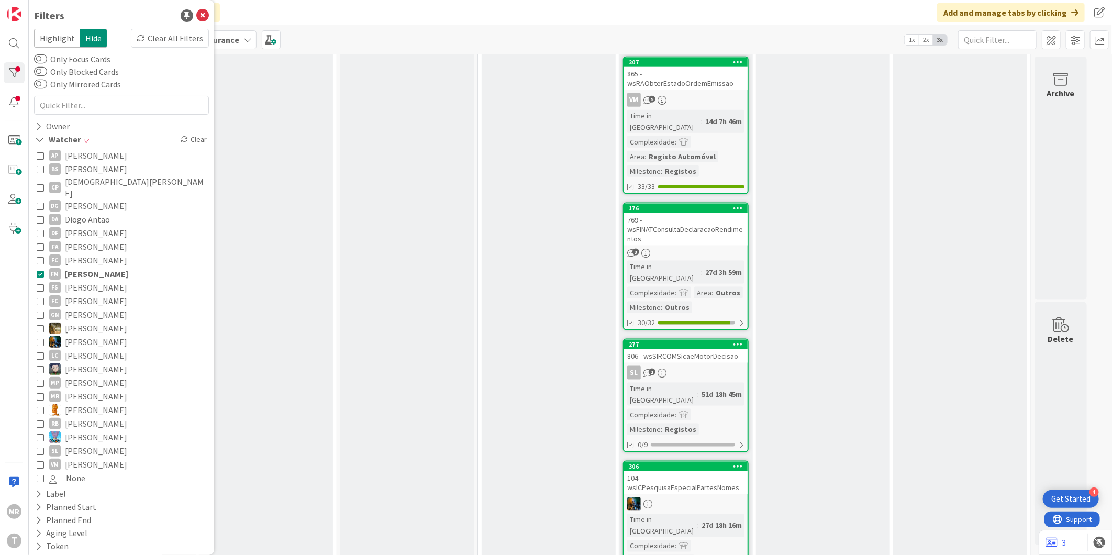
scroll to position [851, 0]
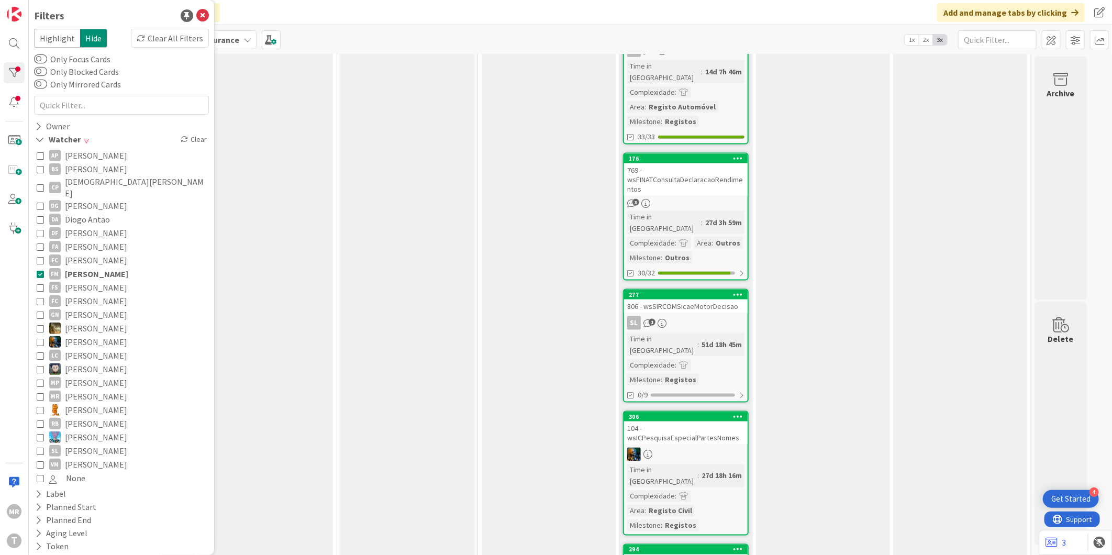
click at [79, 253] on span "[PERSON_NAME]" at bounding box center [96, 260] width 62 height 14
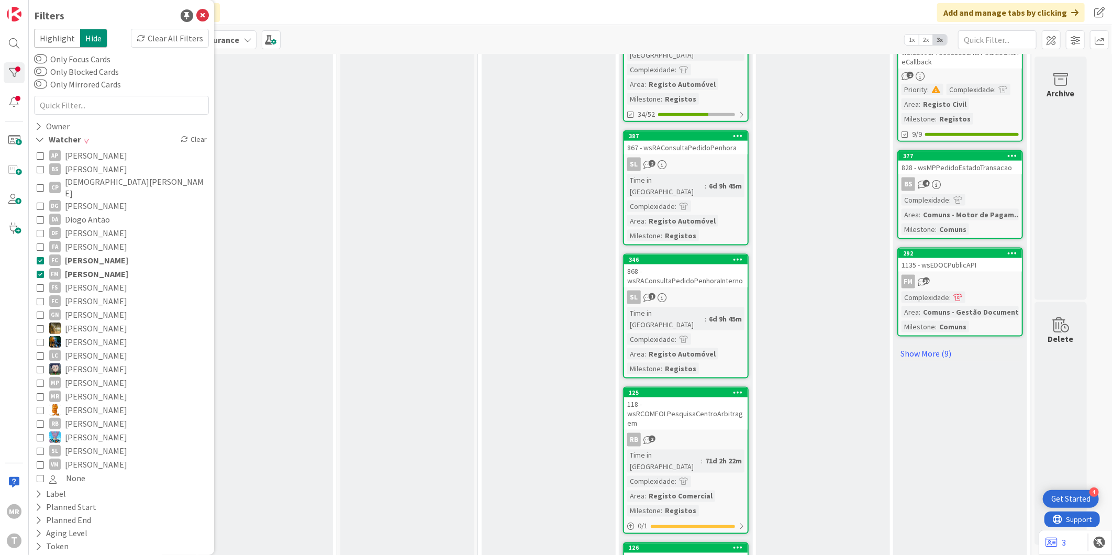
click at [83, 240] on span "[PERSON_NAME]" at bounding box center [96, 247] width 62 height 14
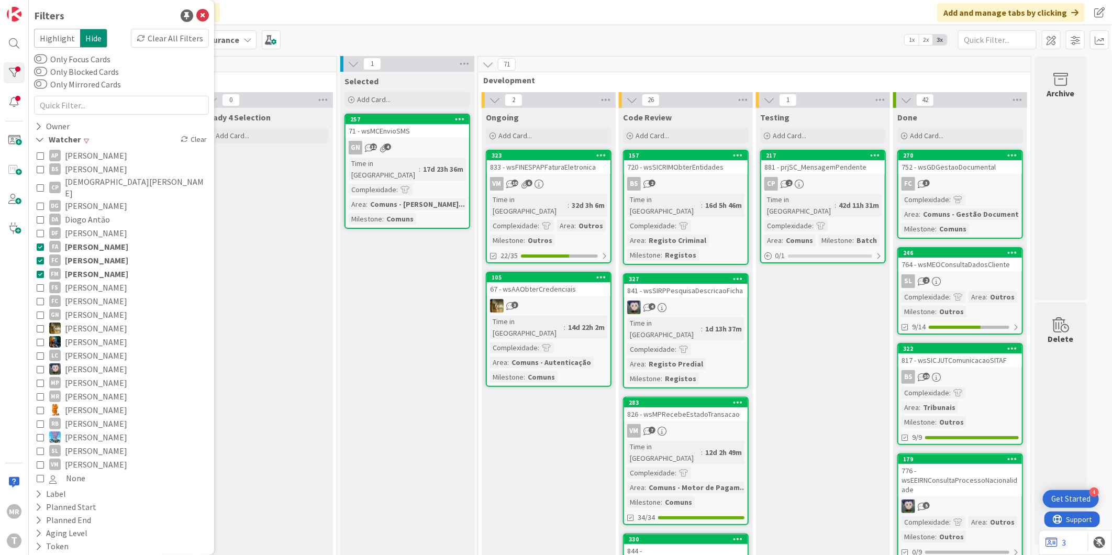
scroll to position [0, 0]
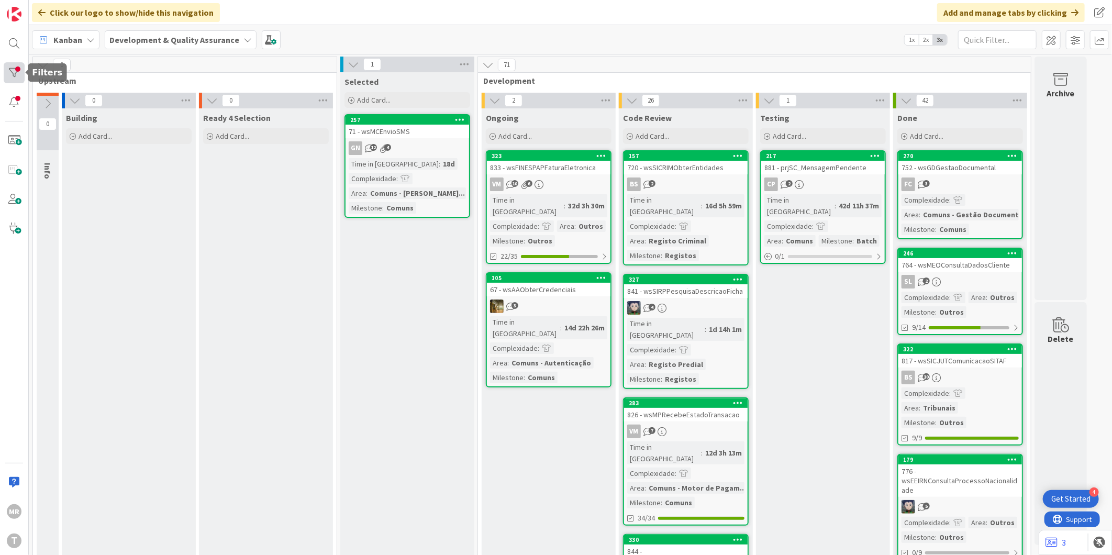
click at [18, 71] on div at bounding box center [14, 72] width 21 height 21
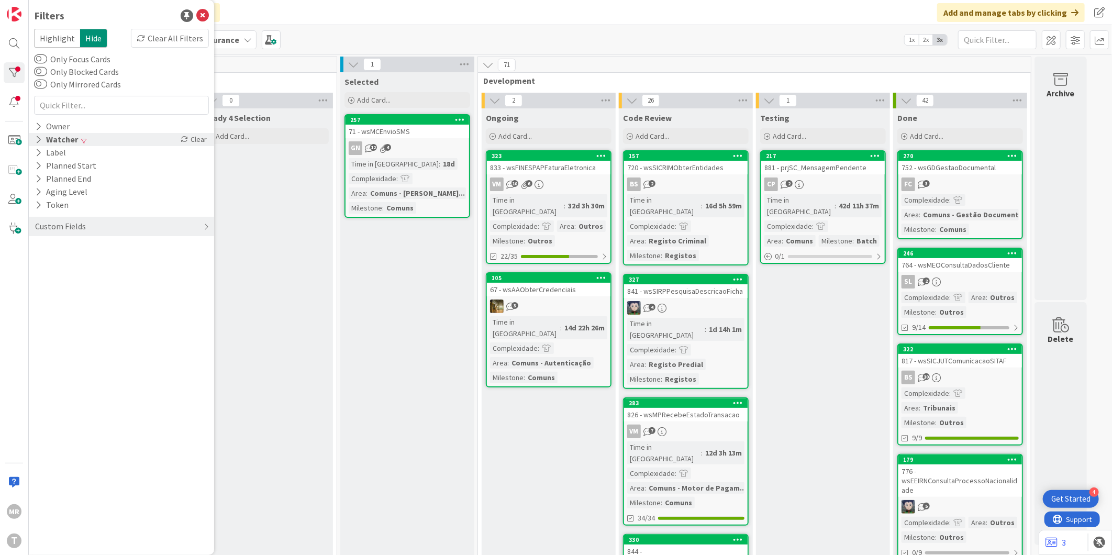
click at [38, 138] on icon at bounding box center [38, 139] width 7 height 9
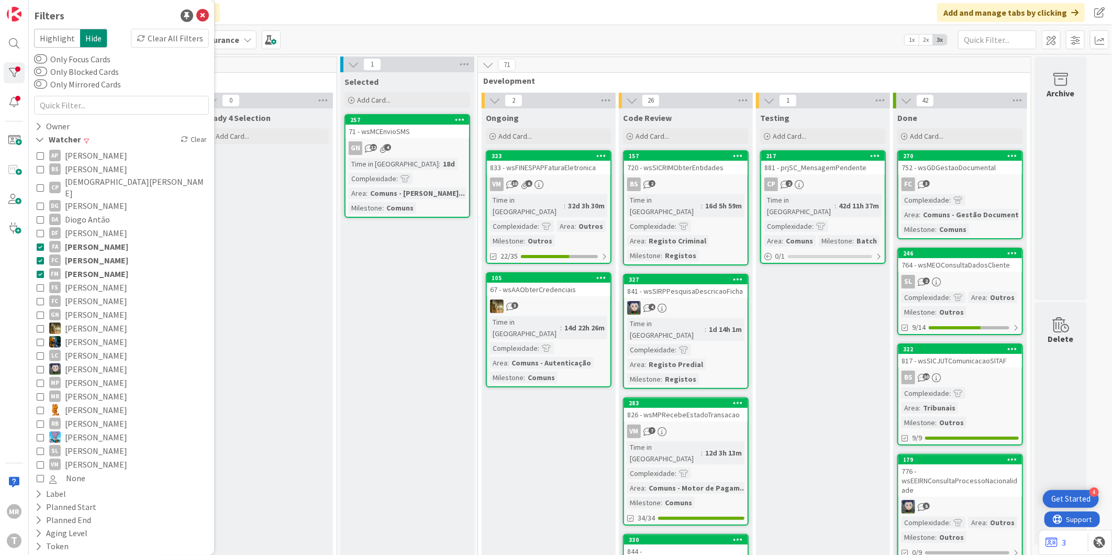
click at [85, 253] on span "[PERSON_NAME]" at bounding box center [96, 260] width 63 height 14
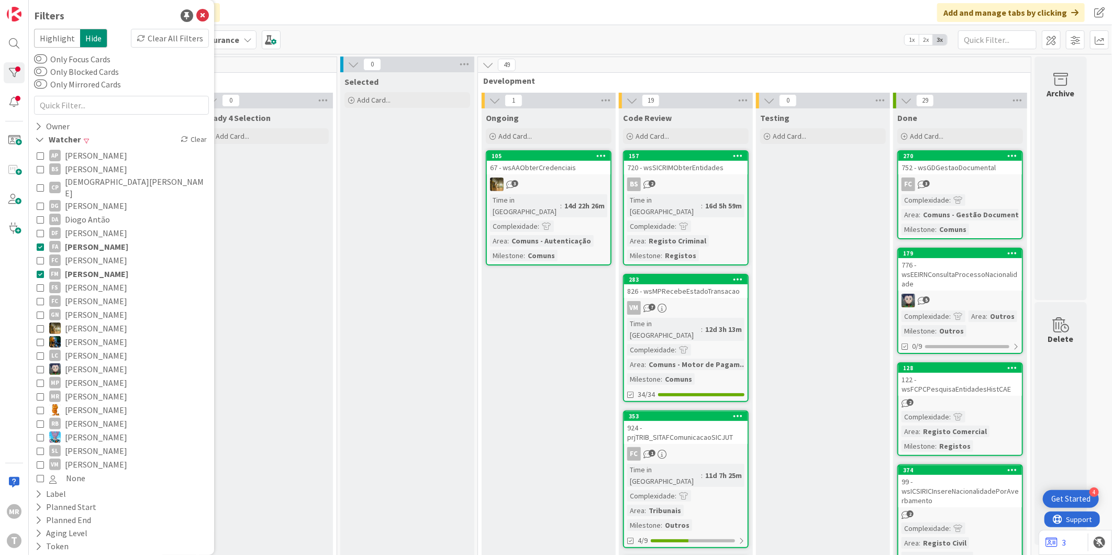
click at [85, 240] on span "[PERSON_NAME]" at bounding box center [96, 247] width 63 height 14
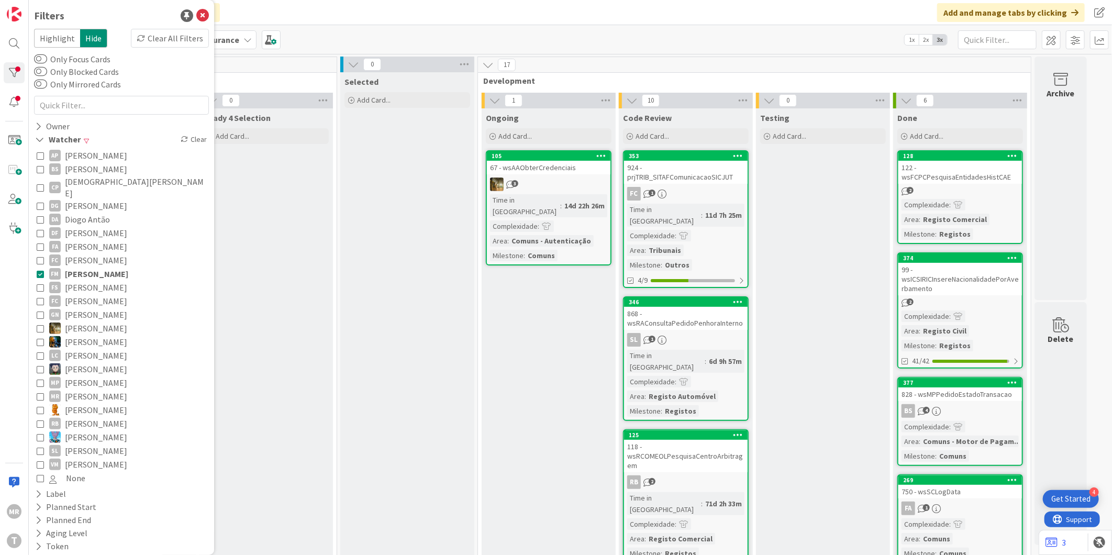
click at [86, 267] on span "[PERSON_NAME]" at bounding box center [96, 274] width 63 height 14
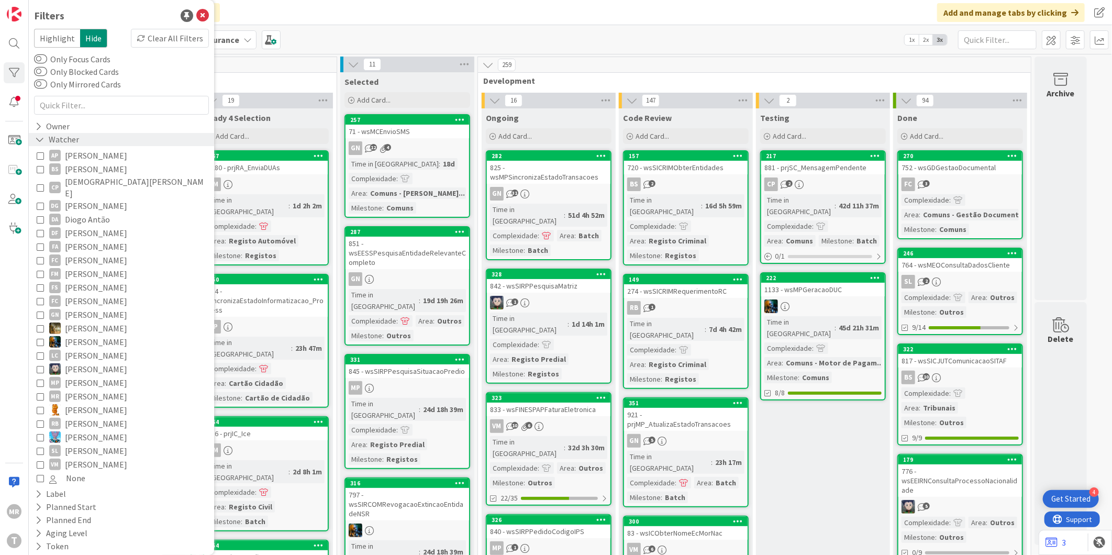
click at [38, 139] on icon at bounding box center [39, 139] width 9 height 9
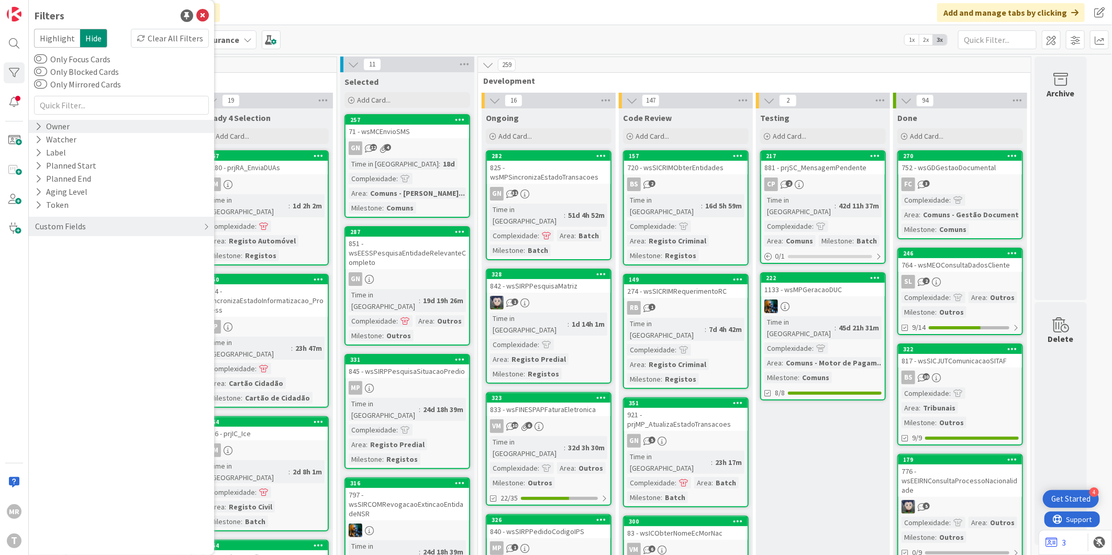
click at [38, 127] on icon at bounding box center [38, 126] width 7 height 9
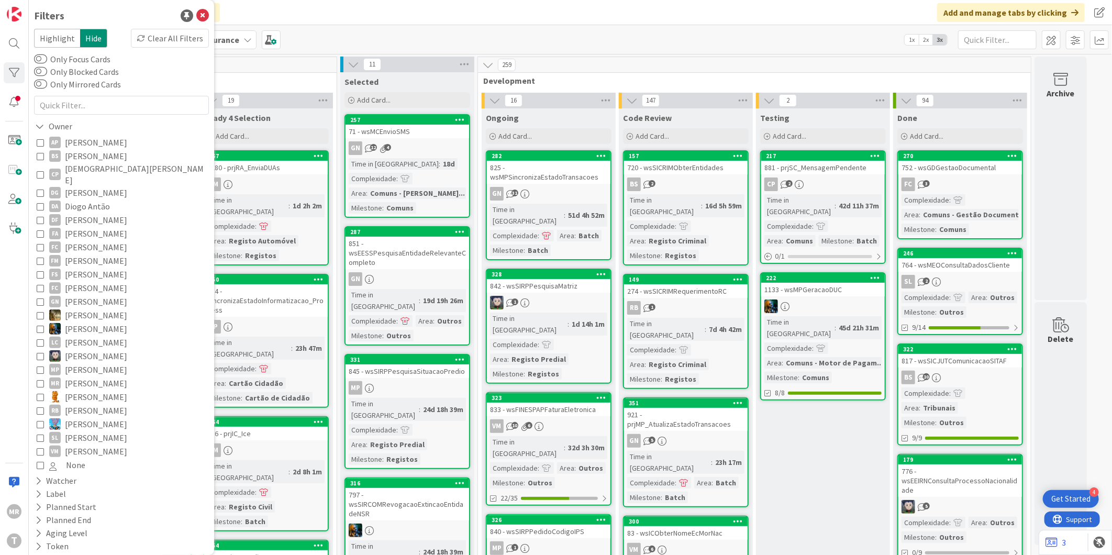
click at [85, 140] on span "[PERSON_NAME]" at bounding box center [96, 143] width 62 height 14
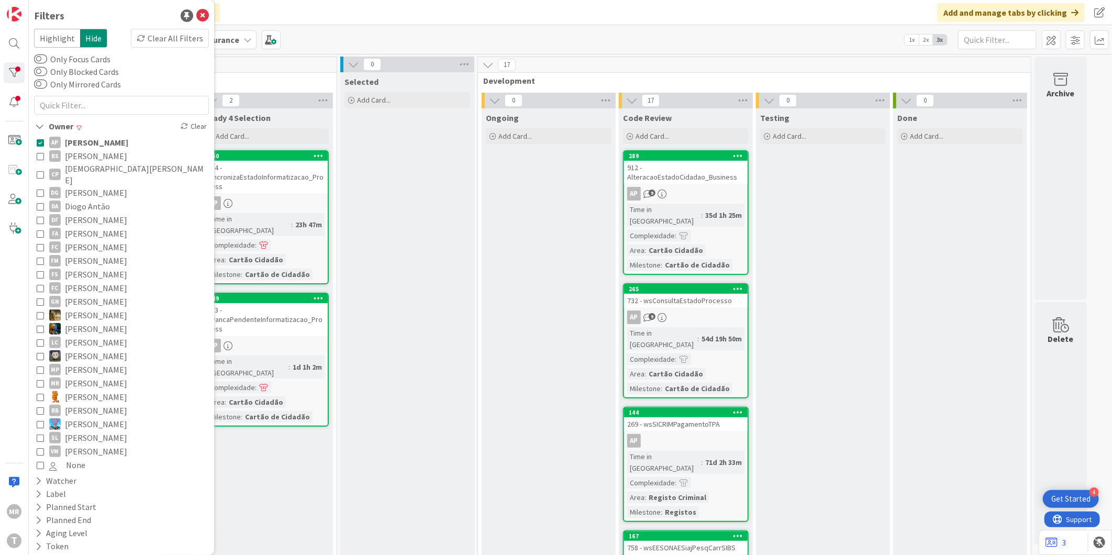
click at [86, 157] on span "[PERSON_NAME]" at bounding box center [96, 156] width 62 height 14
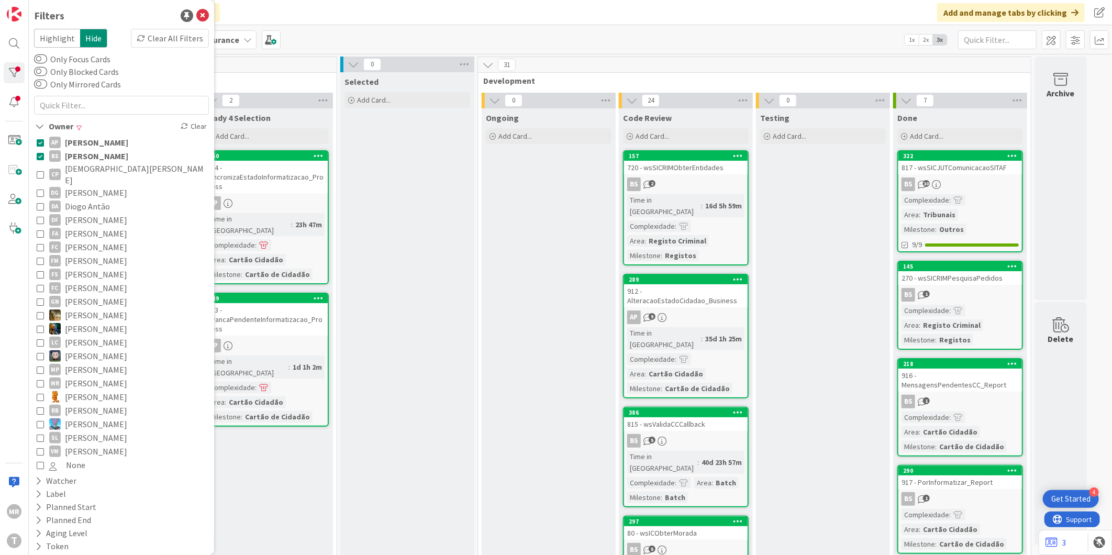
click at [86, 157] on span "[PERSON_NAME]" at bounding box center [96, 156] width 63 height 14
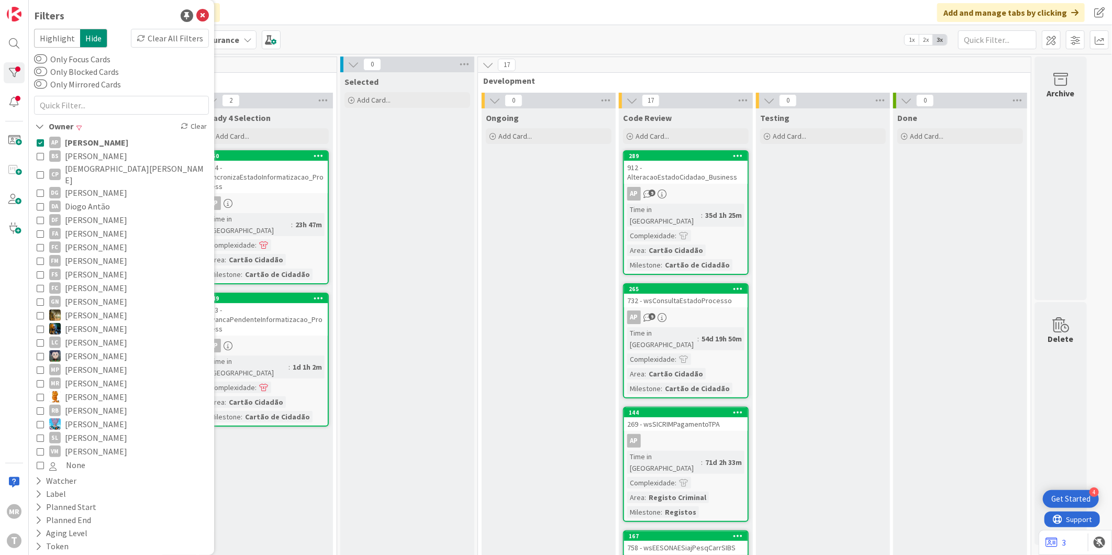
click at [85, 171] on span "[DEMOGRAPHIC_DATA][PERSON_NAME]" at bounding box center [135, 174] width 141 height 23
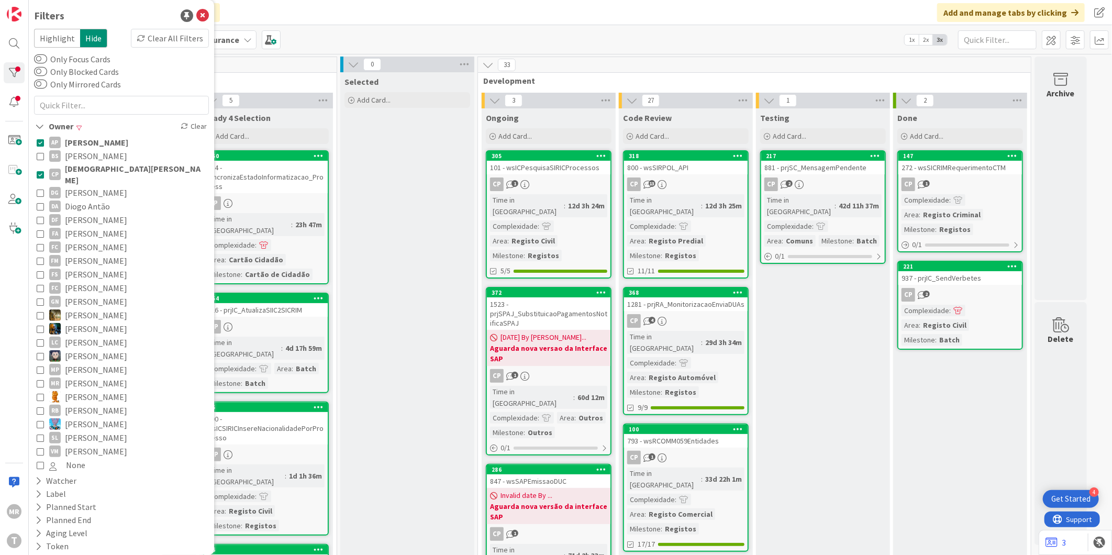
click at [89, 145] on span "[PERSON_NAME]" at bounding box center [96, 143] width 63 height 14
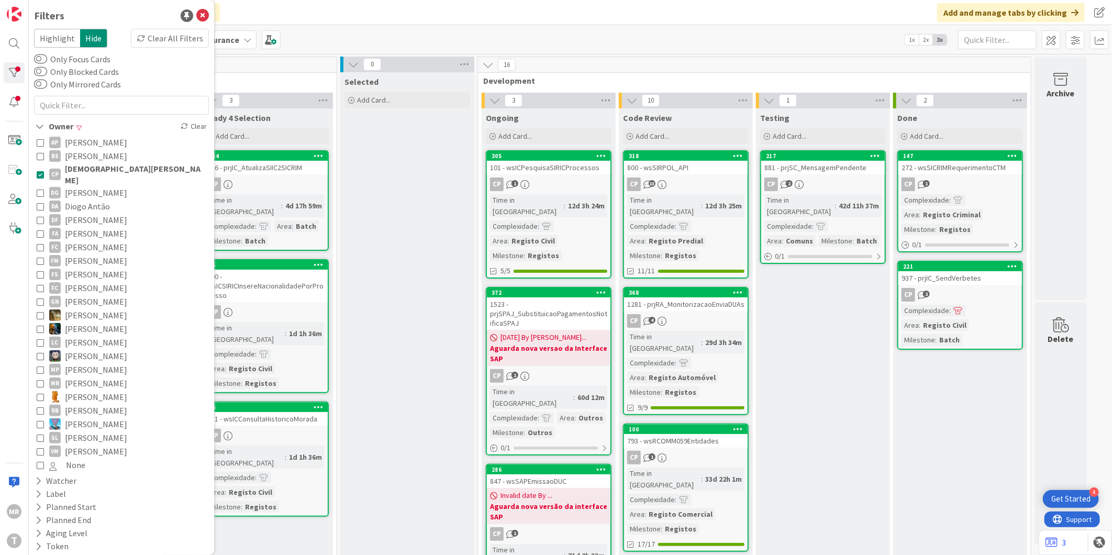
click at [85, 186] on span "[PERSON_NAME]" at bounding box center [96, 193] width 62 height 14
click at [85, 186] on span "[PERSON_NAME]" at bounding box center [96, 193] width 63 height 14
click at [85, 171] on span "[DEMOGRAPHIC_DATA][PERSON_NAME]" at bounding box center [135, 174] width 141 height 23
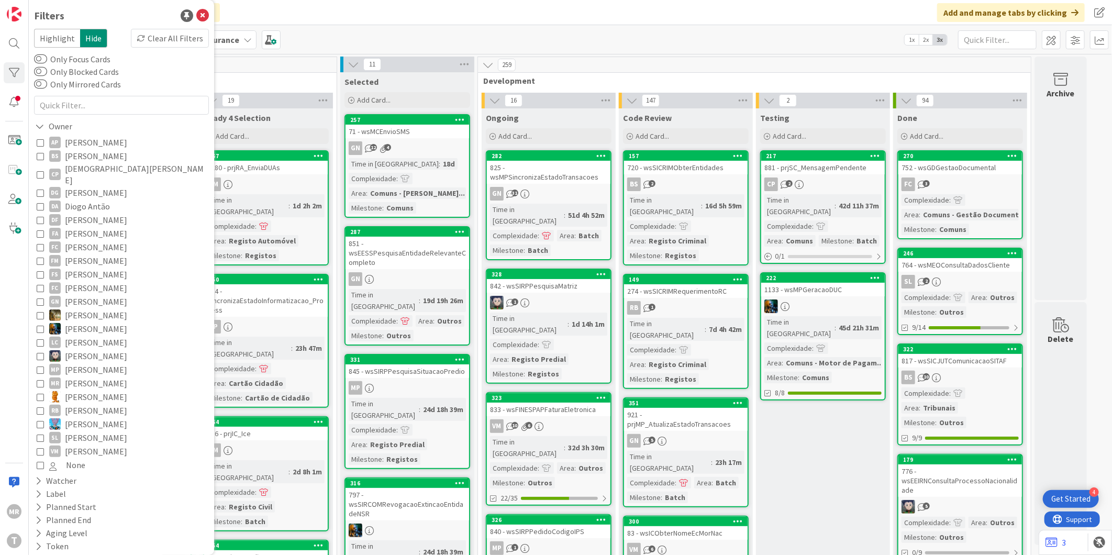
click at [258, 80] on span "Upstream" at bounding box center [180, 80] width 285 height 10
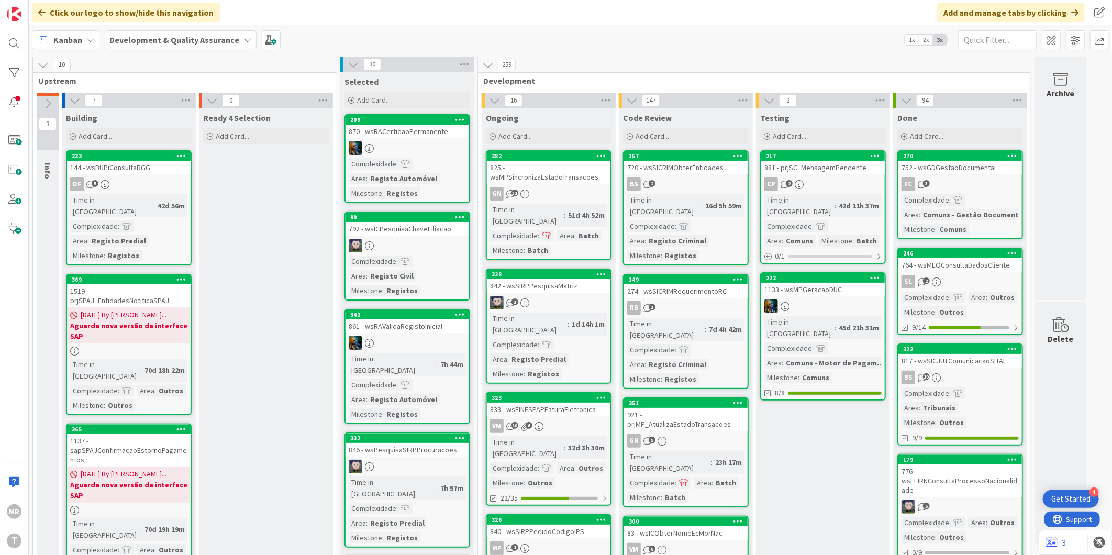
click at [16, 72] on div at bounding box center [14, 72] width 21 height 21
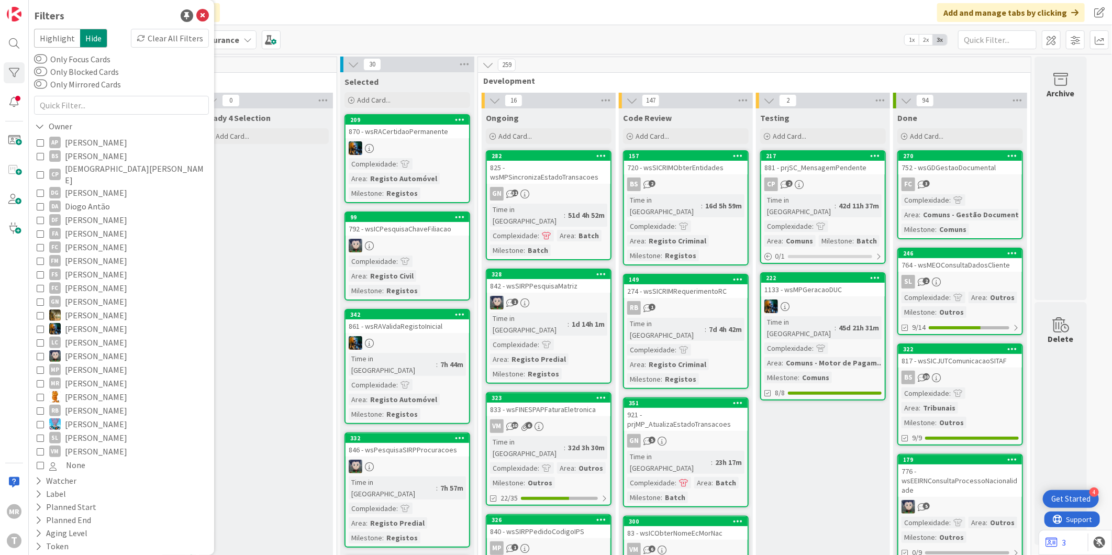
click at [103, 141] on span "[PERSON_NAME]" at bounding box center [96, 143] width 62 height 14
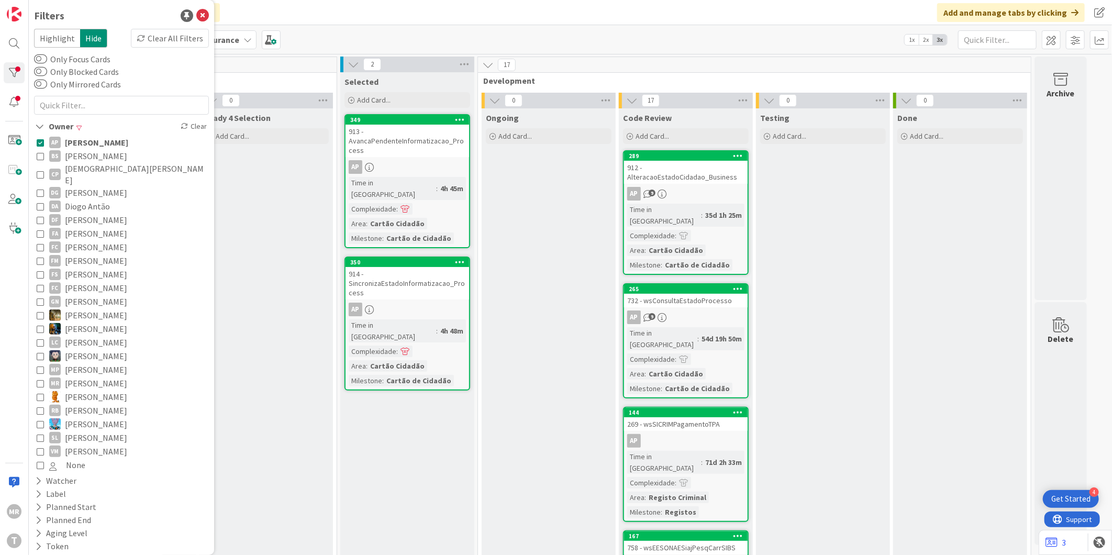
click at [105, 153] on span "[PERSON_NAME]" at bounding box center [96, 156] width 62 height 14
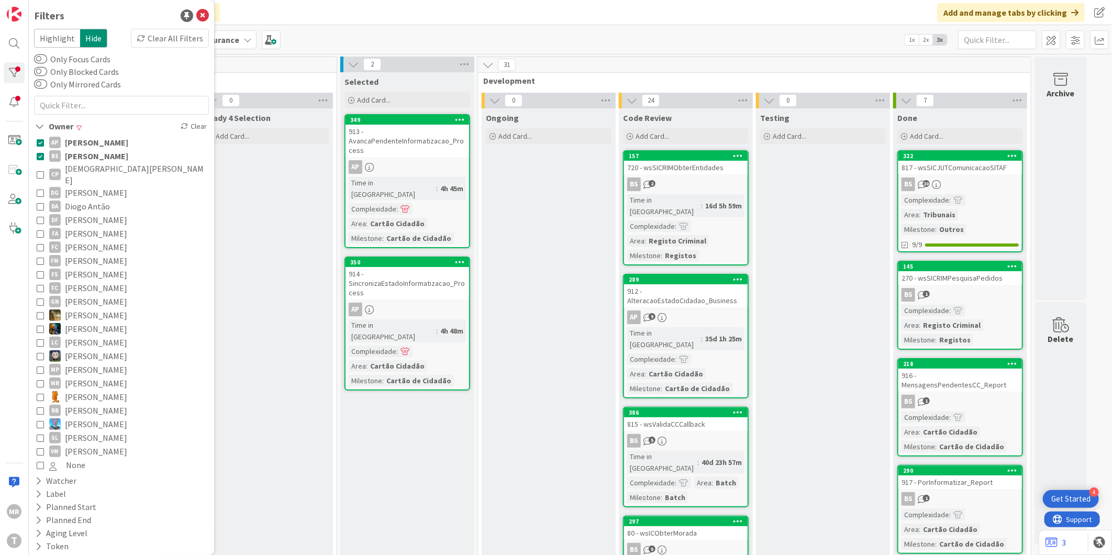
click at [110, 139] on span "[PERSON_NAME]" at bounding box center [96, 143] width 63 height 14
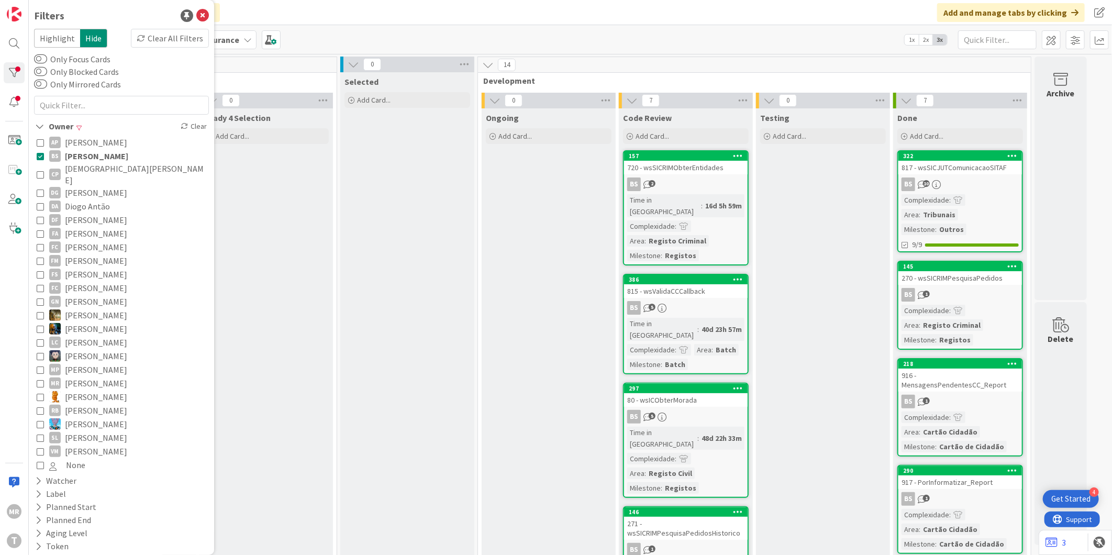
click at [98, 171] on span "[DEMOGRAPHIC_DATA][PERSON_NAME]" at bounding box center [135, 174] width 141 height 23
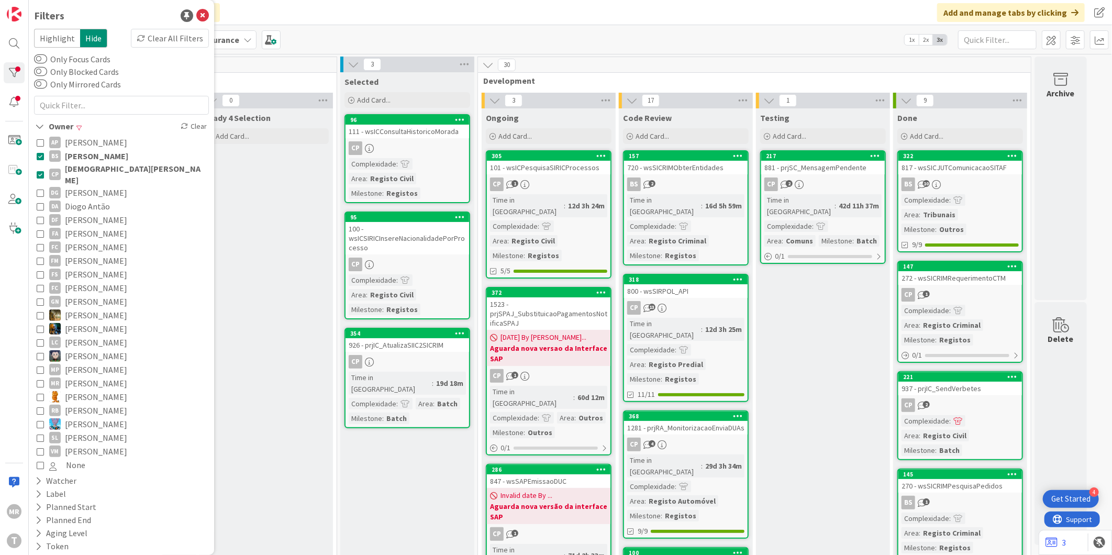
click at [99, 154] on span "[PERSON_NAME]" at bounding box center [96, 156] width 63 height 14
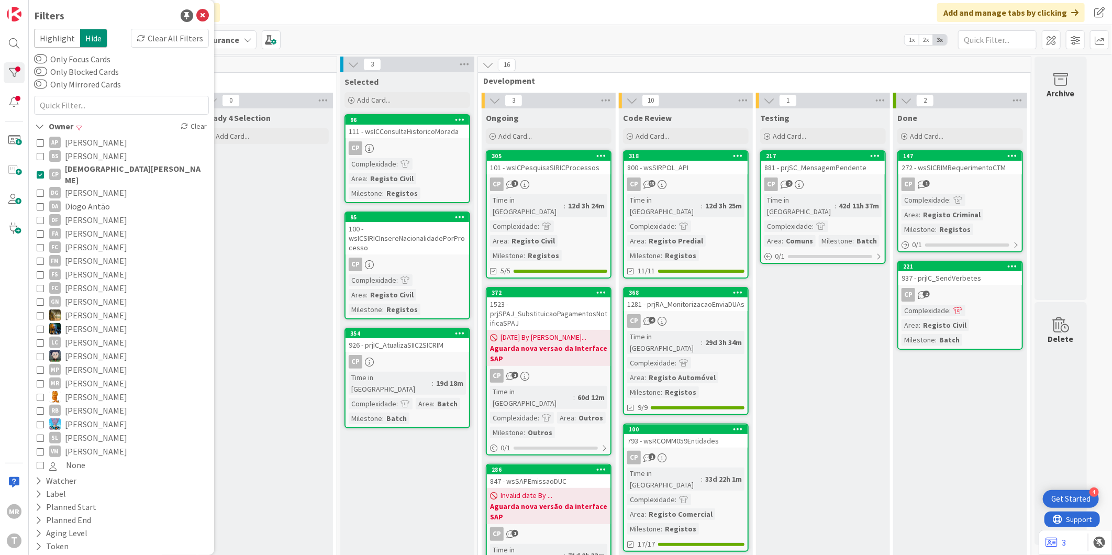
click at [95, 200] on span "Diogo Antão" at bounding box center [87, 207] width 45 height 14
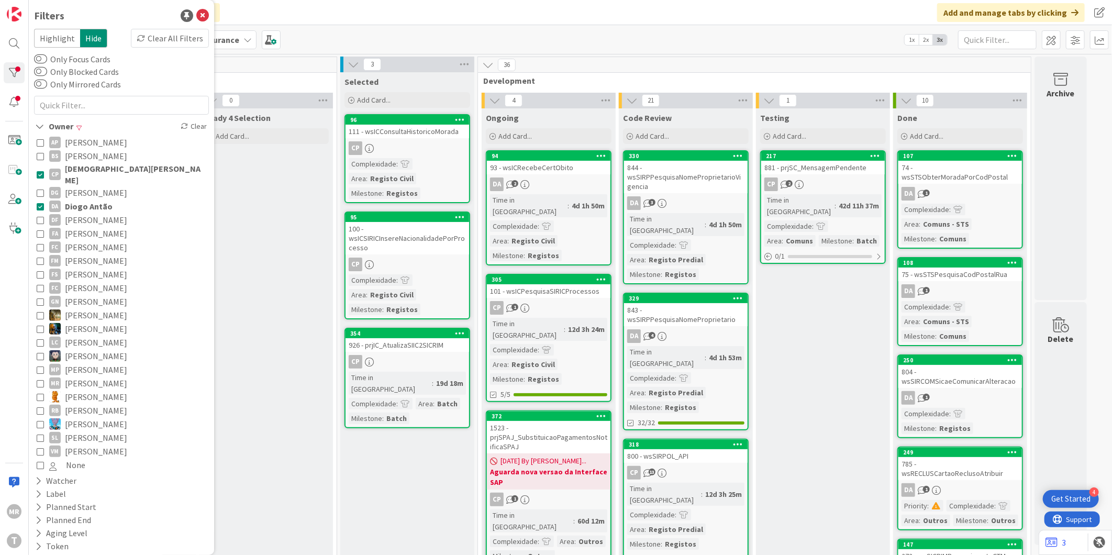
click at [106, 170] on span "[DEMOGRAPHIC_DATA][PERSON_NAME]" at bounding box center [135, 174] width 141 height 23
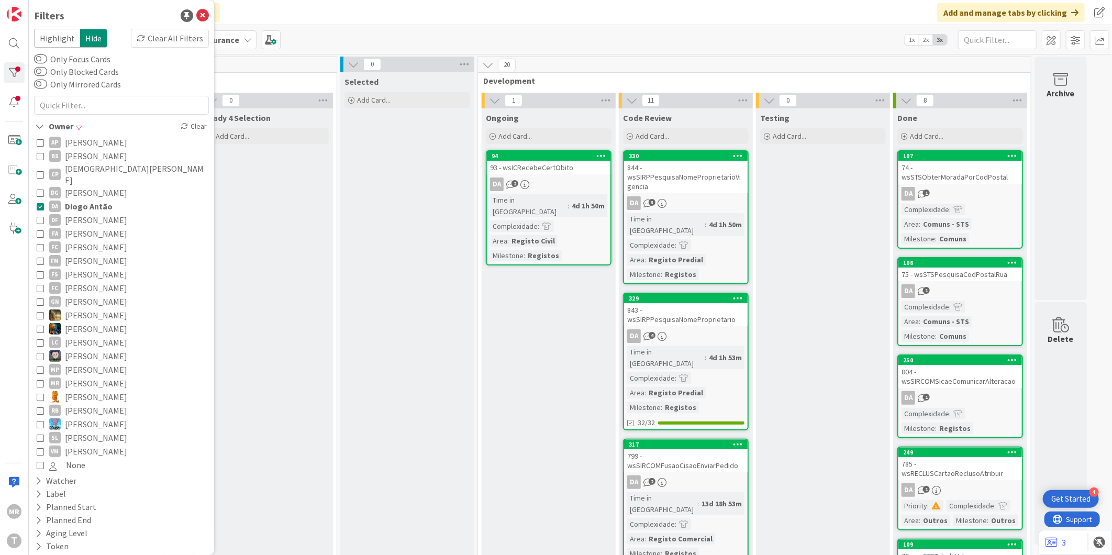
click at [90, 227] on span "[PERSON_NAME]" at bounding box center [96, 234] width 62 height 14
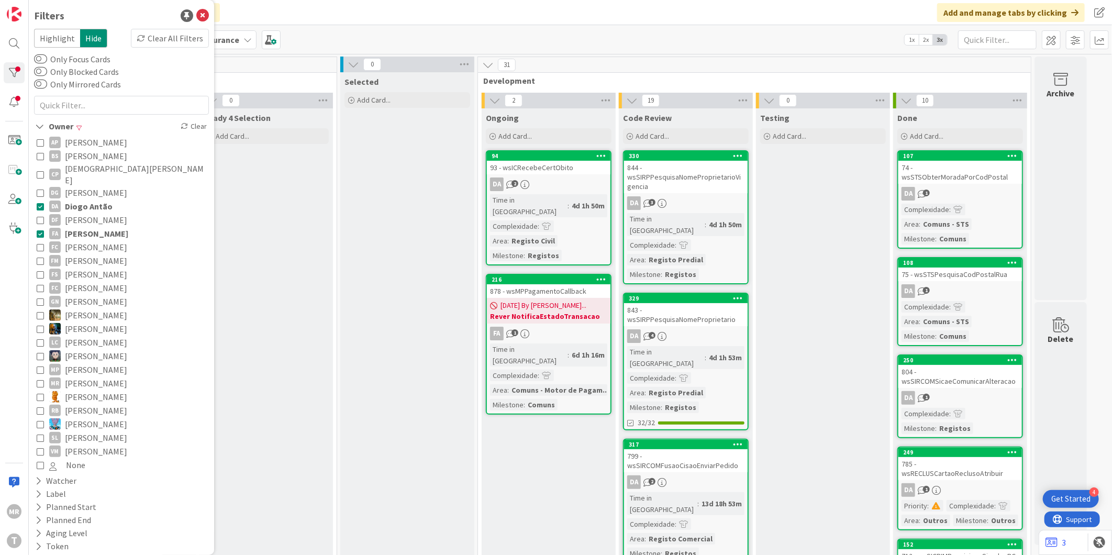
click at [102, 200] on span "Diogo Antão" at bounding box center [89, 207] width 48 height 14
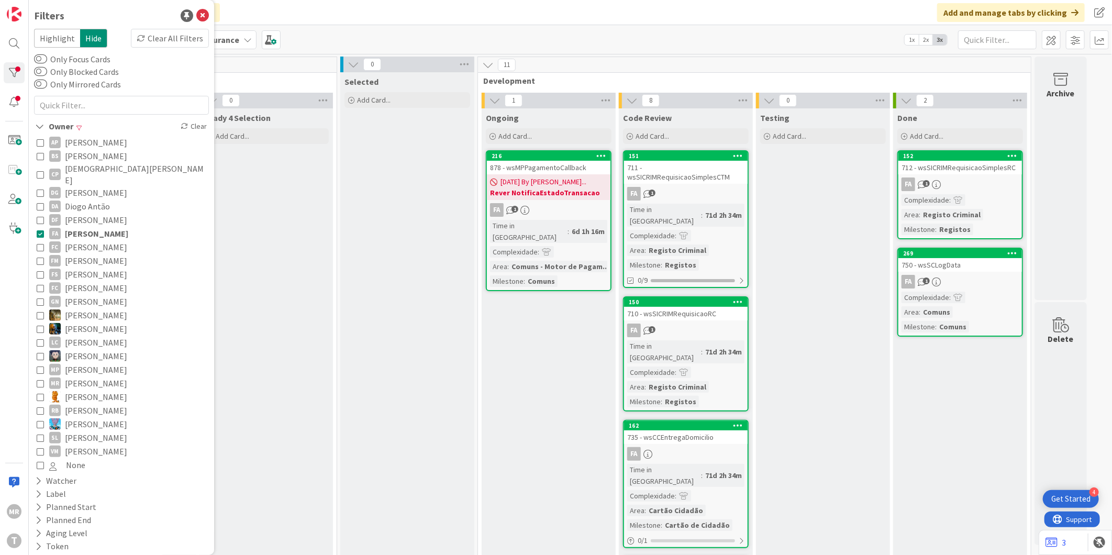
click at [92, 240] on span "[PERSON_NAME]" at bounding box center [96, 247] width 62 height 14
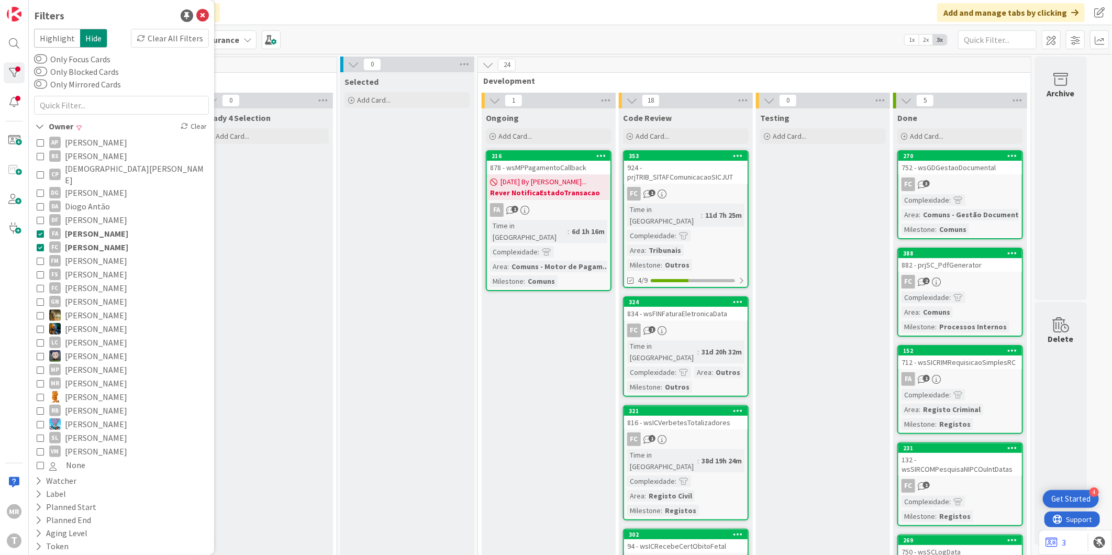
click at [97, 227] on span "[PERSON_NAME]" at bounding box center [96, 234] width 63 height 14
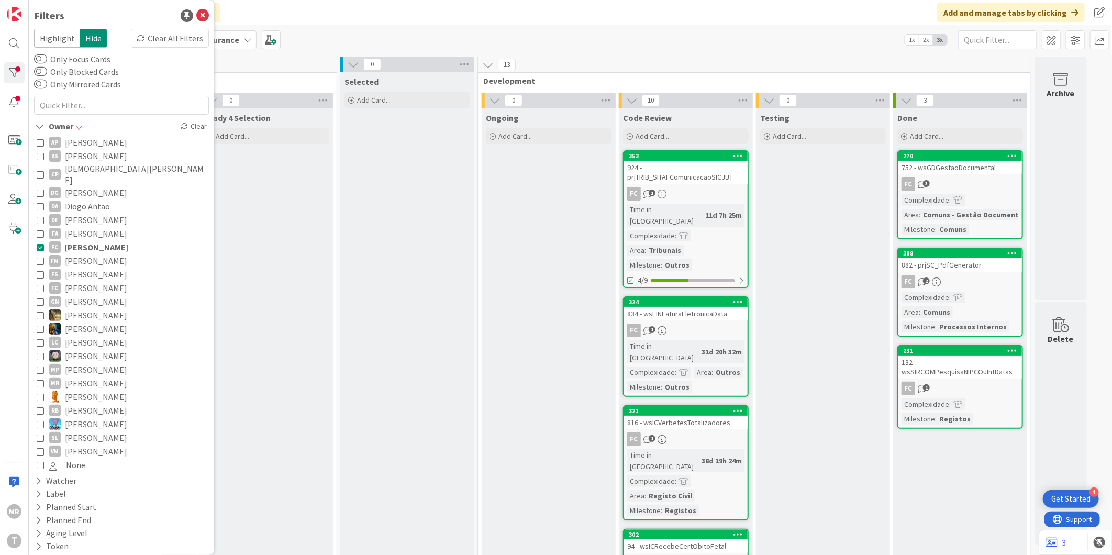
click at [97, 254] on span "[PERSON_NAME]" at bounding box center [96, 261] width 62 height 14
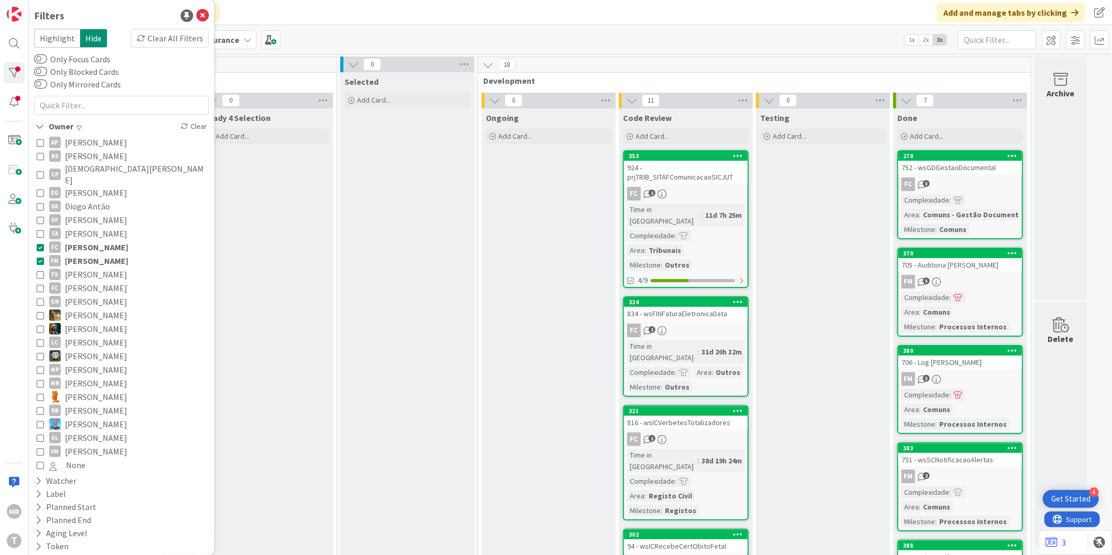
click at [103, 240] on span "[PERSON_NAME]" at bounding box center [96, 247] width 63 height 14
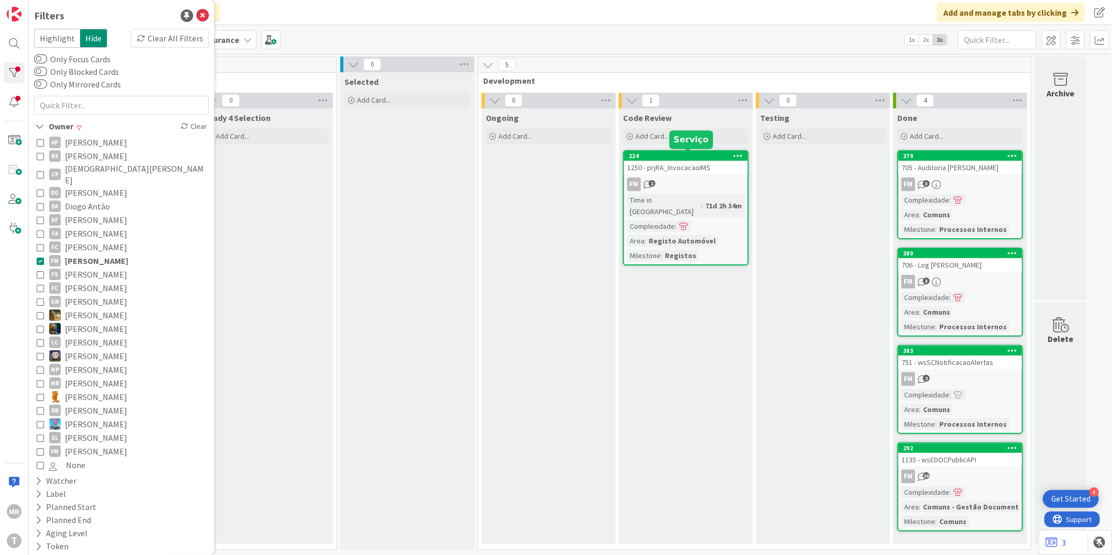
click at [644, 157] on div "224" at bounding box center [688, 155] width 119 height 7
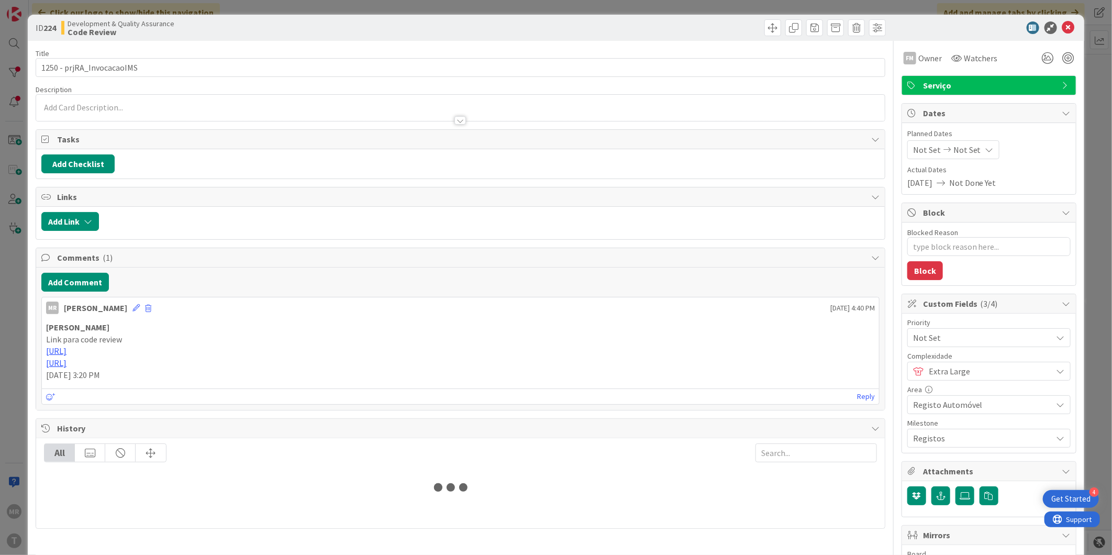
type textarea "x"
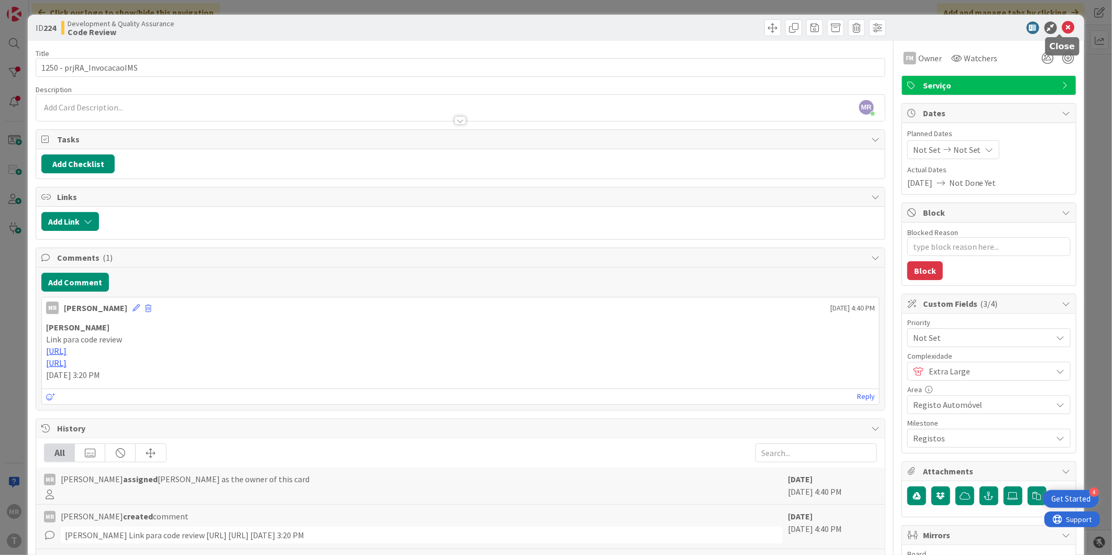
click at [1062, 25] on icon at bounding box center [1068, 27] width 13 height 13
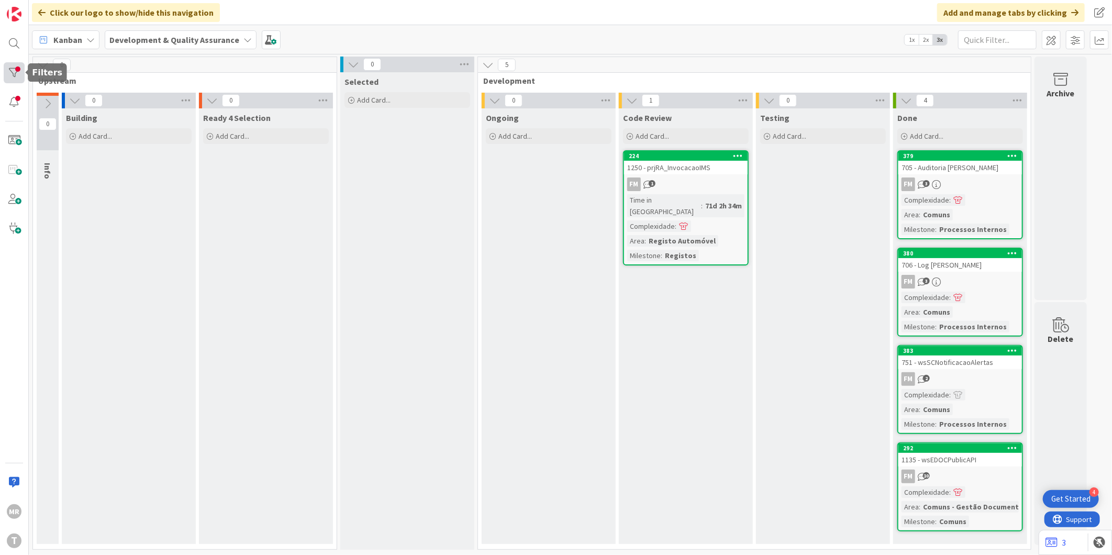
click at [17, 72] on div at bounding box center [14, 72] width 21 height 21
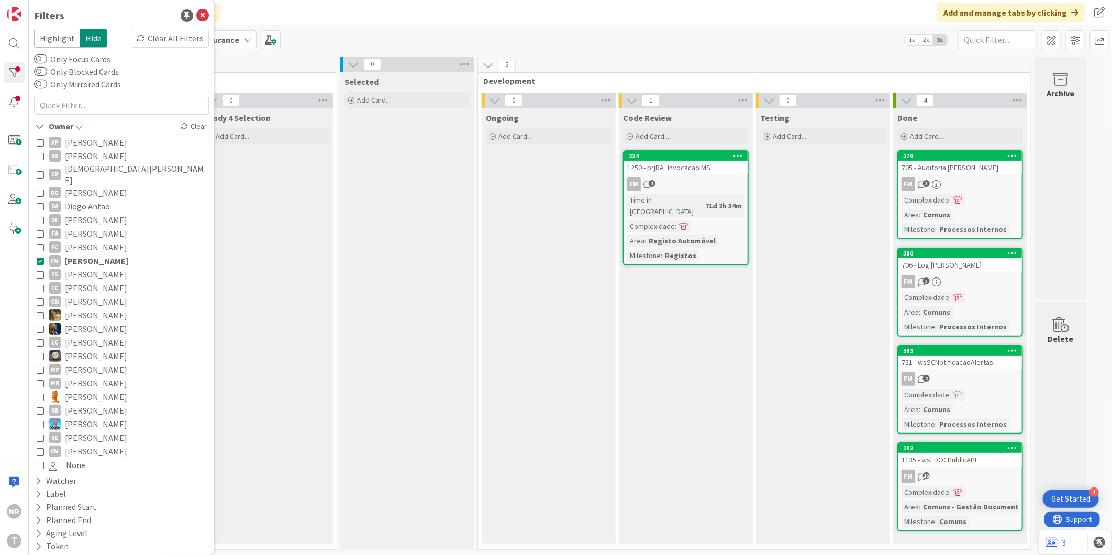
click at [79, 268] on span "[PERSON_NAME]" at bounding box center [96, 275] width 62 height 14
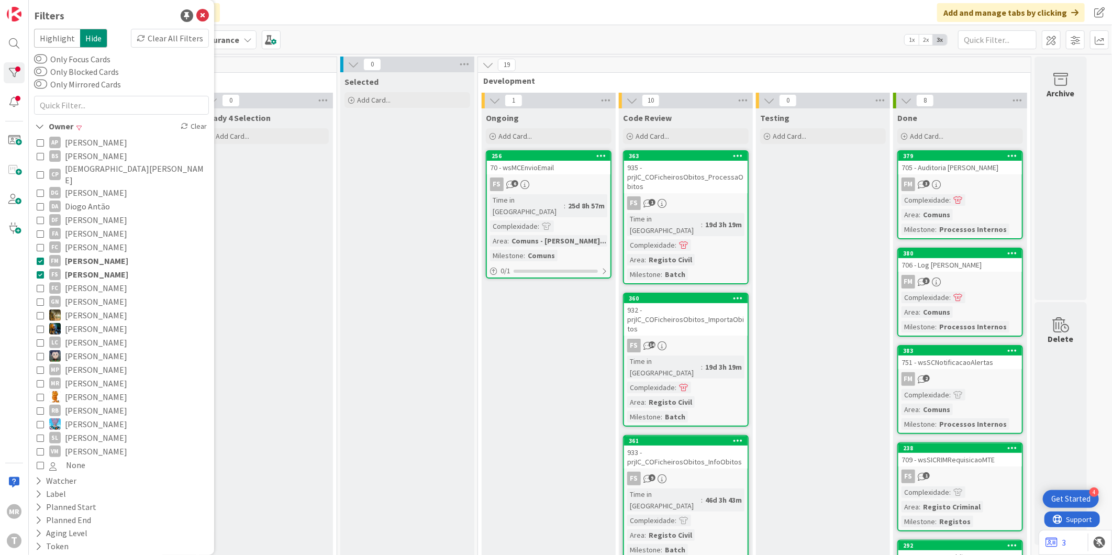
click at [85, 254] on span "[PERSON_NAME]" at bounding box center [96, 261] width 63 height 14
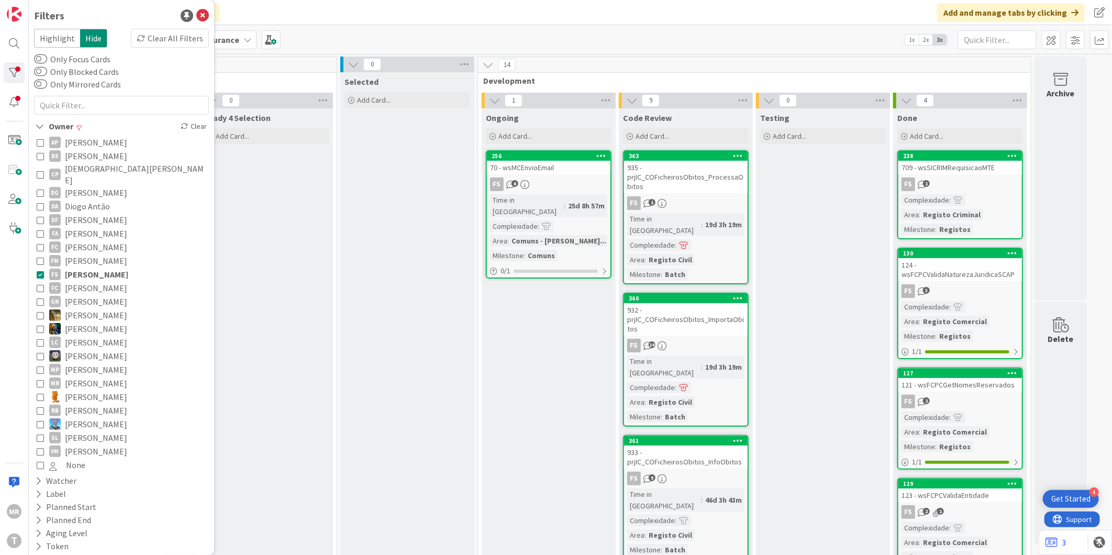
click at [86, 295] on span "[PERSON_NAME]" at bounding box center [96, 302] width 62 height 14
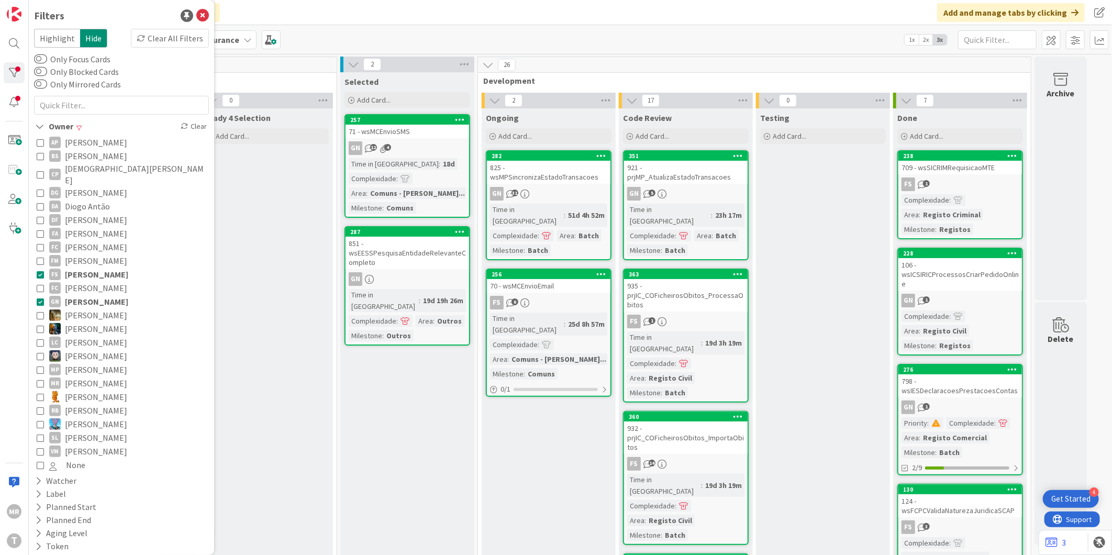
click at [88, 268] on span "[PERSON_NAME]" at bounding box center [96, 275] width 63 height 14
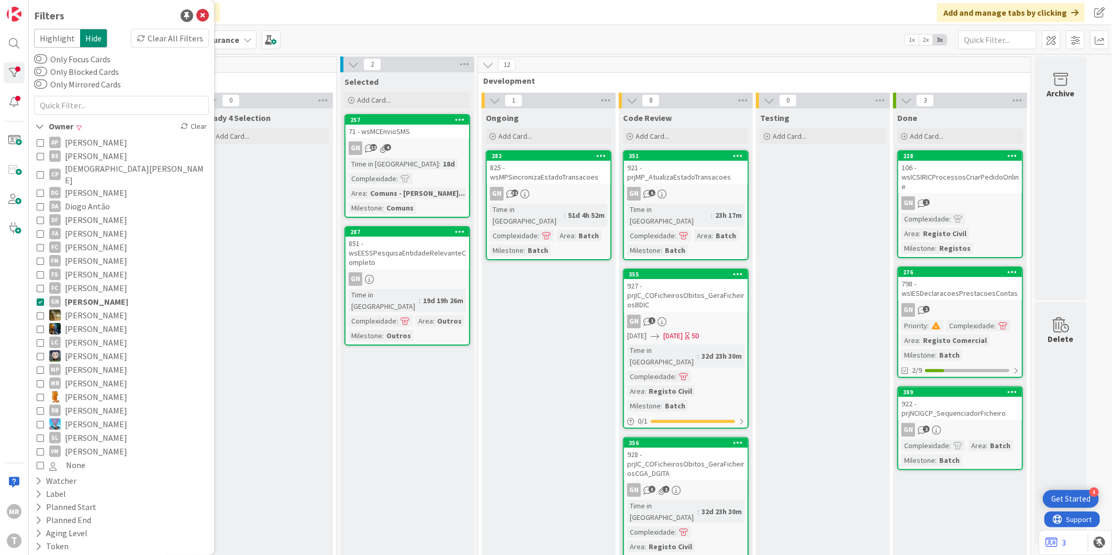
click at [84, 308] on span "[PERSON_NAME]" at bounding box center [96, 315] width 62 height 14
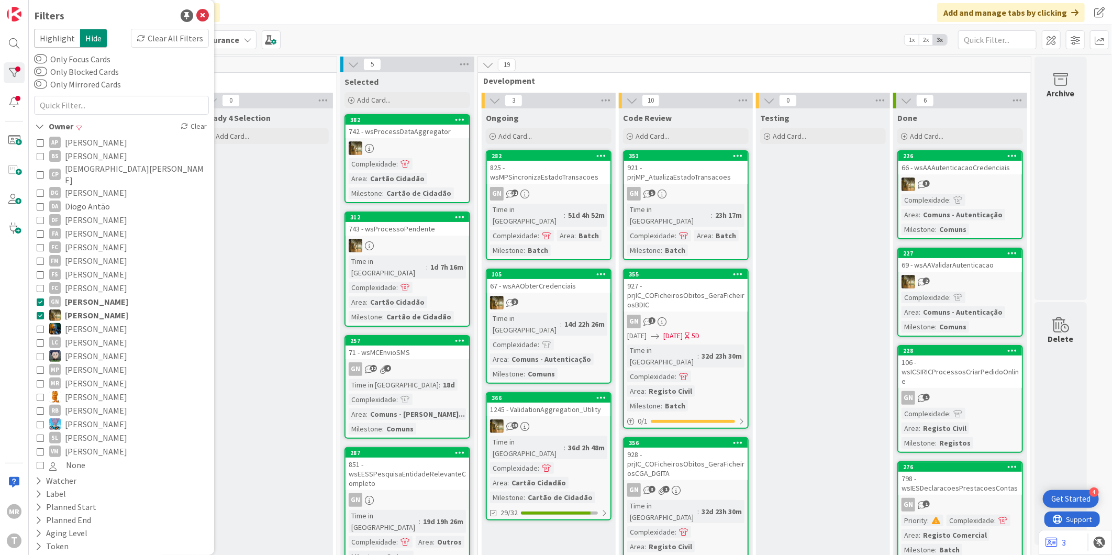
click at [85, 295] on span "[PERSON_NAME]" at bounding box center [96, 302] width 63 height 14
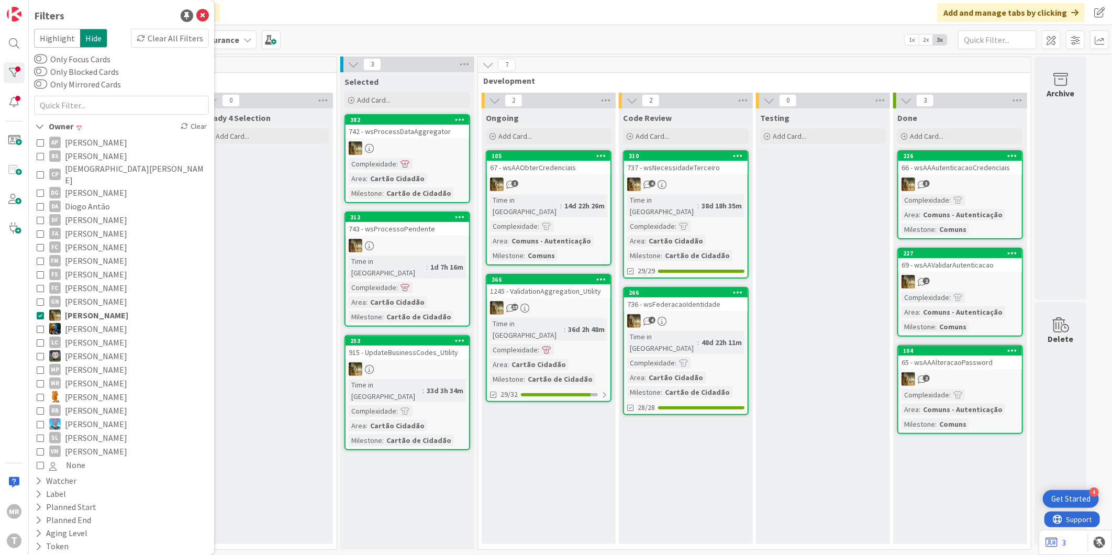
click at [87, 322] on span "[PERSON_NAME]" at bounding box center [96, 329] width 62 height 14
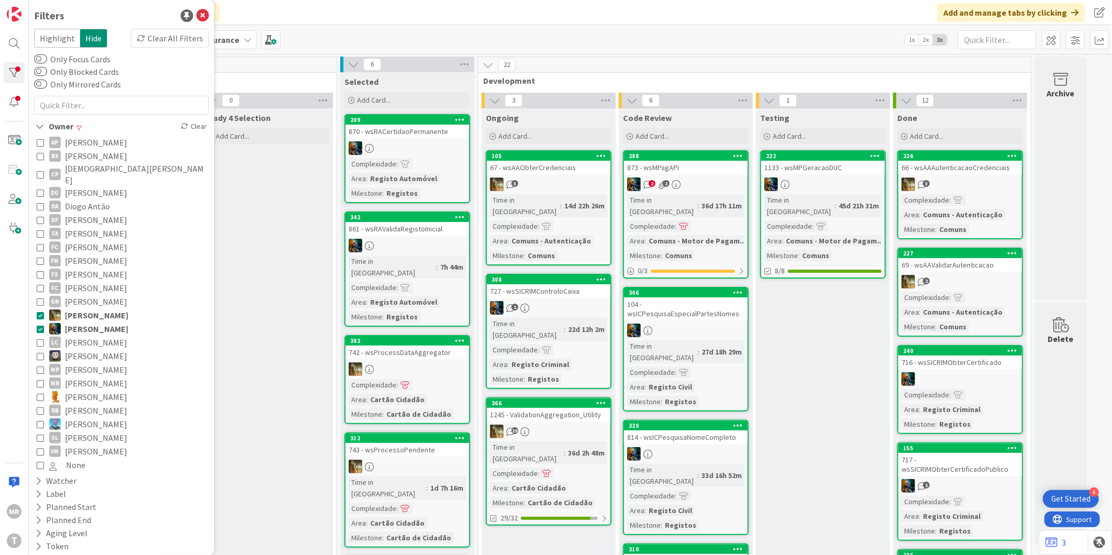
click at [87, 308] on span "[PERSON_NAME]" at bounding box center [96, 315] width 63 height 14
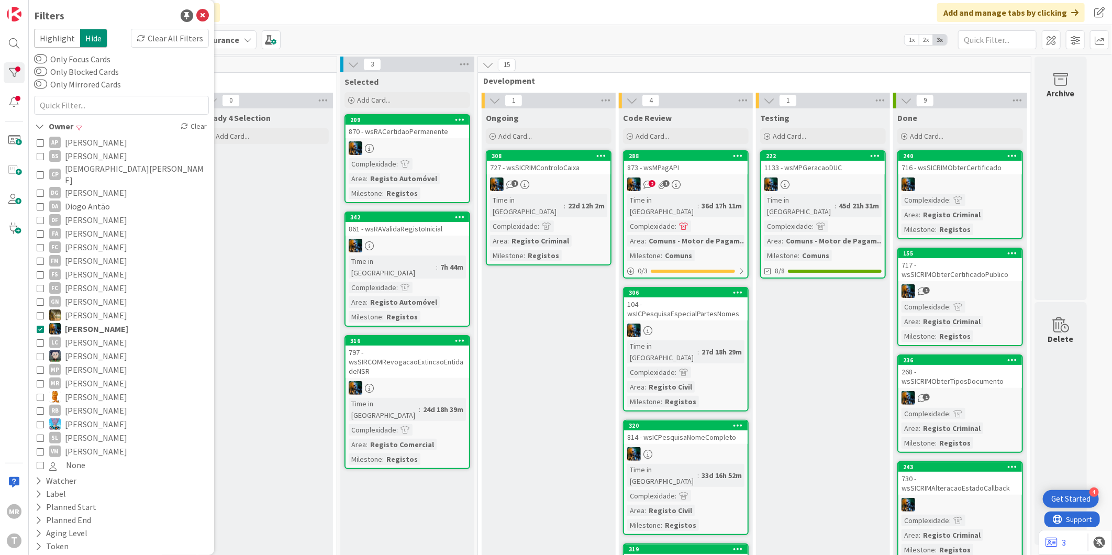
click at [97, 349] on span "[PERSON_NAME]" at bounding box center [96, 356] width 62 height 14
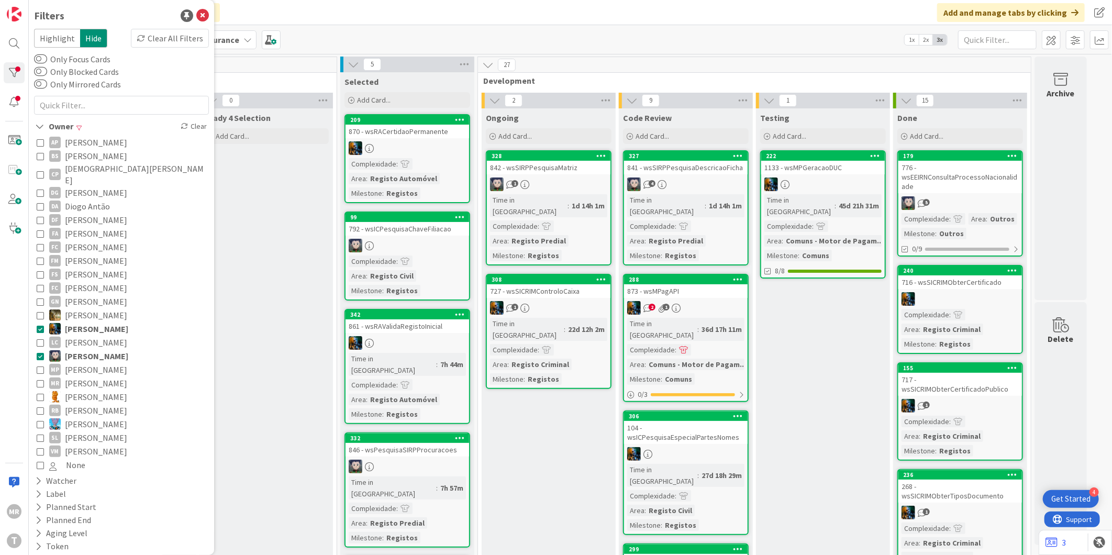
click at [101, 322] on span "[PERSON_NAME]" at bounding box center [96, 329] width 63 height 14
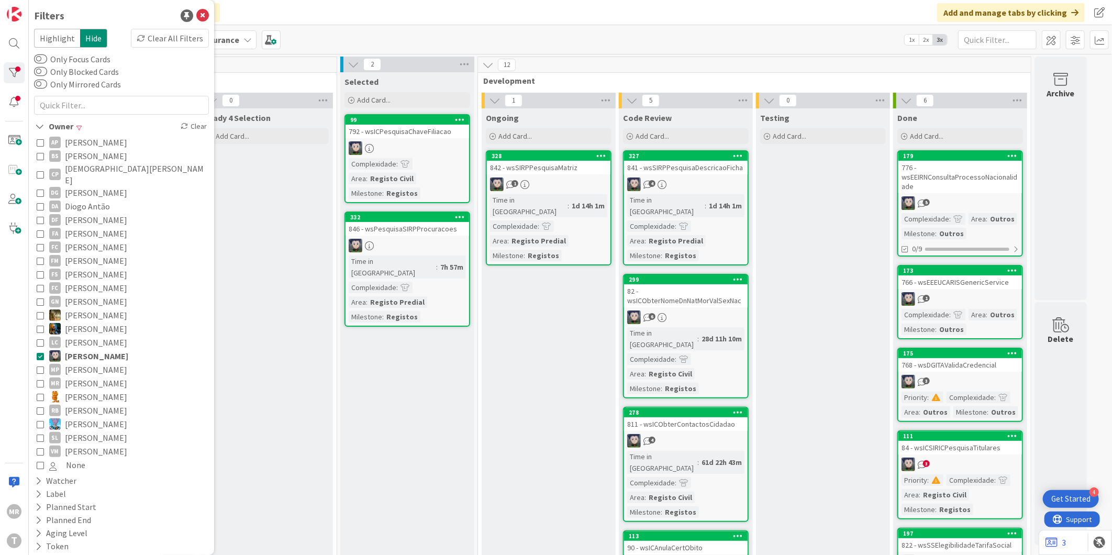
click at [90, 363] on span "[PERSON_NAME]" at bounding box center [96, 370] width 62 height 14
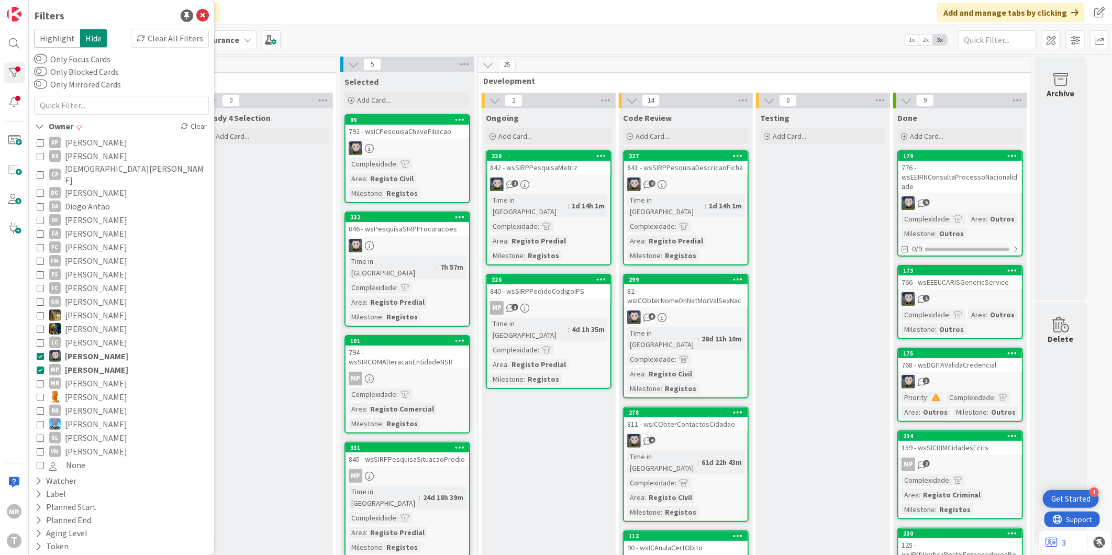
click at [90, 349] on span "[PERSON_NAME]" at bounding box center [96, 356] width 63 height 14
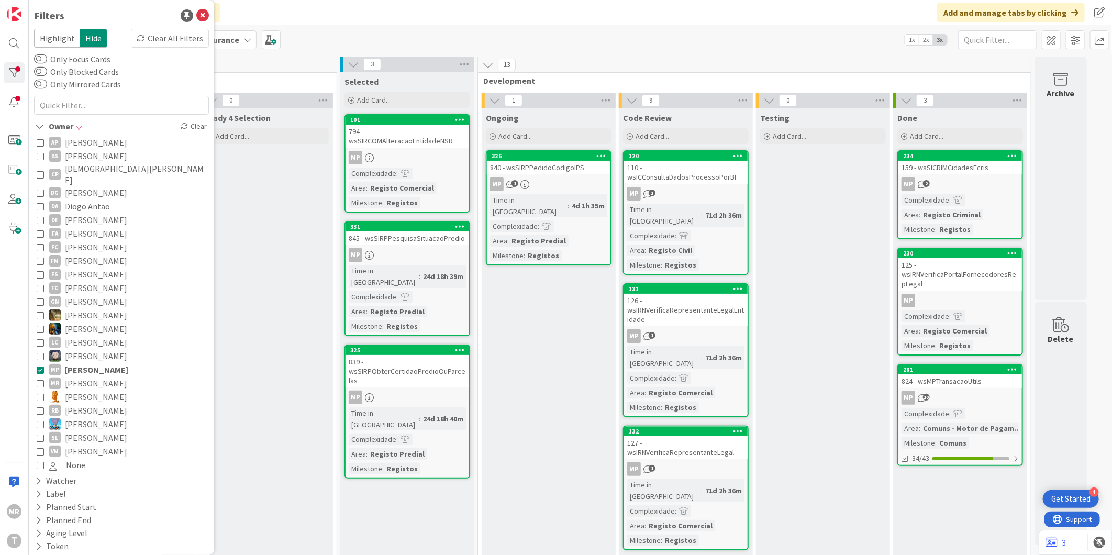
click at [97, 390] on span "[PERSON_NAME]" at bounding box center [96, 397] width 62 height 14
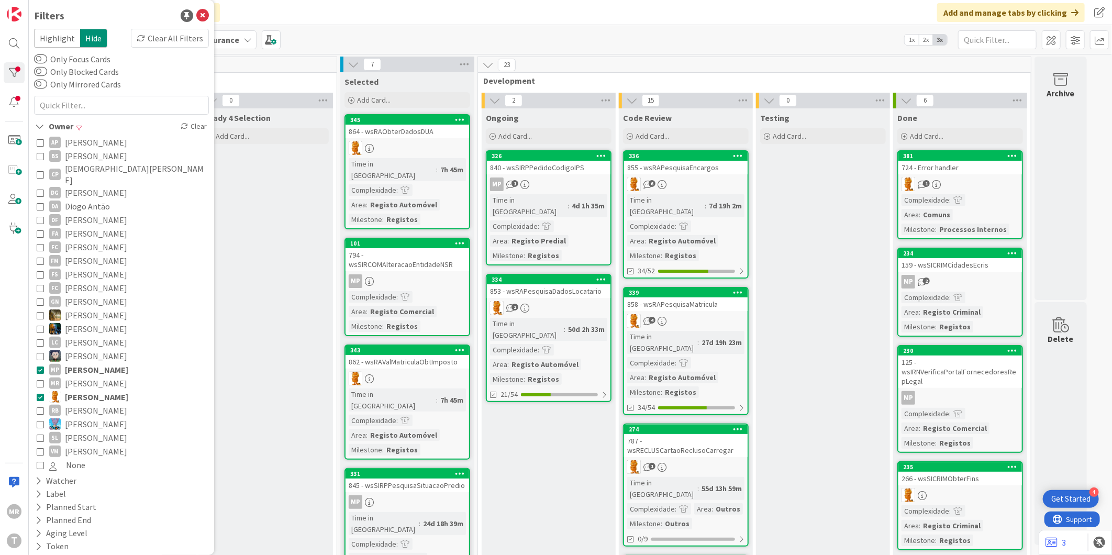
click at [99, 363] on span "[PERSON_NAME]" at bounding box center [96, 370] width 63 height 14
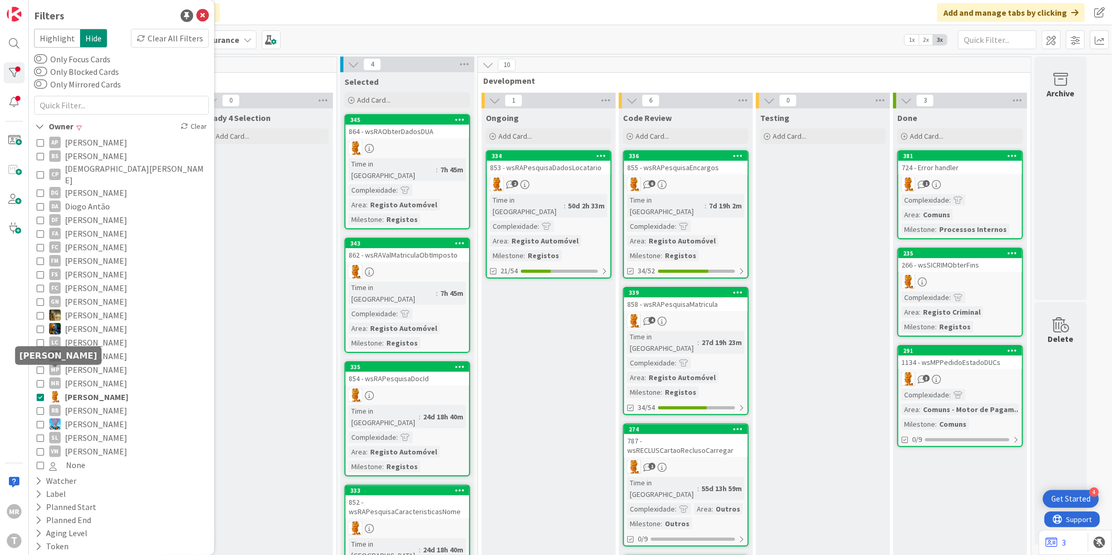
click at [83, 404] on span "[PERSON_NAME]" at bounding box center [96, 411] width 62 height 14
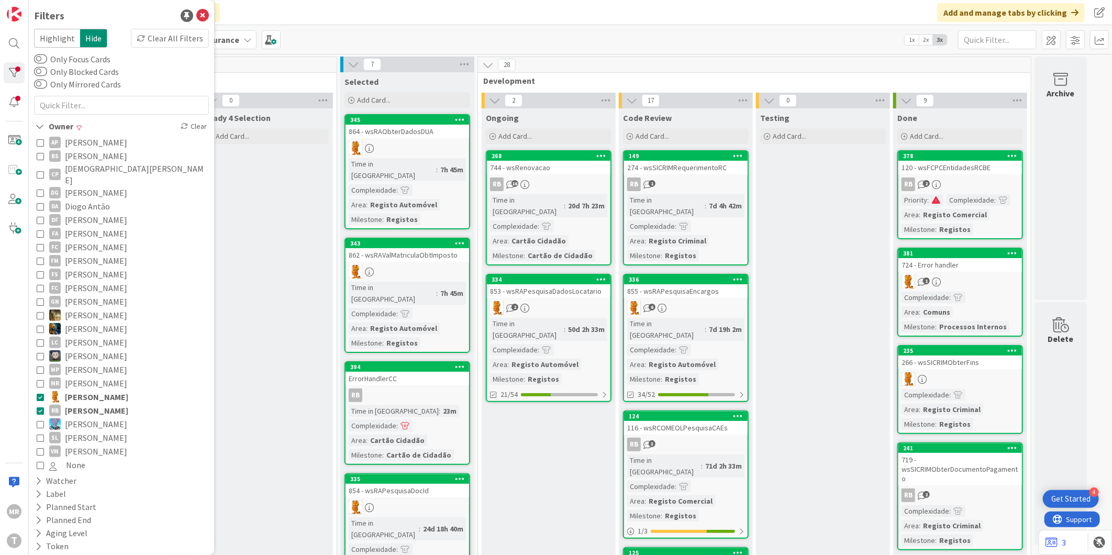
click at [89, 390] on span "[PERSON_NAME]" at bounding box center [96, 397] width 63 height 14
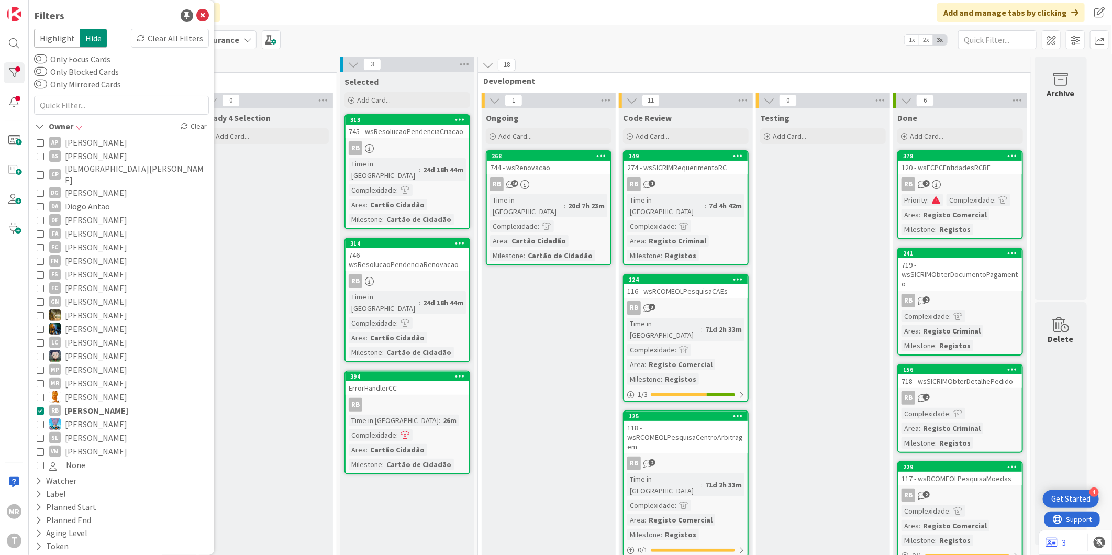
click at [104, 417] on span "[PERSON_NAME]" at bounding box center [96, 424] width 62 height 14
click at [102, 431] on span "[PERSON_NAME]" at bounding box center [96, 438] width 62 height 14
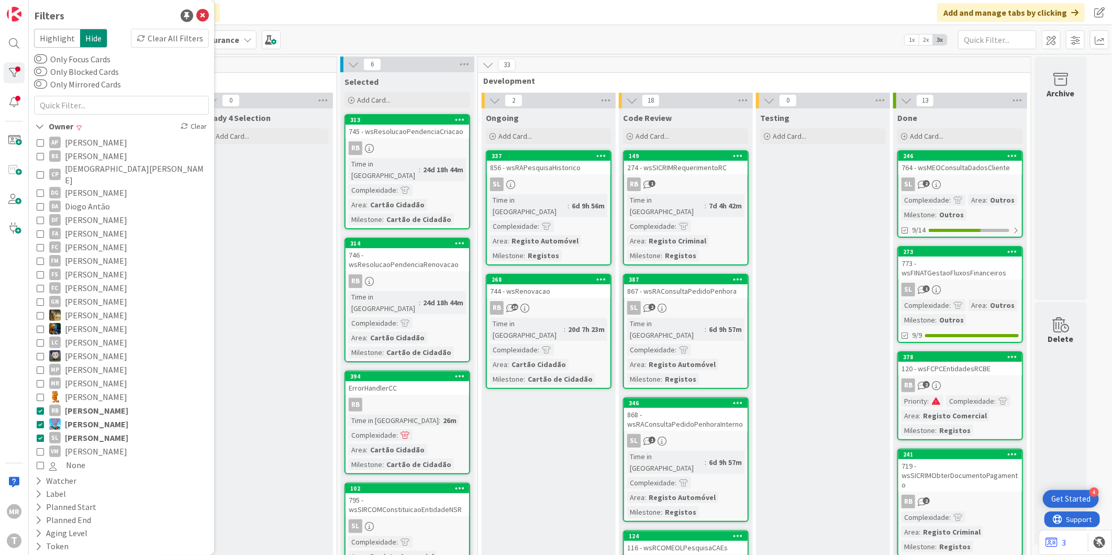
click at [103, 404] on span "[PERSON_NAME]" at bounding box center [96, 411] width 63 height 14
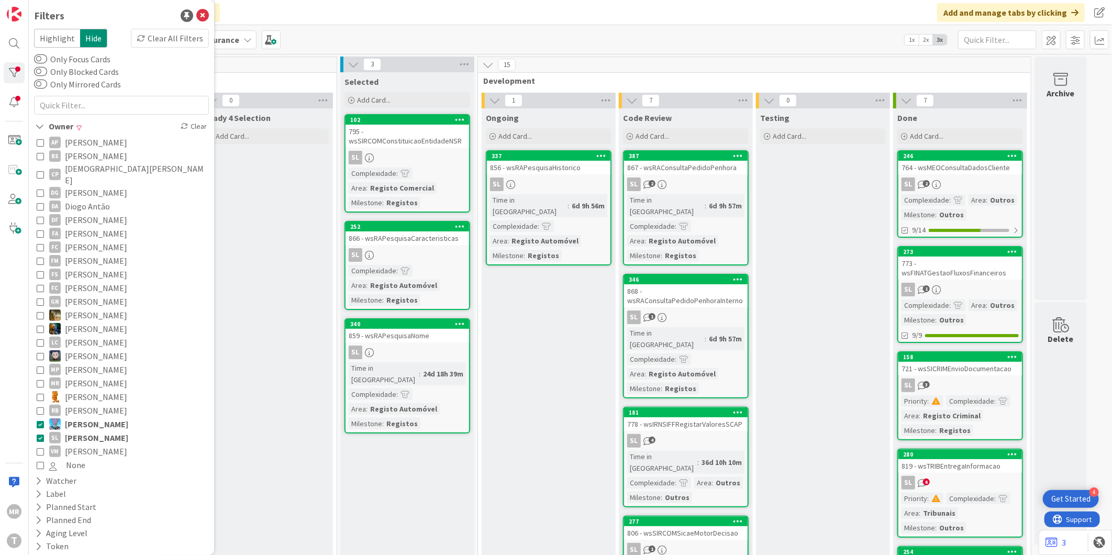
click at [103, 417] on span "[PERSON_NAME]" at bounding box center [96, 424] width 63 height 14
click at [98, 445] on span "[PERSON_NAME]" at bounding box center [96, 452] width 62 height 14
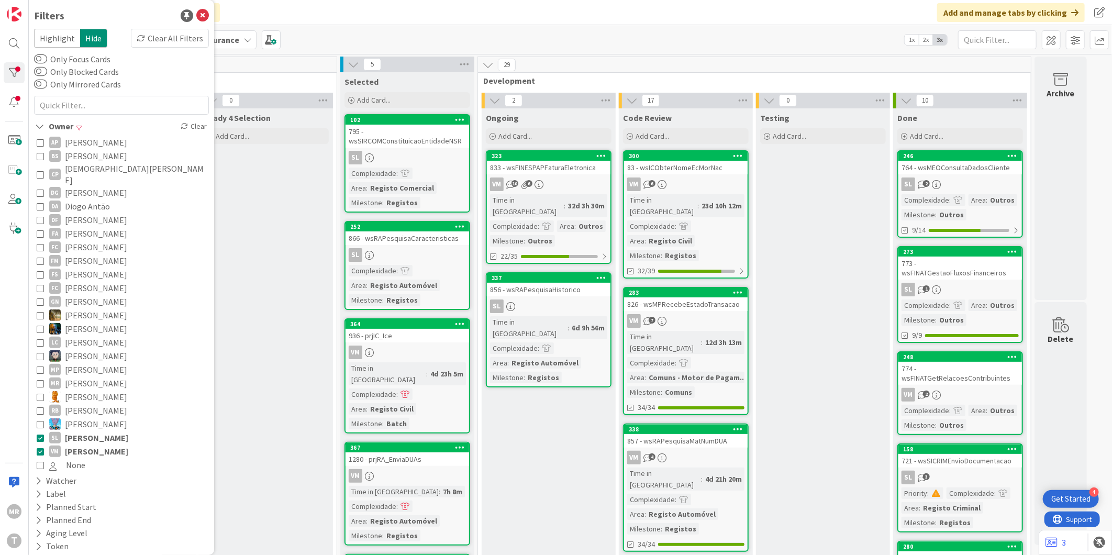
click at [104, 431] on span "[PERSON_NAME]" at bounding box center [96, 438] width 63 height 14
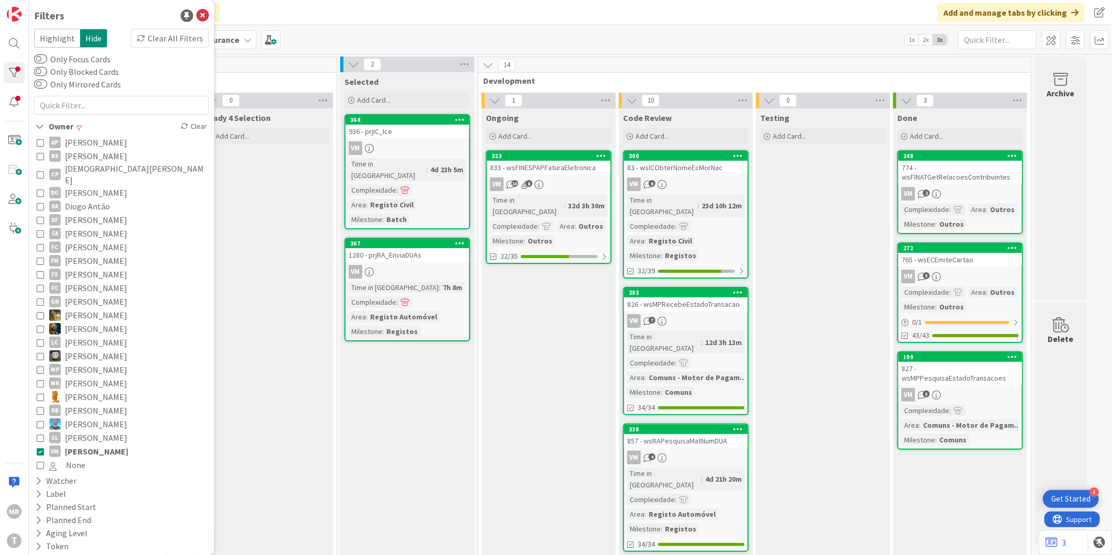
click at [85, 446] on span "[PERSON_NAME]" at bounding box center [96, 452] width 63 height 14
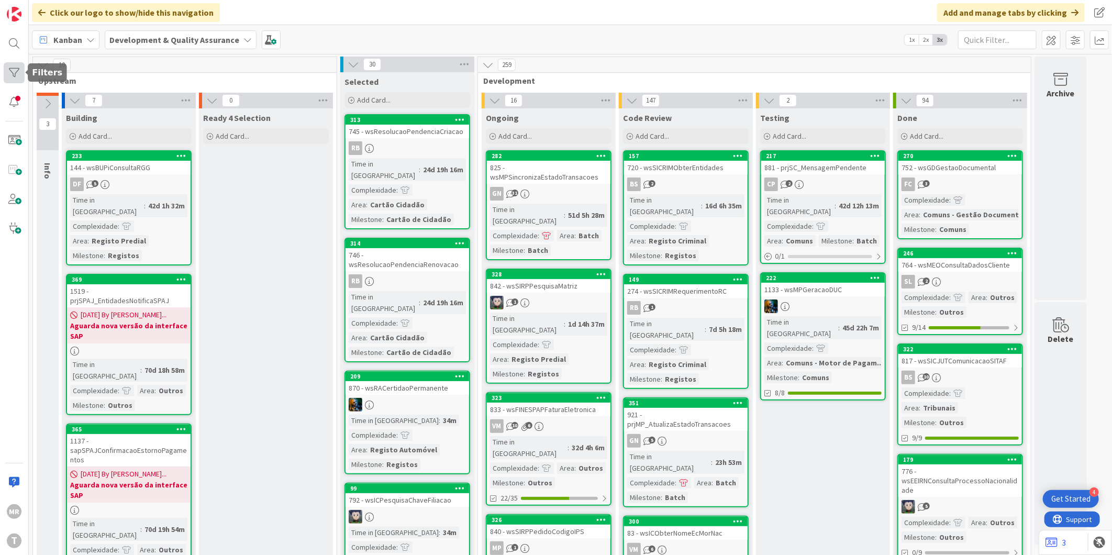
click at [15, 74] on div at bounding box center [14, 72] width 21 height 21
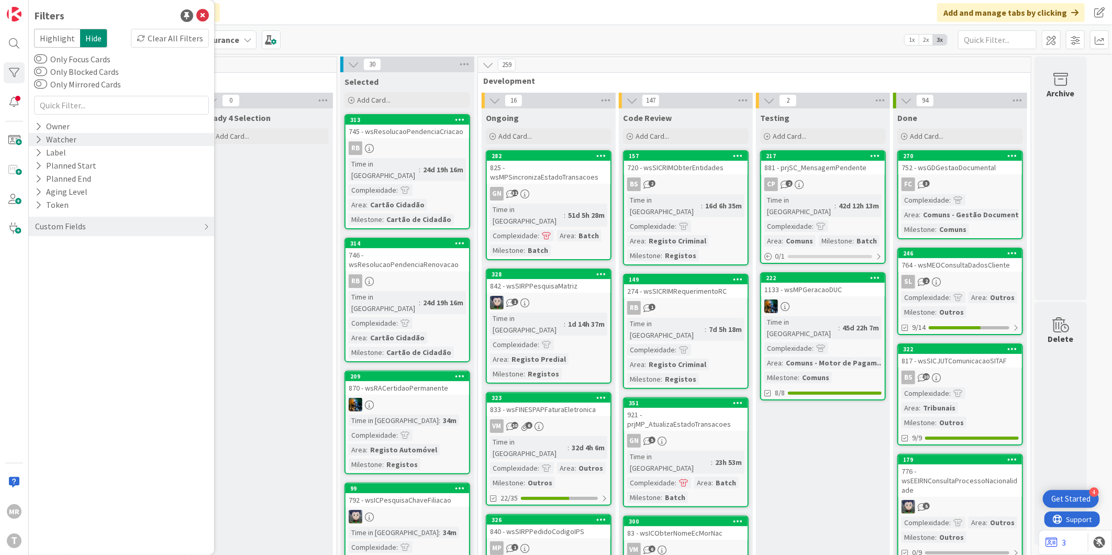
click at [38, 138] on icon at bounding box center [38, 139] width 7 height 9
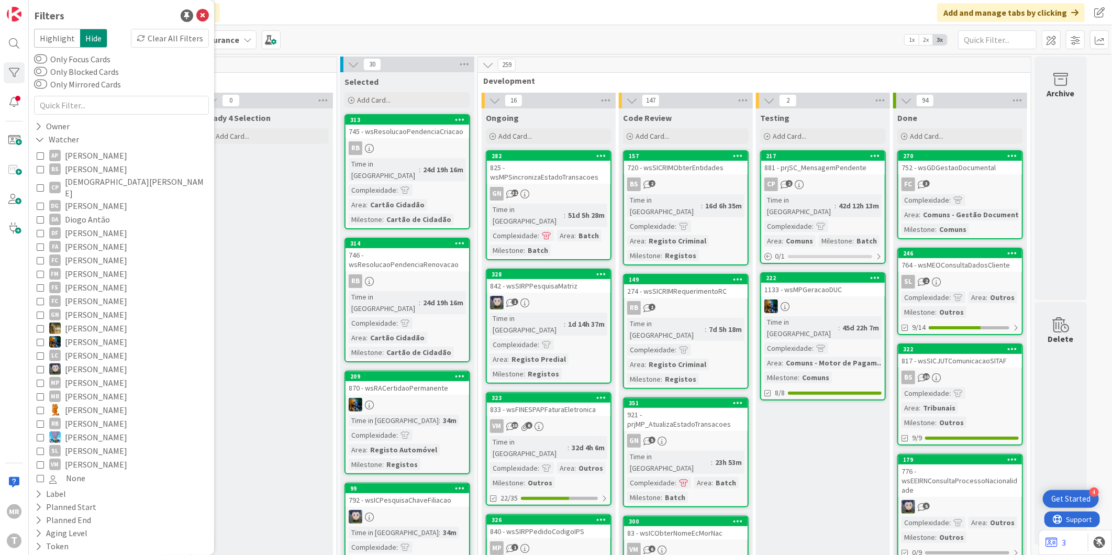
click at [85, 240] on span "[PERSON_NAME]" at bounding box center [96, 247] width 62 height 14
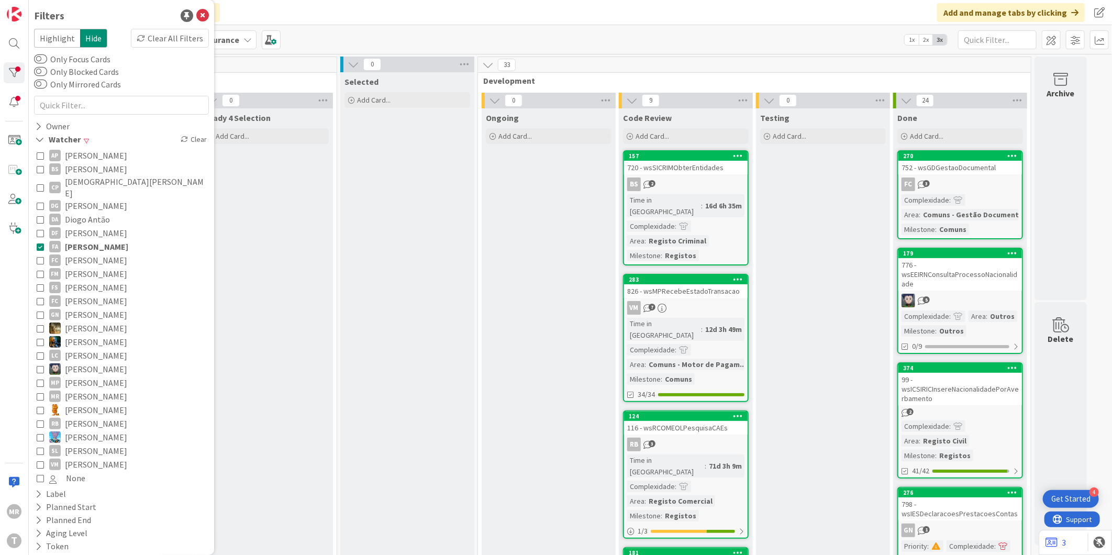
click at [96, 240] on span "[PERSON_NAME]" at bounding box center [96, 247] width 63 height 14
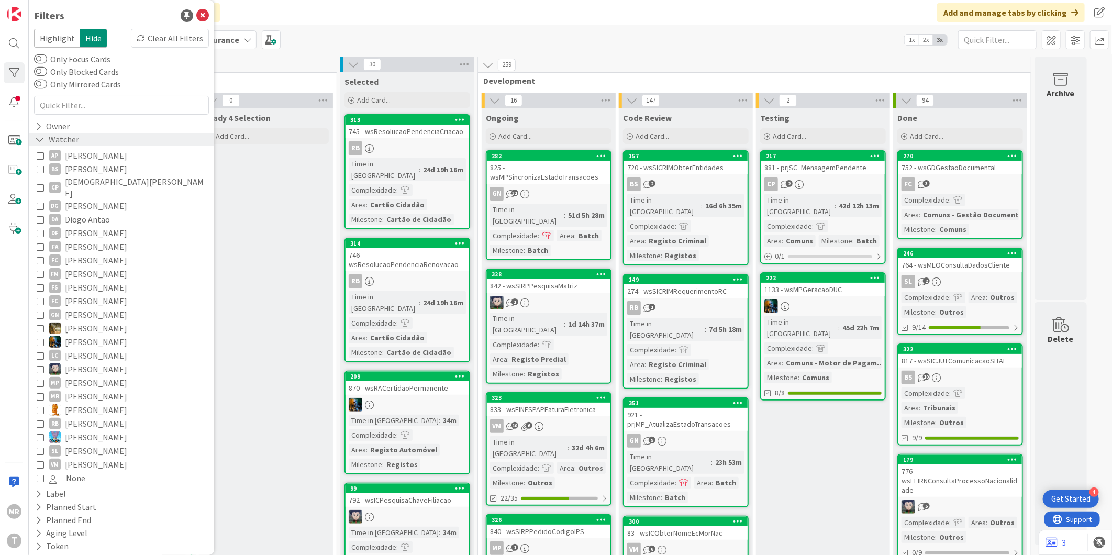
click at [39, 133] on div "Watcher" at bounding box center [57, 139] width 46 height 13
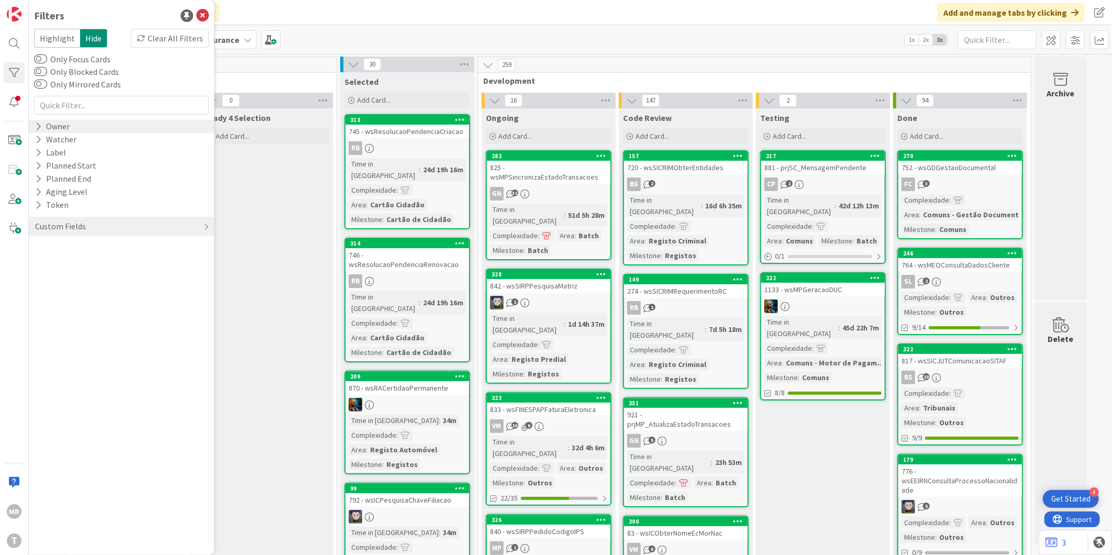
click at [36, 123] on icon at bounding box center [38, 126] width 7 height 9
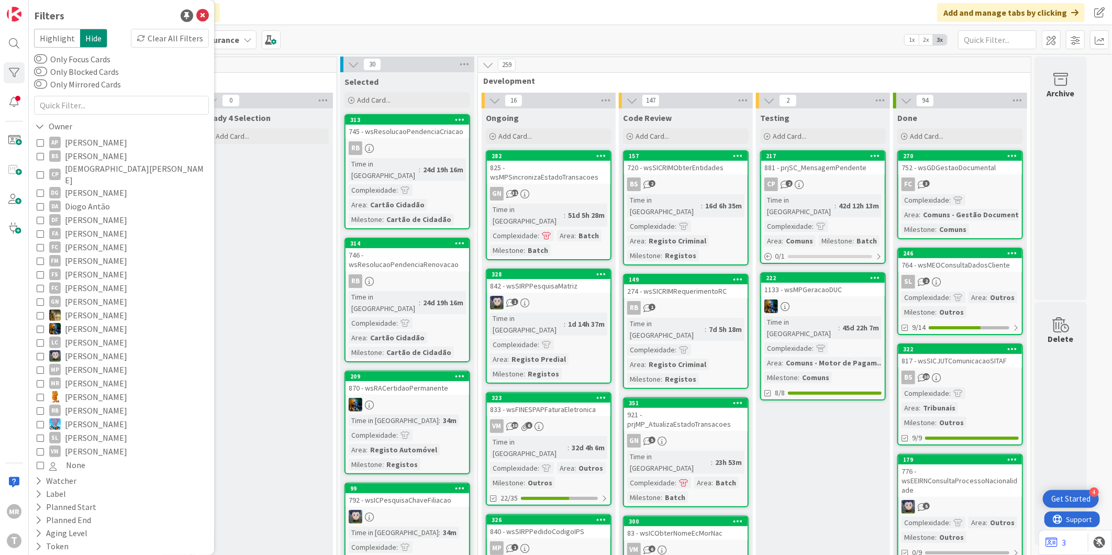
click at [76, 147] on span "[PERSON_NAME]" at bounding box center [96, 143] width 62 height 14
